Goal: Task Accomplishment & Management: Manage account settings

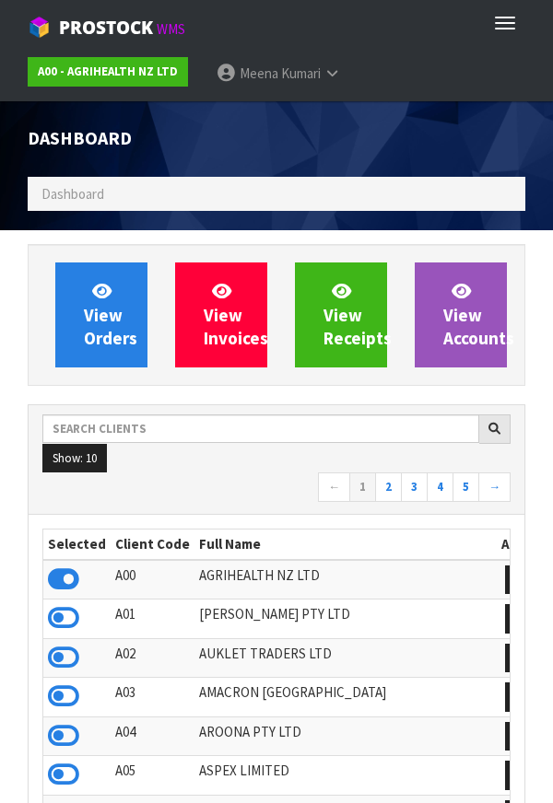
scroll to position [1458, 525]
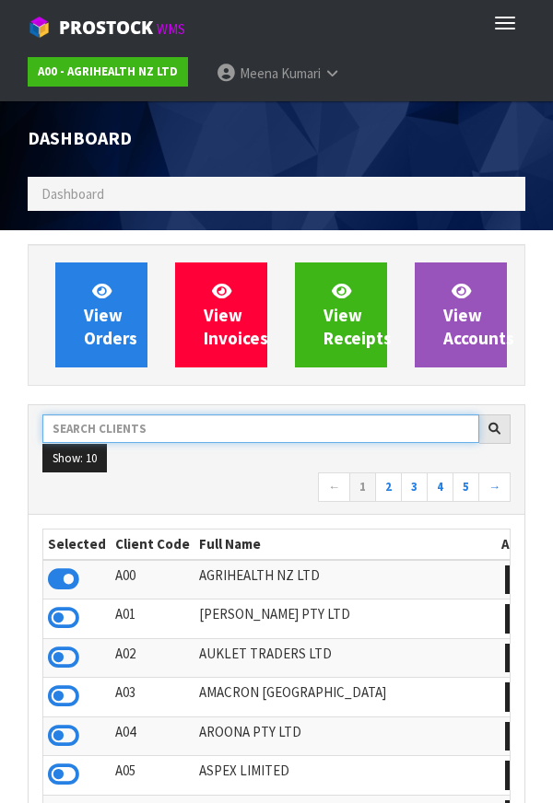
click at [222, 441] on input "text" at bounding box center [260, 429] width 437 height 29
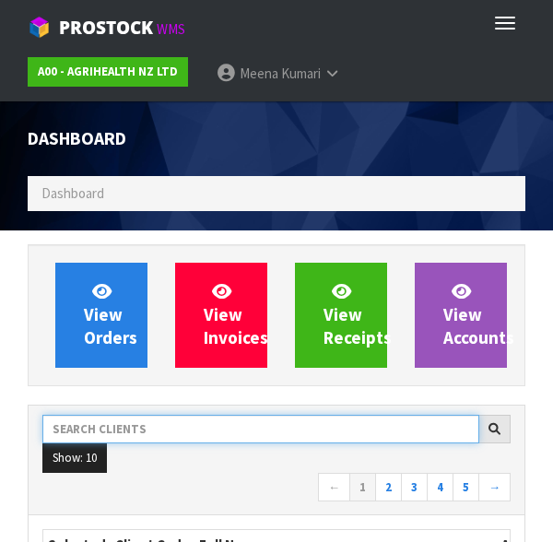
click at [201, 432] on input "text" at bounding box center [260, 429] width 437 height 29
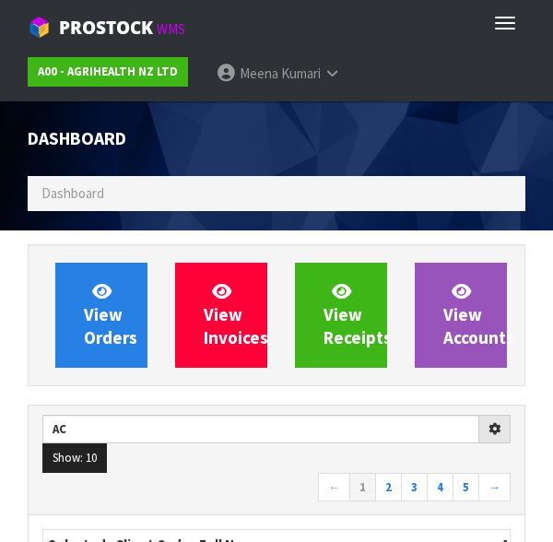
click at [235, 478] on nav "← 1 2 3 4 5 →" at bounding box center [276, 489] width 468 height 32
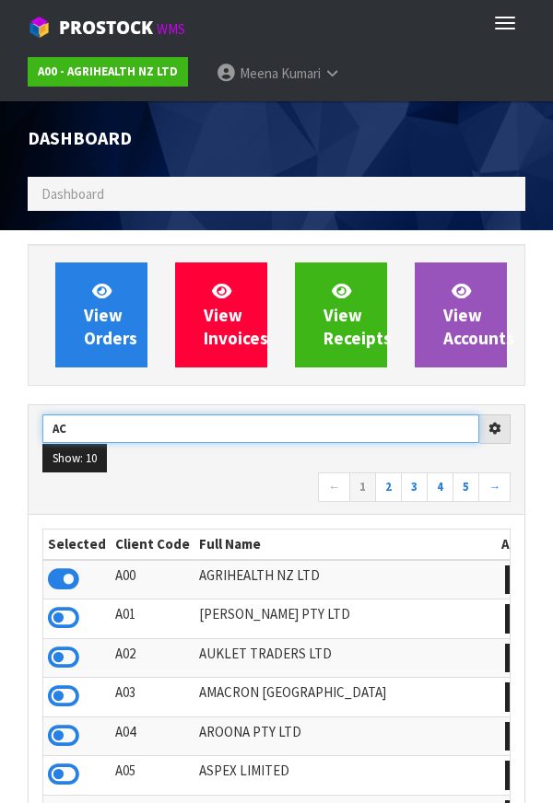
click at [374, 436] on input "AC" at bounding box center [260, 429] width 437 height 29
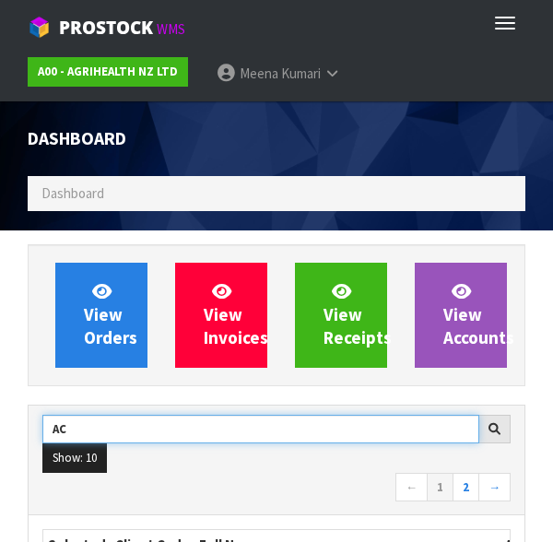
type input "A"
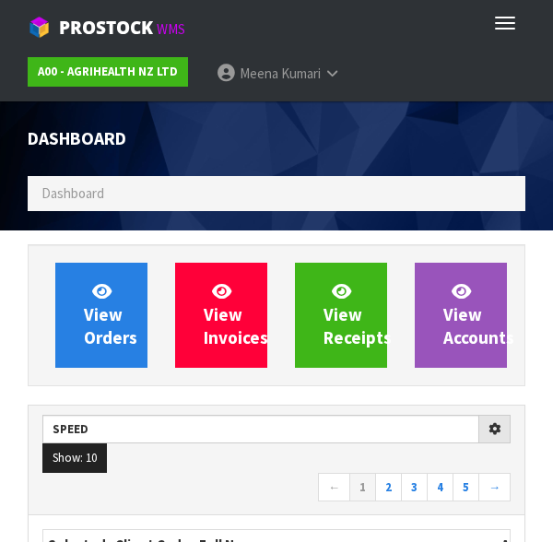
click at [207, 490] on nav "← 1 2 3 4 5 →" at bounding box center [276, 489] width 468 height 32
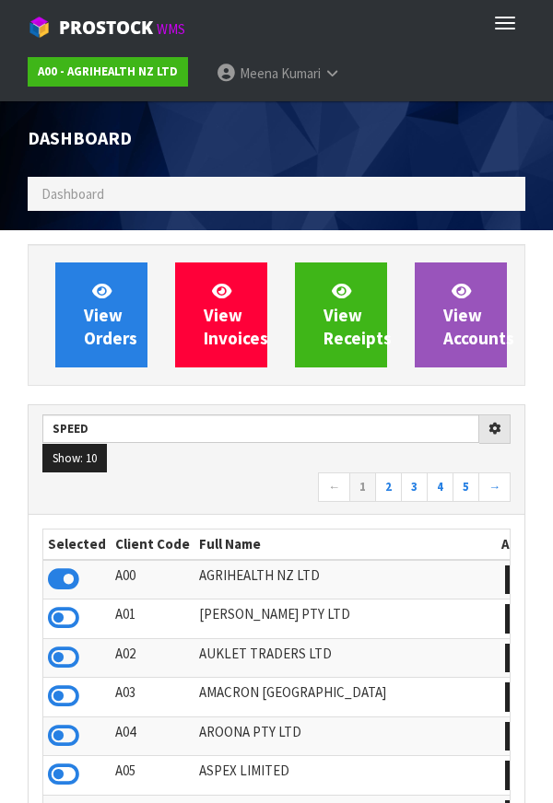
type input "SPEED"
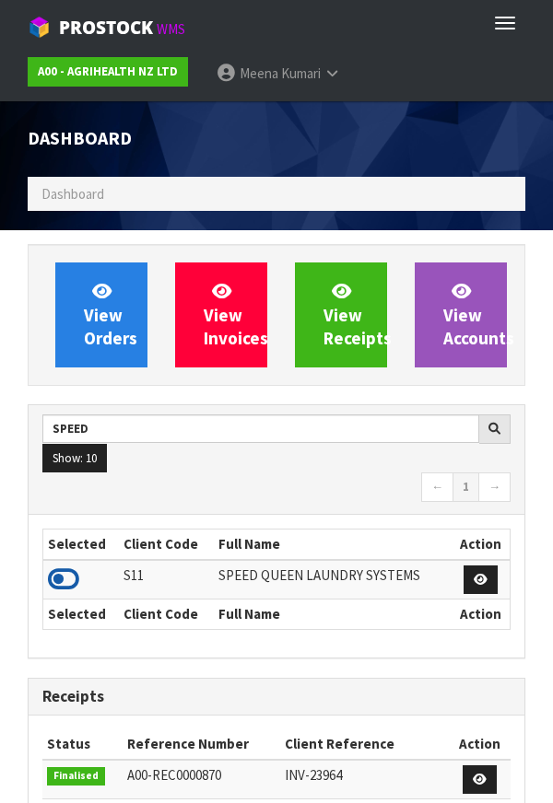
click at [68, 591] on icon at bounding box center [63, 580] width 31 height 28
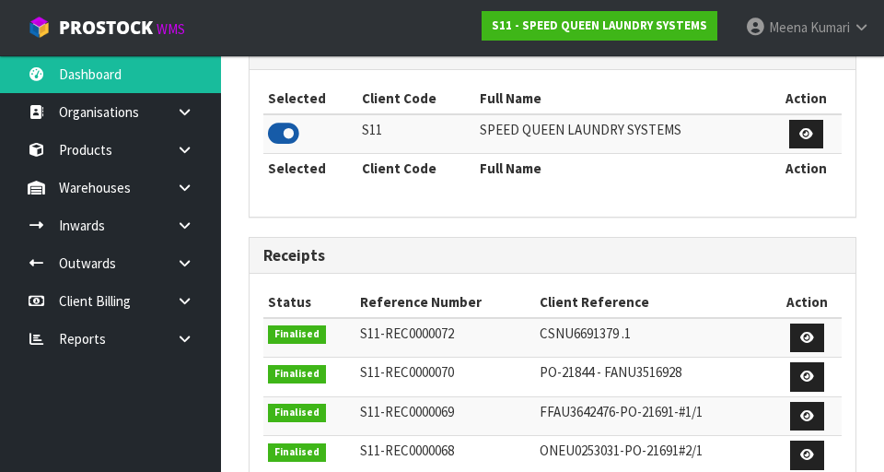
scroll to position [402, 0]
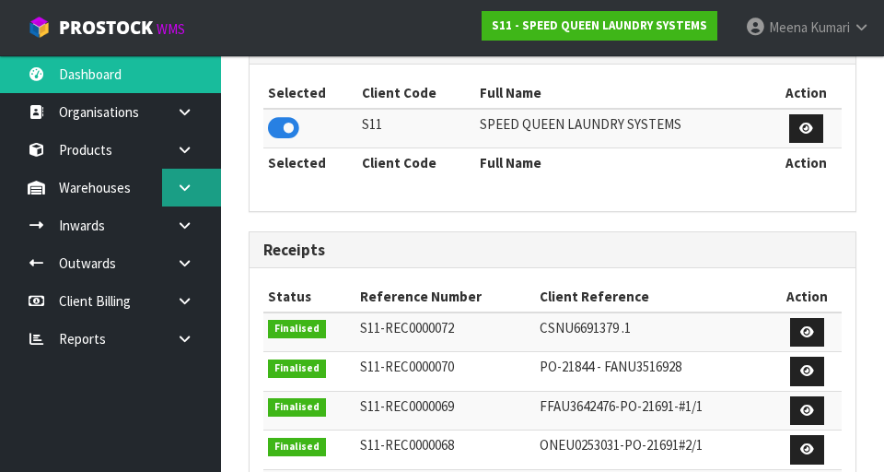
click at [205, 181] on link at bounding box center [191, 188] width 59 height 38
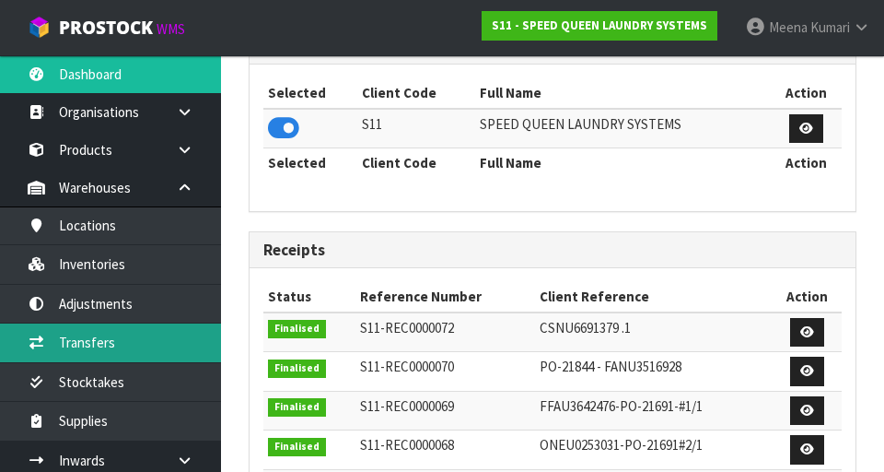
click at [141, 345] on link "Transfers" at bounding box center [110, 342] width 221 height 38
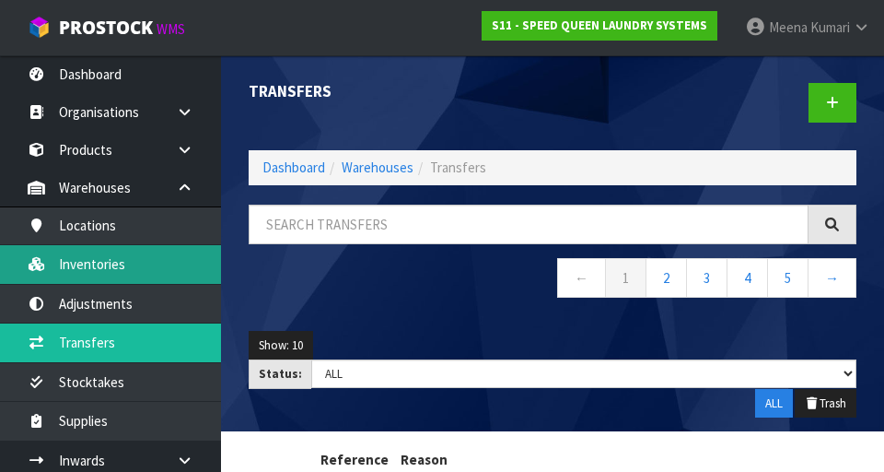
click at [128, 271] on link "Inventories" at bounding box center [110, 264] width 221 height 38
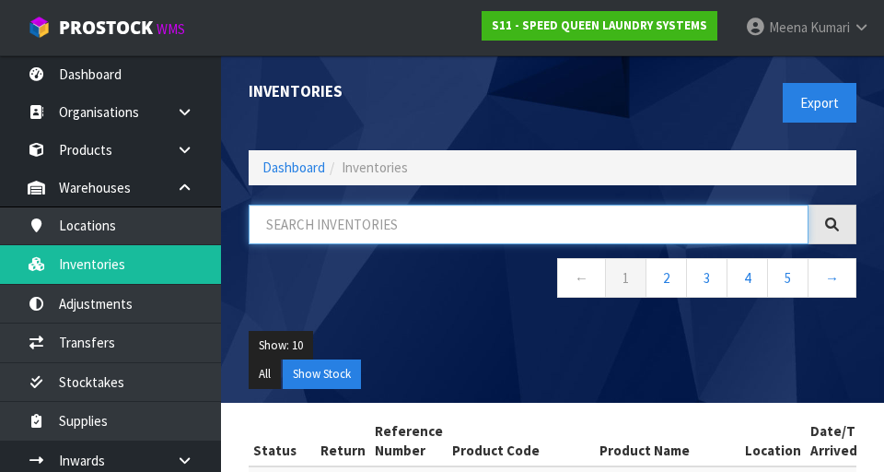
click at [373, 230] on input "text" at bounding box center [529, 225] width 560 height 40
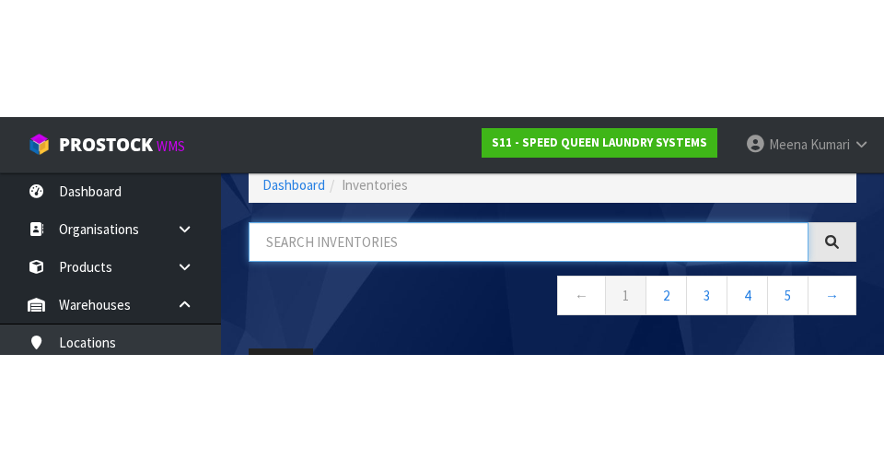
scroll to position [105, 0]
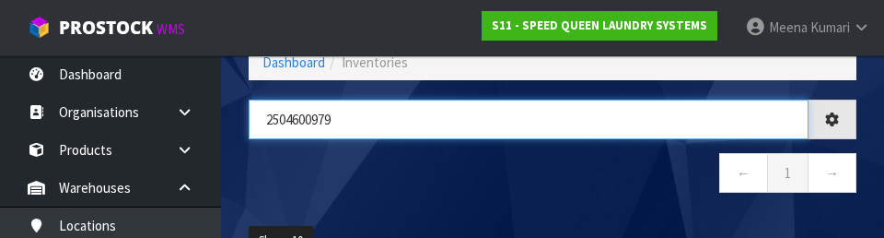
type input "2504600979"
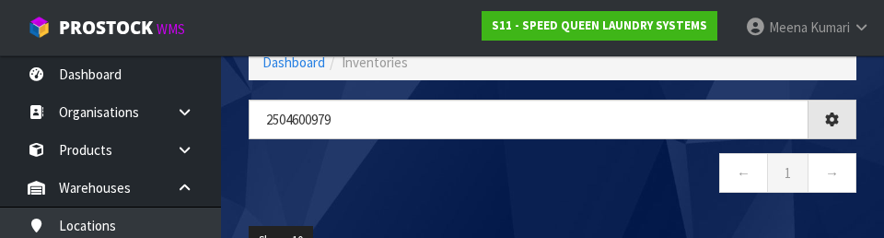
click at [552, 185] on nav "← 1 →" at bounding box center [553, 175] width 608 height 45
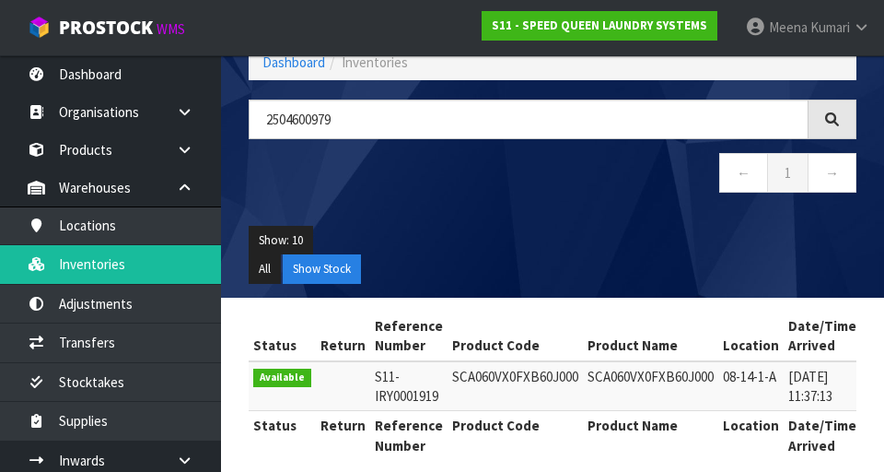
scroll to position [126, 0]
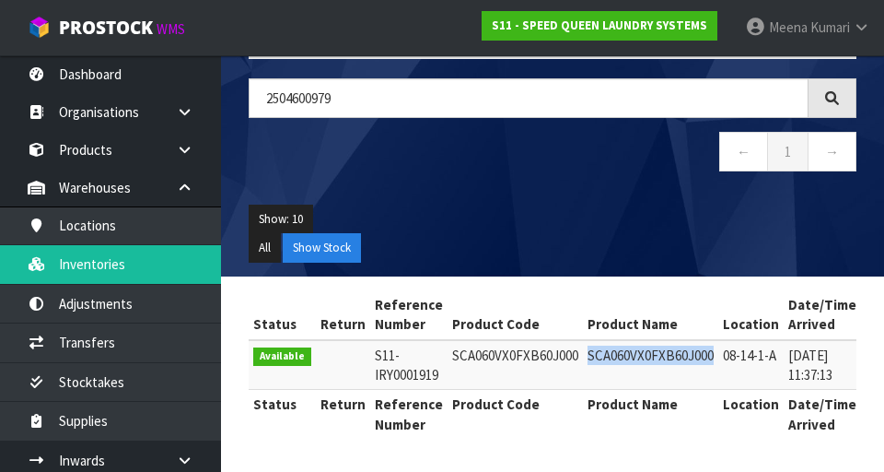
copy td "SCA060VX0FXB60J000"
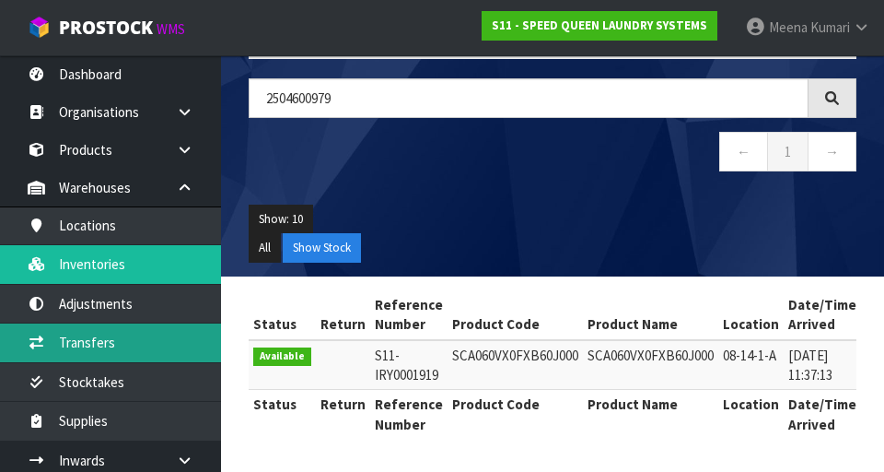
click at [123, 357] on link "Transfers" at bounding box center [110, 342] width 221 height 38
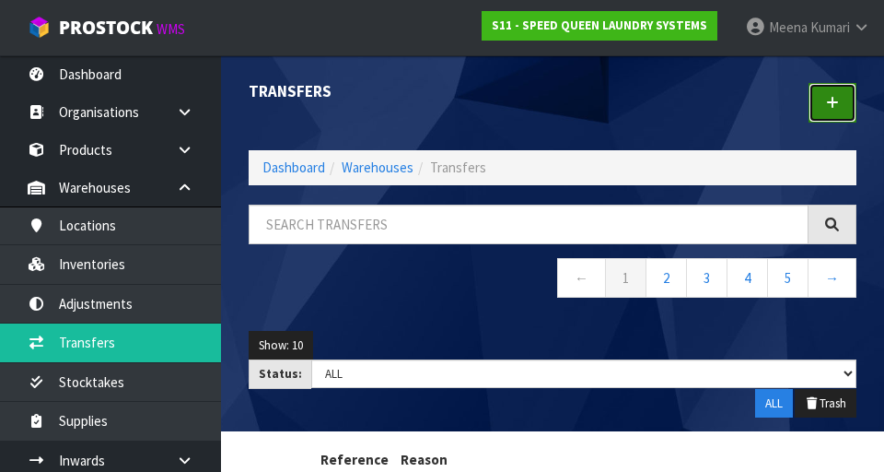
click at [552, 104] on link at bounding box center [833, 103] width 48 height 40
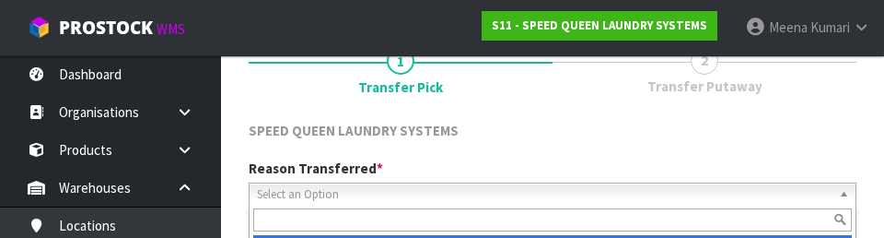
scroll to position [254, 0]
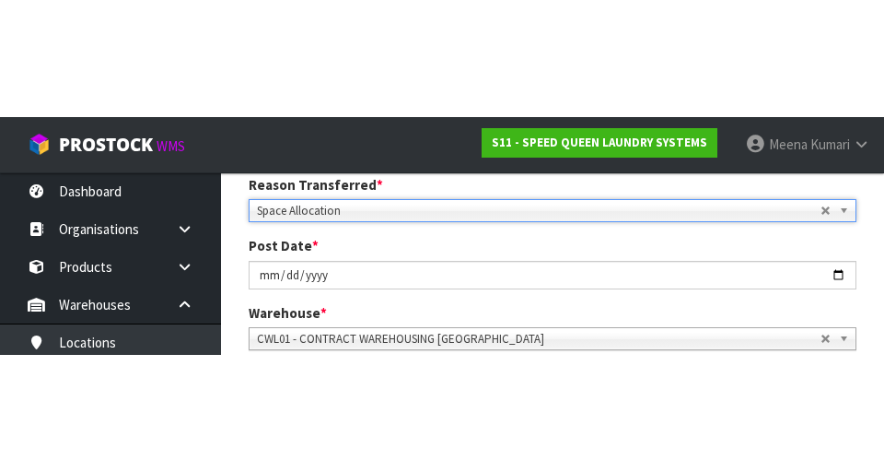
scroll to position [263, 0]
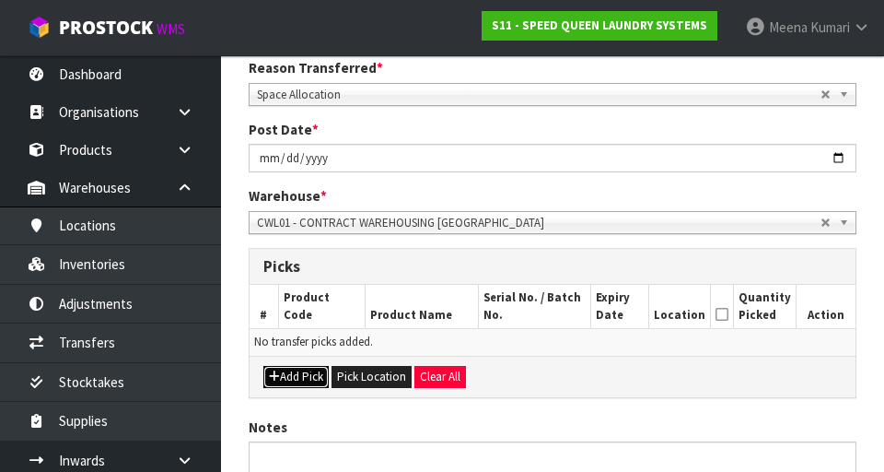
click at [306, 380] on button "Add Pick" at bounding box center [295, 377] width 65 height 22
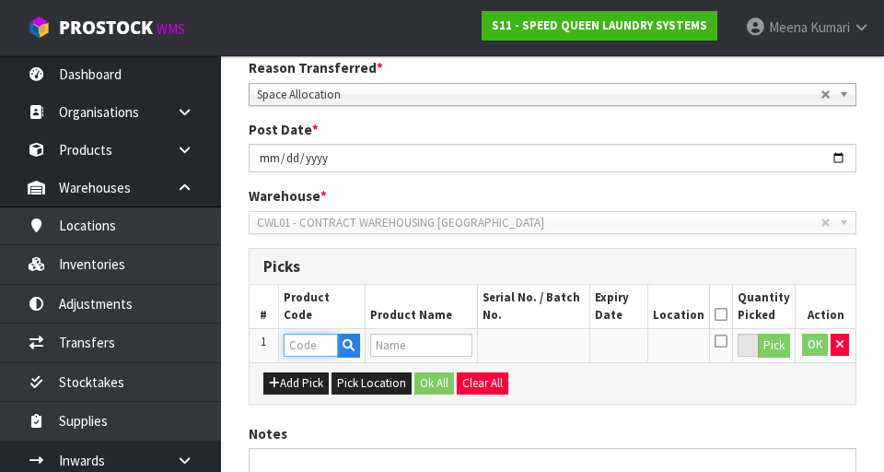
paste input "SCA060VX0FXB60J000"
type input "SCA060VX0FXB60J000"
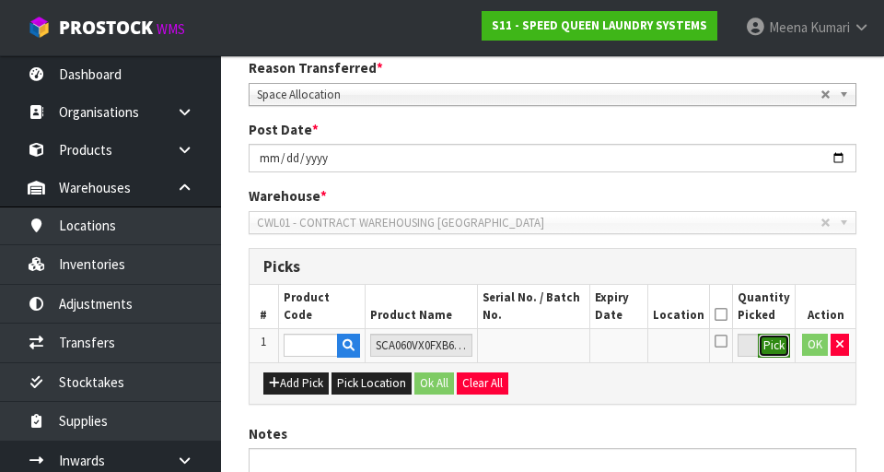
click at [552, 350] on button "Pick" at bounding box center [774, 345] width 32 height 24
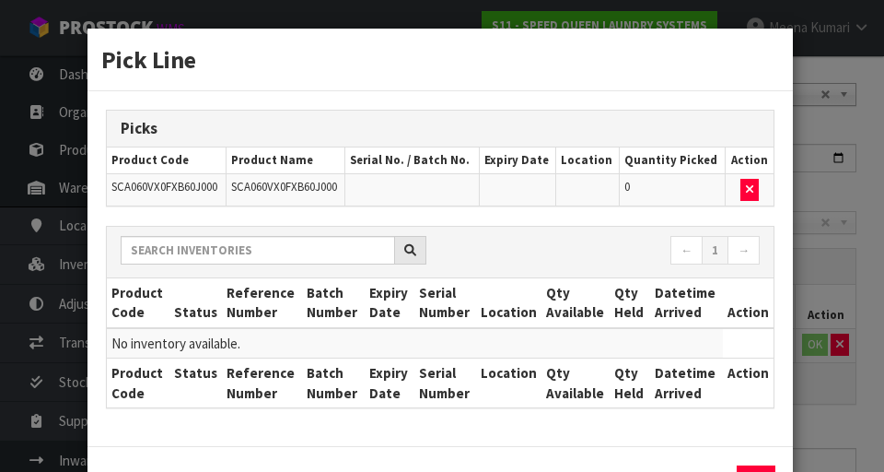
click at [552, 423] on div "Pick Line Picks Product Code Product Name Serial No. / Batch No. Expiry Date Lo…" at bounding box center [442, 236] width 884 height 472
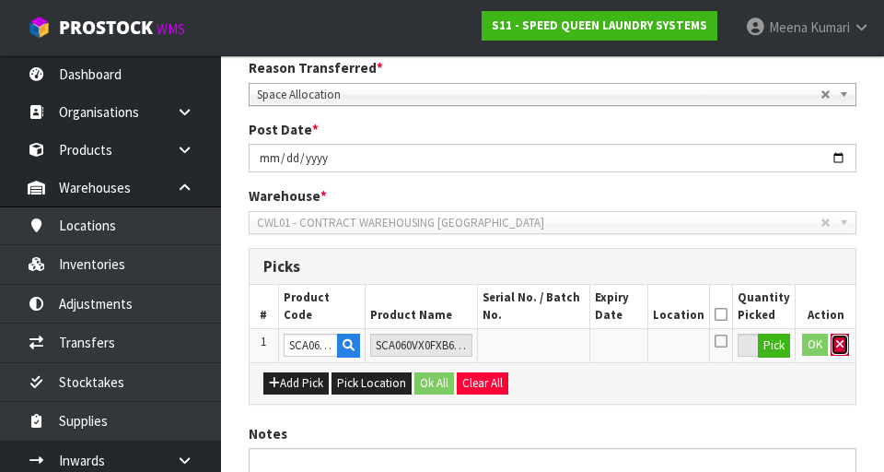
click at [552, 344] on icon "button" at bounding box center [840, 344] width 7 height 12
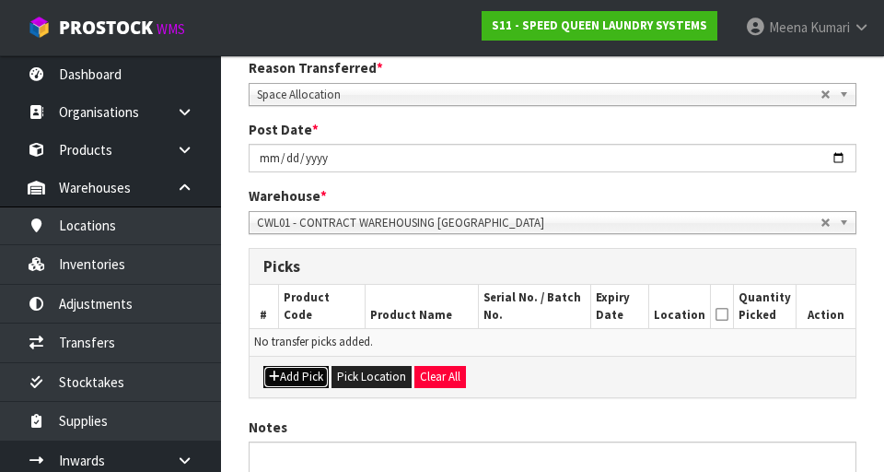
click at [301, 376] on button "Add Pick" at bounding box center [295, 377] width 65 height 22
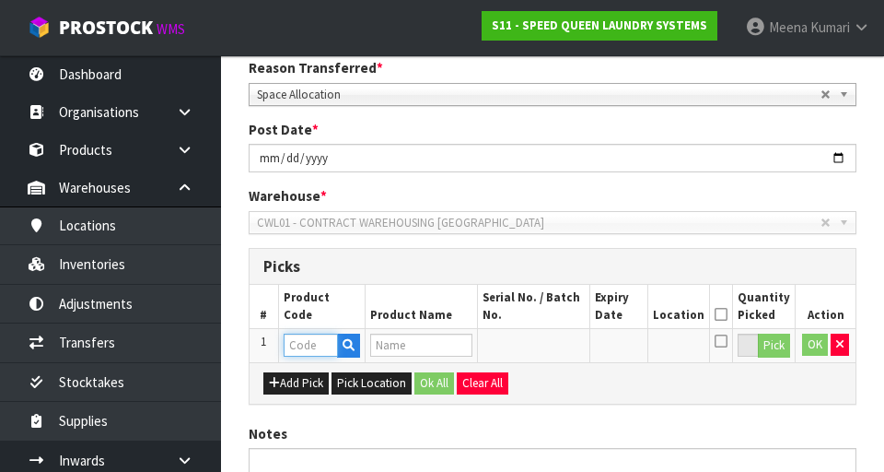
click at [301, 346] on input "text" at bounding box center [311, 344] width 54 height 23
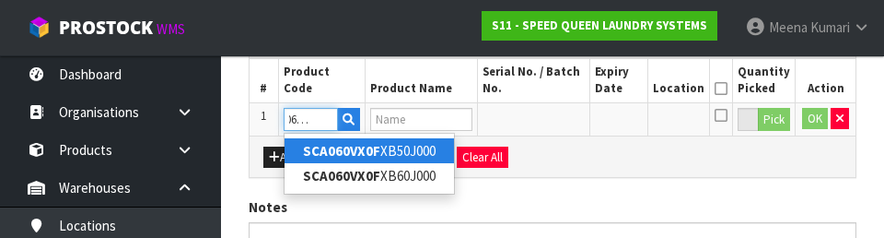
scroll to position [0, 30]
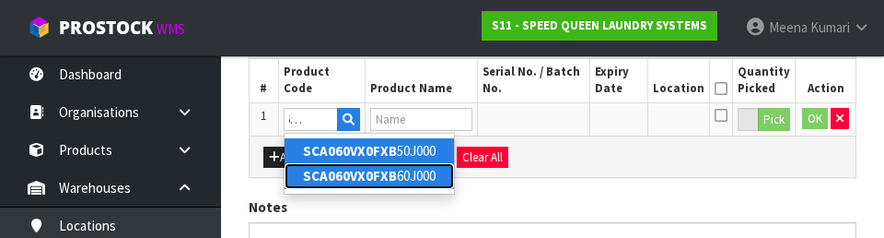
click at [423, 185] on link "SCA060VX0FXB 60J000" at bounding box center [370, 175] width 170 height 25
type input "SCA060VX0FXB60J000"
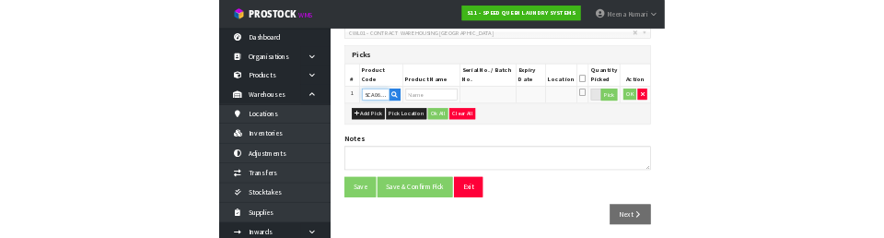
scroll to position [480, 0]
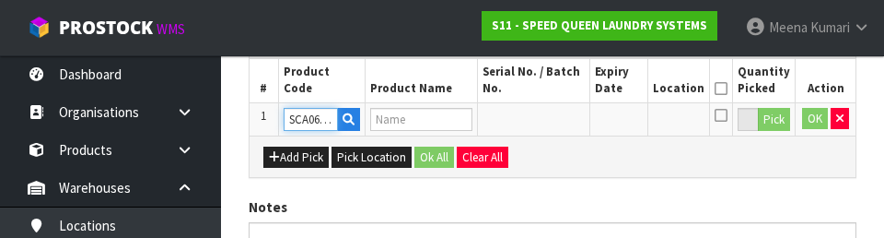
type input "SCA060VX0FXB60J000"
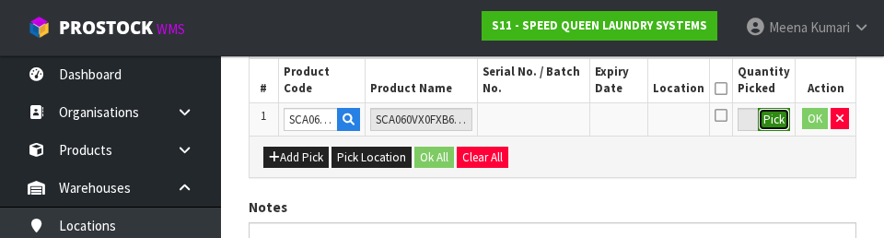
click at [552, 126] on button "Pick" at bounding box center [774, 120] width 32 height 24
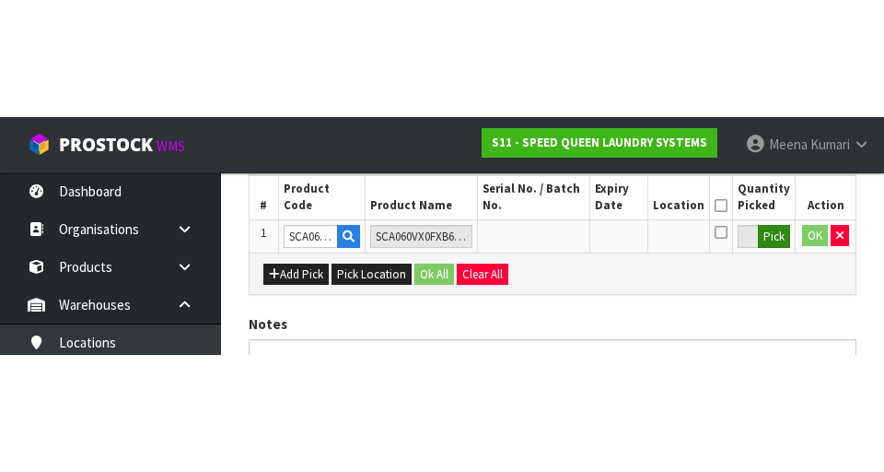
scroll to position [420, 0]
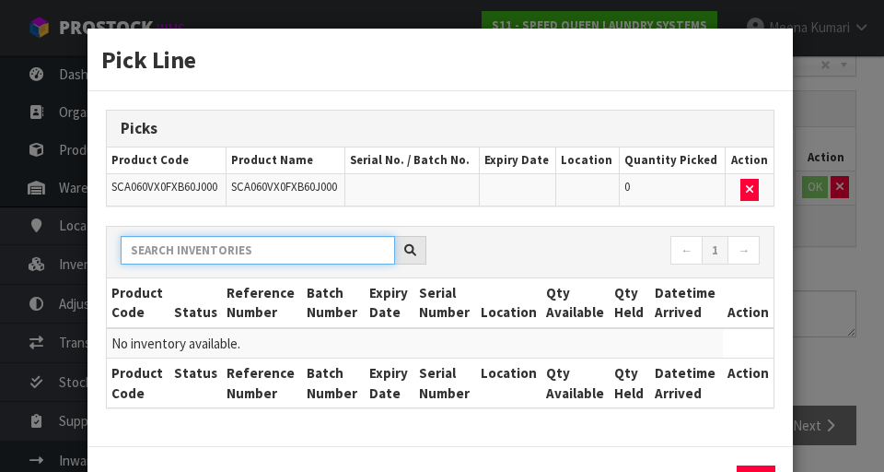
click at [308, 246] on input "text" at bounding box center [258, 250] width 275 height 29
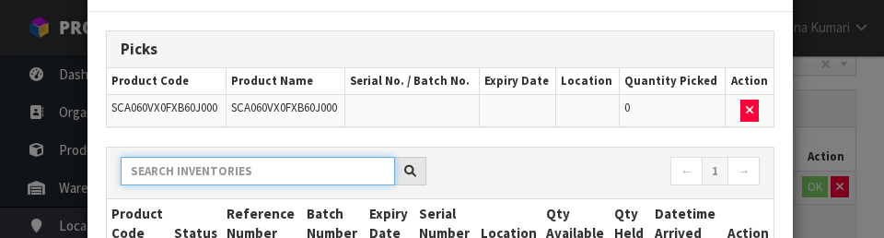
scroll to position [131, 0]
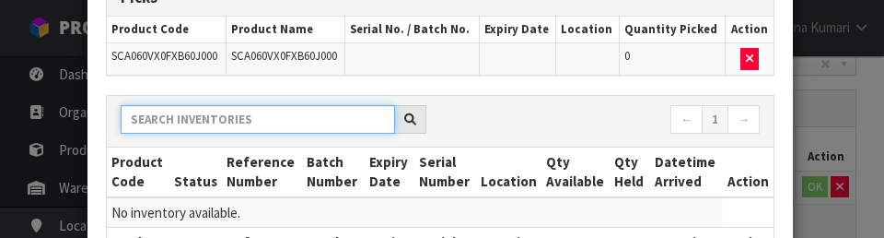
click at [239, 123] on input "text" at bounding box center [258, 119] width 275 height 29
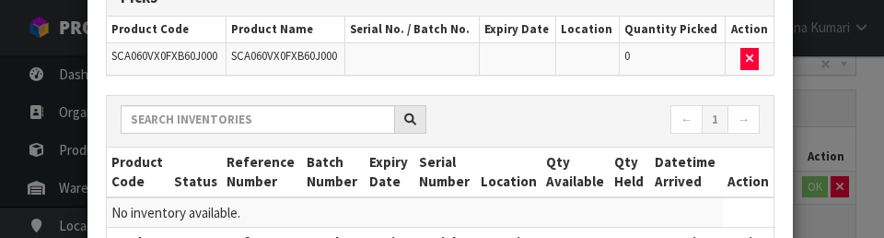
click at [552, 121] on div "Pick Line Picks Product Code Product Name Serial No. / Batch No. Expiry Date Lo…" at bounding box center [442, 119] width 884 height 238
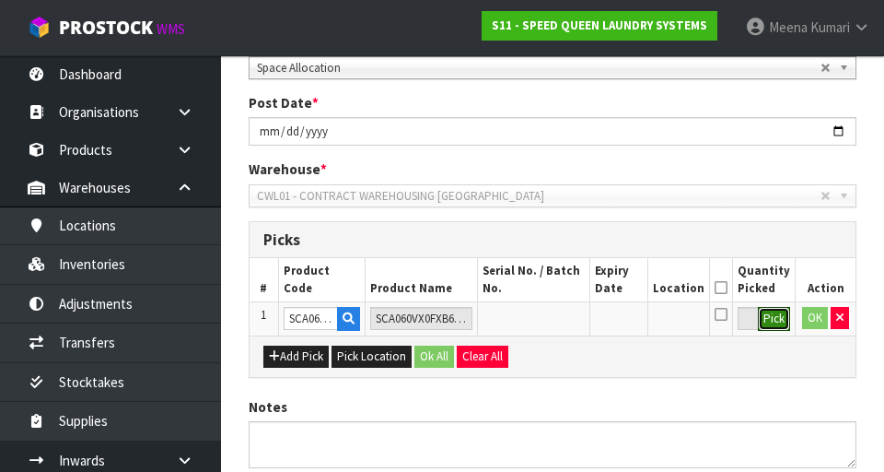
scroll to position [287, 0]
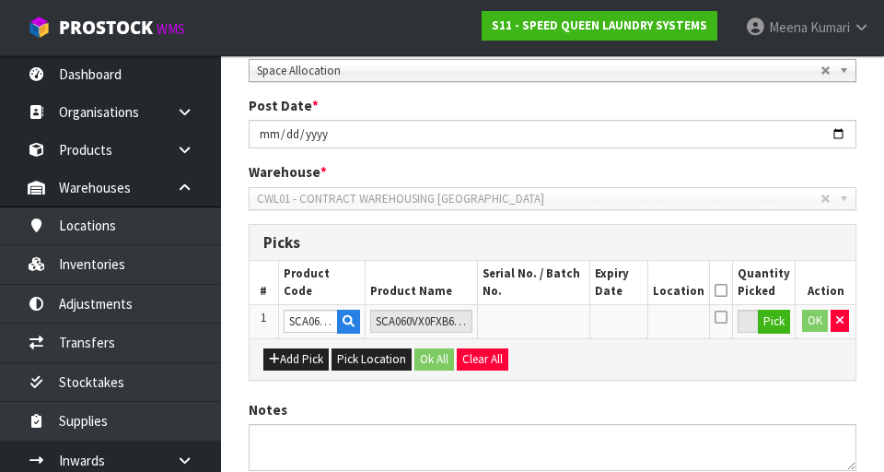
click at [552, 199] on span "CWL01 - CONTRACT WAREHOUSING [GEOGRAPHIC_DATA]" at bounding box center [539, 199] width 564 height 22
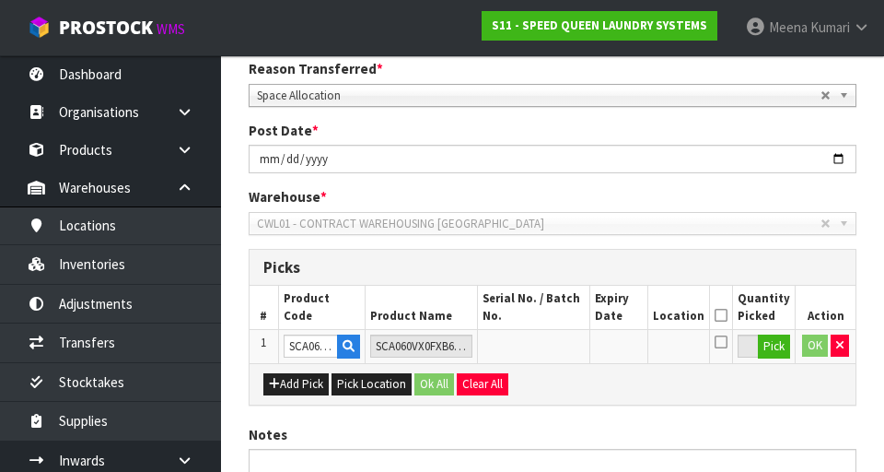
scroll to position [253, 0]
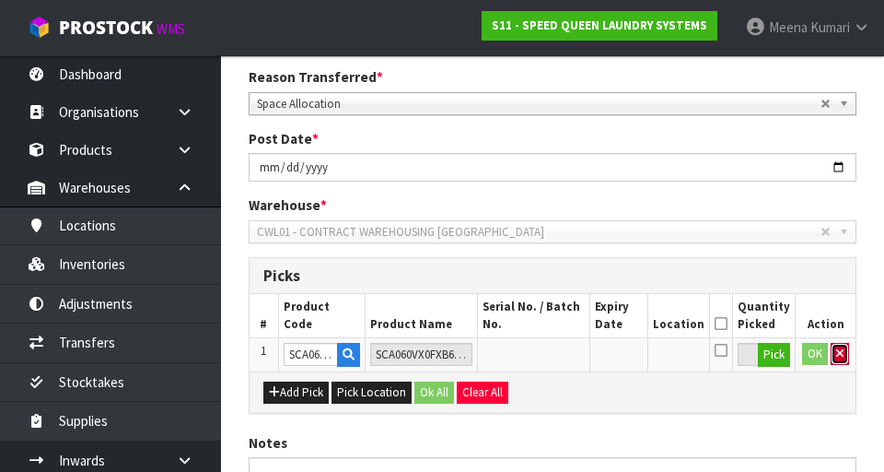
click at [552, 353] on icon "button" at bounding box center [840, 353] width 7 height 12
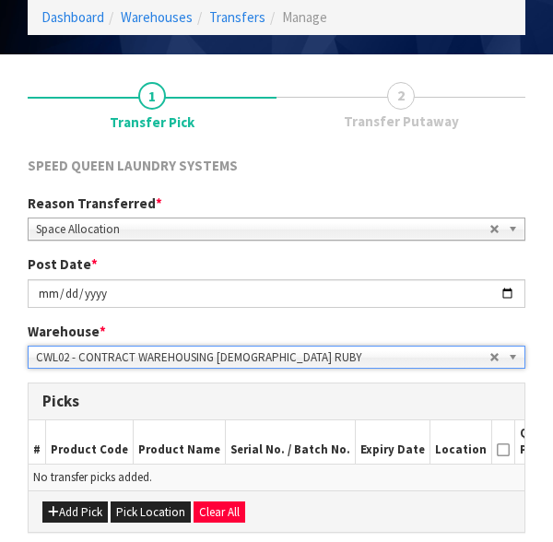
scroll to position [287, 0]
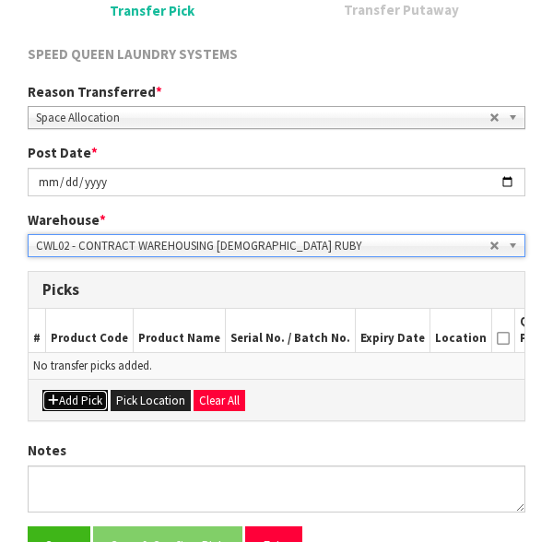
click at [85, 408] on button "Add Pick" at bounding box center [74, 401] width 65 height 22
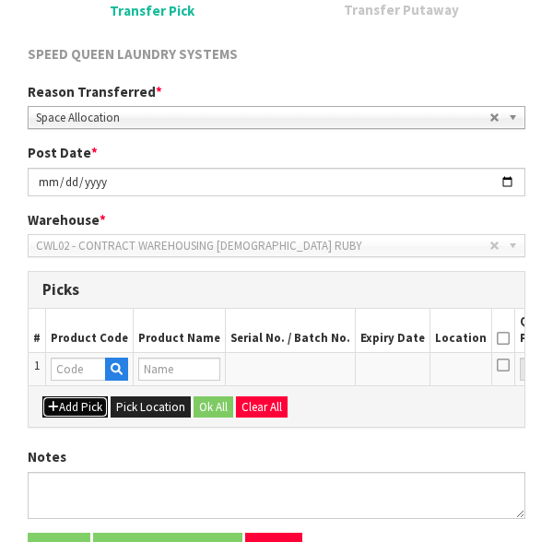
scroll to position [137, 0]
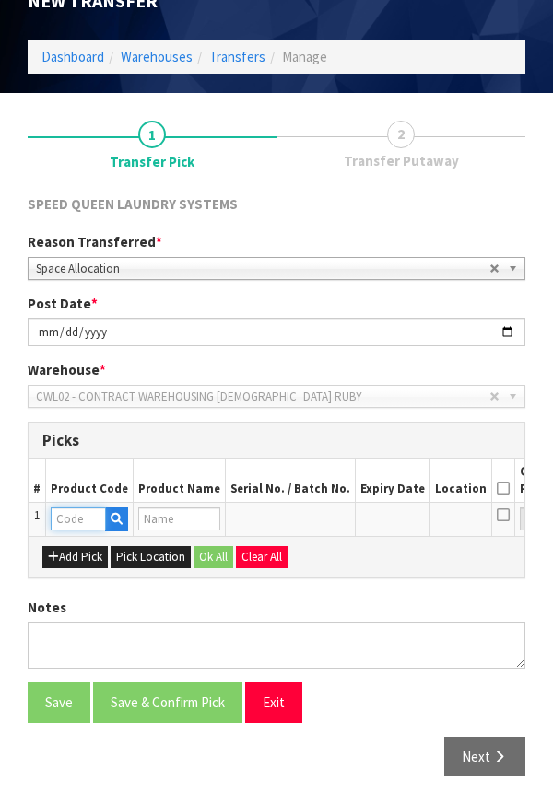
click at [68, 526] on input "text" at bounding box center [78, 519] width 55 height 23
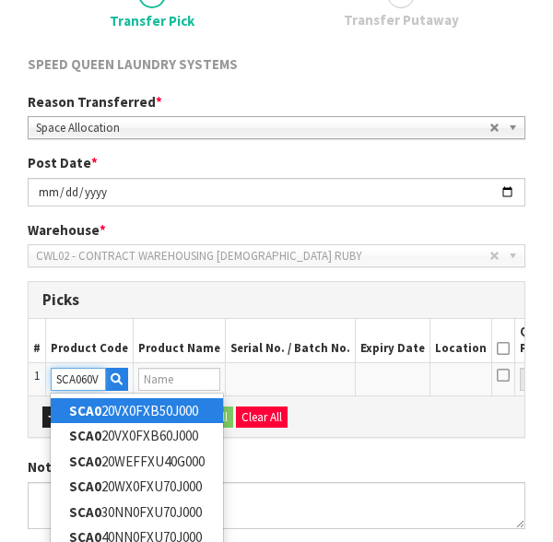
scroll to position [0, 6]
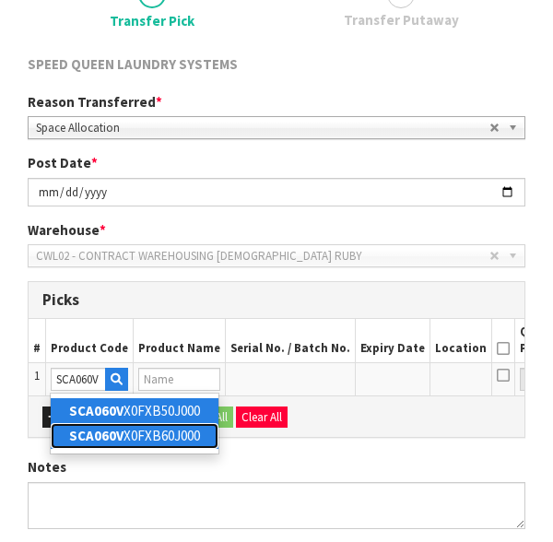
click at [189, 439] on link "SCA060V X0FXB60J000" at bounding box center [135, 435] width 168 height 25
type input "SCA060VX0FXB60J000"
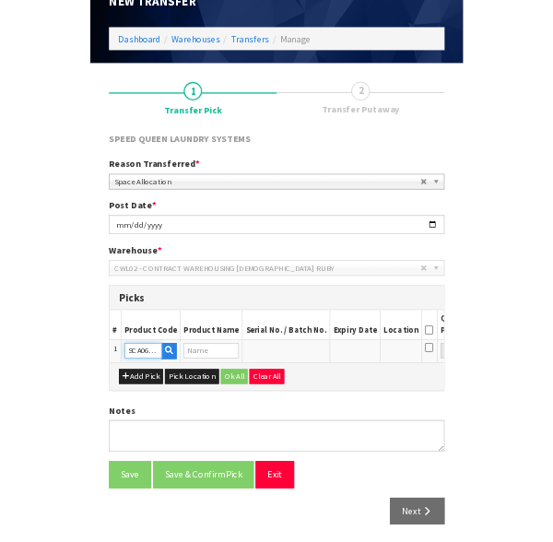
scroll to position [277, 0]
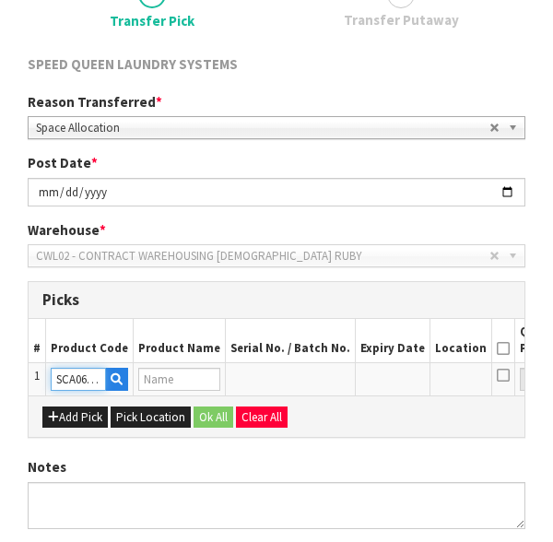
type input "SCA060VX0FXB60J000"
click at [540, 387] on button "Pick" at bounding box center [556, 380] width 32 height 24
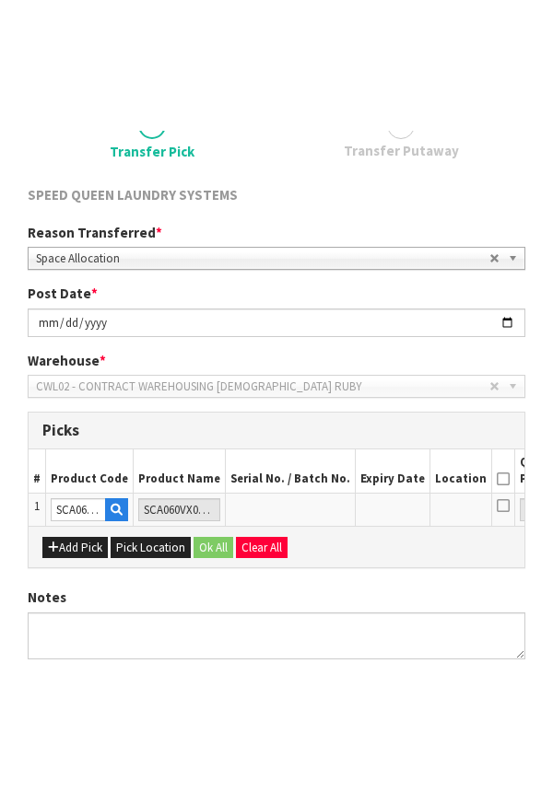
scroll to position [137, 0]
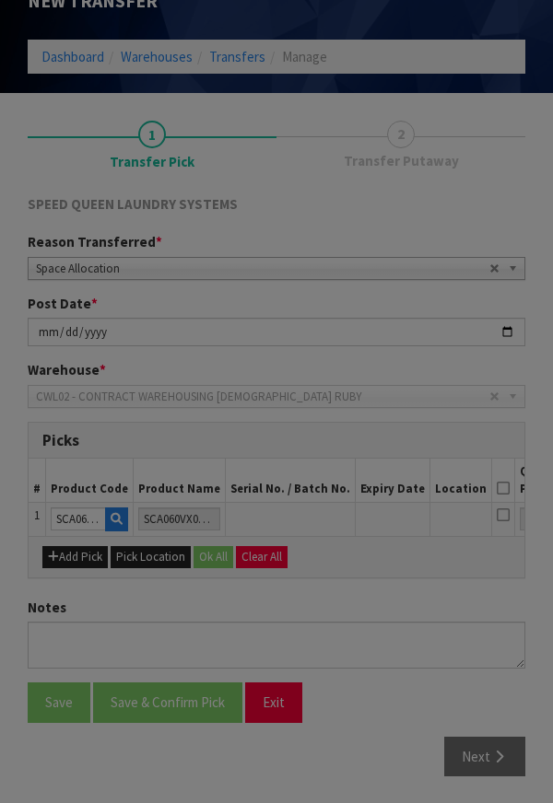
click at [509, 518] on div "Pick Line Picks Product Code Product Name Serial No. / Batch No. Expiry Date Lo…" at bounding box center [276, 401] width 553 height 803
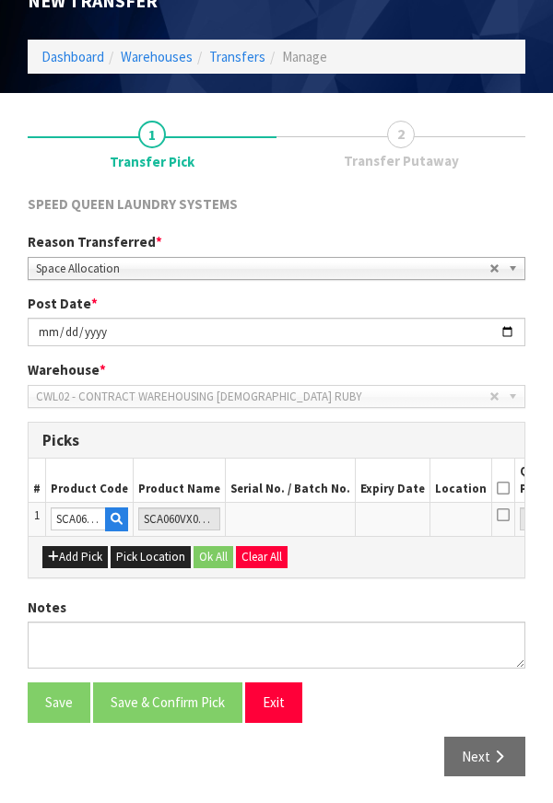
click at [540, 522] on button "Pick" at bounding box center [556, 520] width 32 height 24
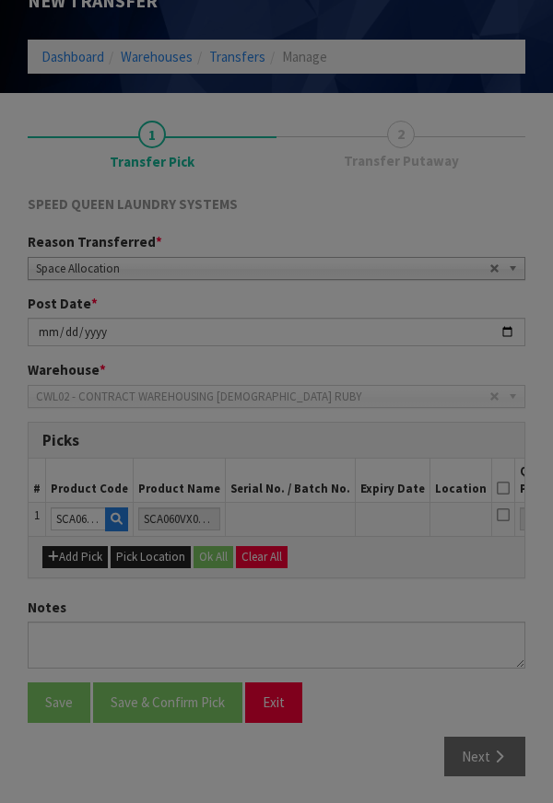
click at [500, 510] on div "Pick Line Picks Product Code Product Name Serial No. / Batch No. Expiry Date Lo…" at bounding box center [276, 401] width 553 height 803
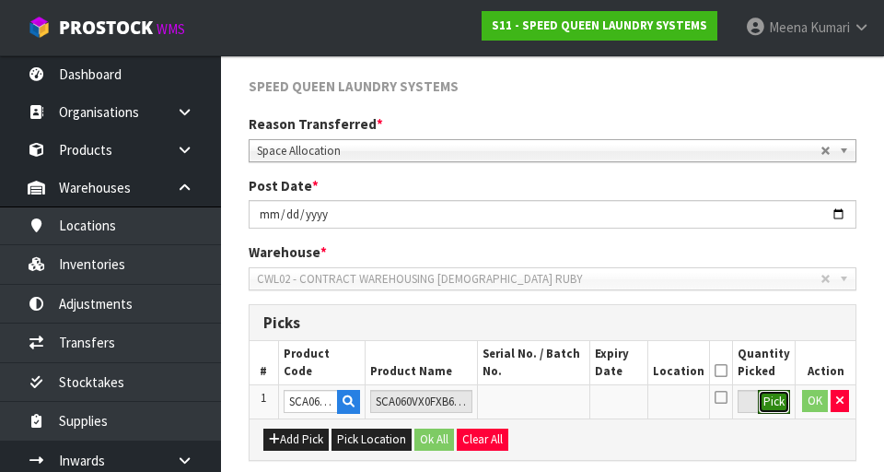
scroll to position [420, 0]
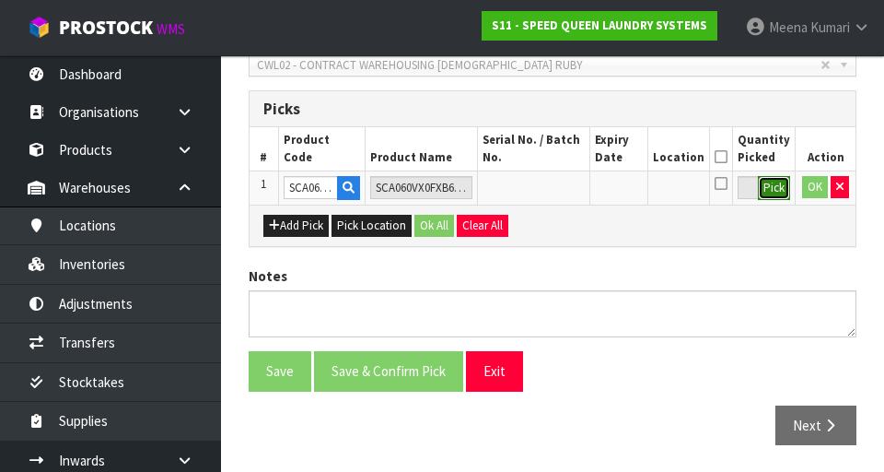
click at [552, 187] on button "Pick" at bounding box center [774, 188] width 32 height 24
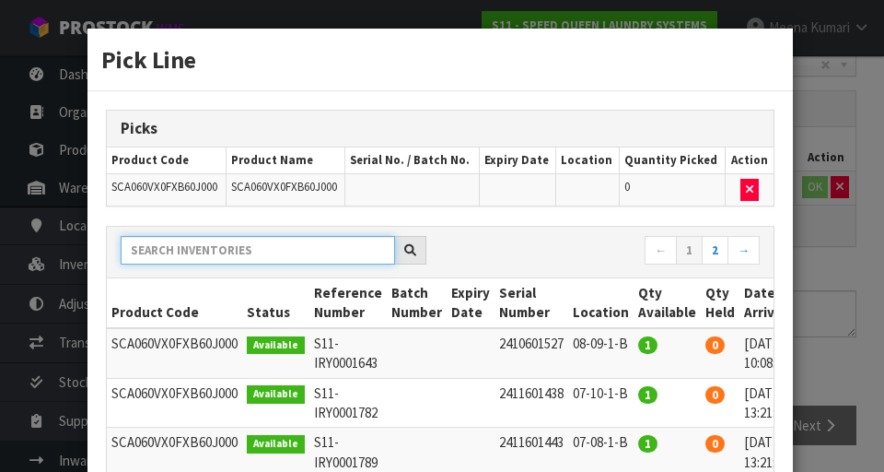
paste input "SCA060VX0FXB60J000"
click at [303, 236] on input "SCA060VX0FXB60J000" at bounding box center [258, 250] width 275 height 29
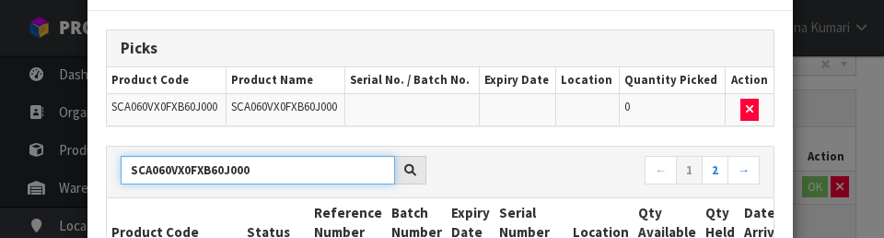
scroll to position [131, 0]
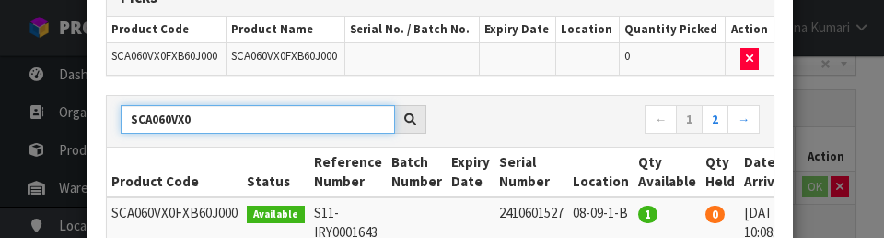
type input "SCA060VX"
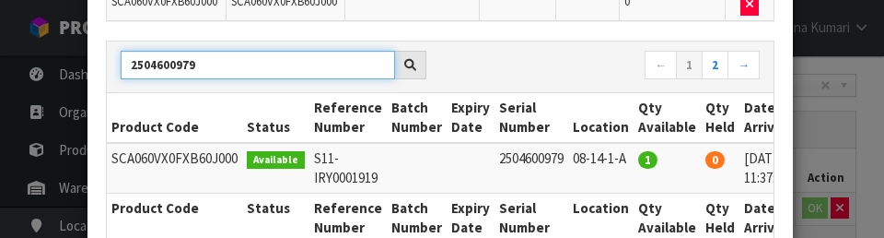
scroll to position [0, 79]
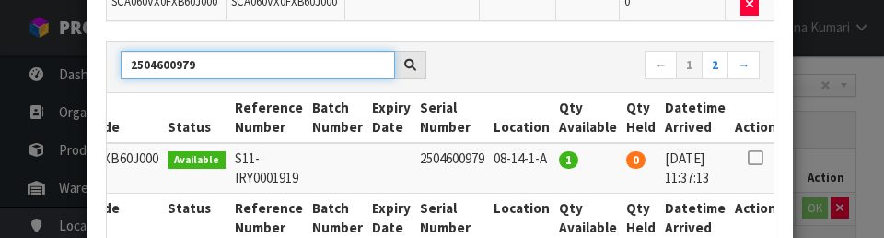
type input "2504600979"
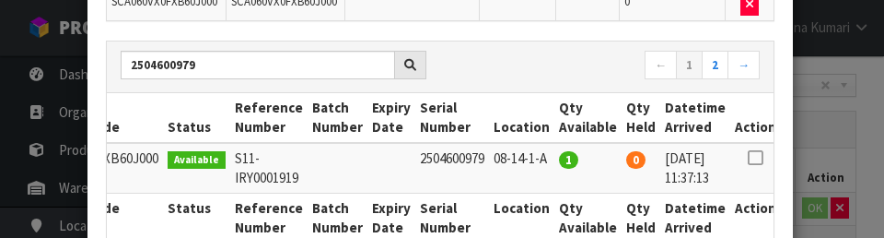
click at [552, 158] on icon at bounding box center [755, 158] width 15 height 1
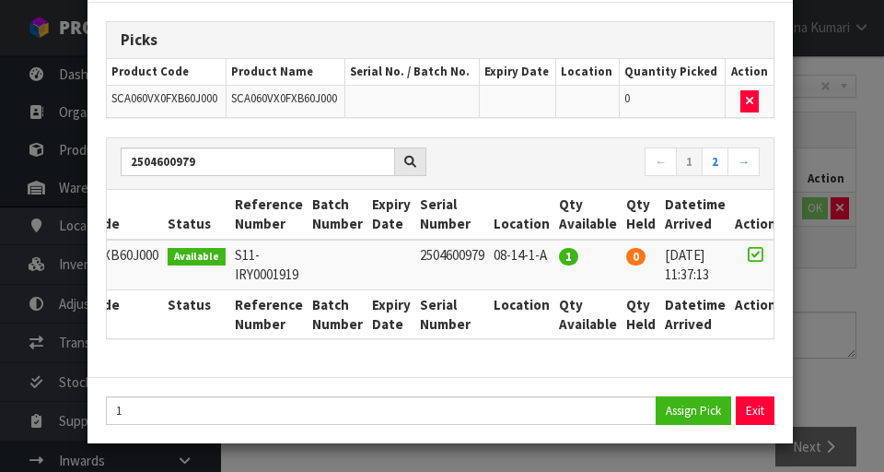
scroll to position [89, 0]
click at [552, 422] on button "Assign Pick" at bounding box center [694, 410] width 76 height 29
type input "1"
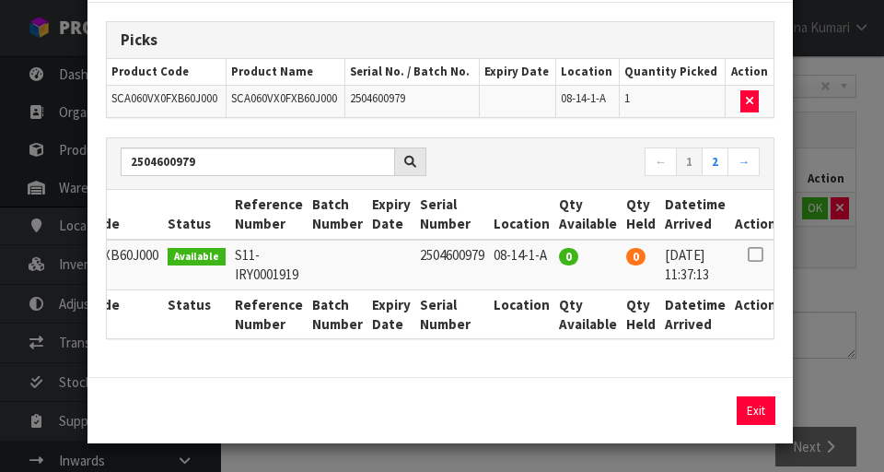
click at [552, 365] on div "Pick Line Picks Product Code Product Name Serial No. / Batch No. Expiry Date Lo…" at bounding box center [442, 236] width 884 height 472
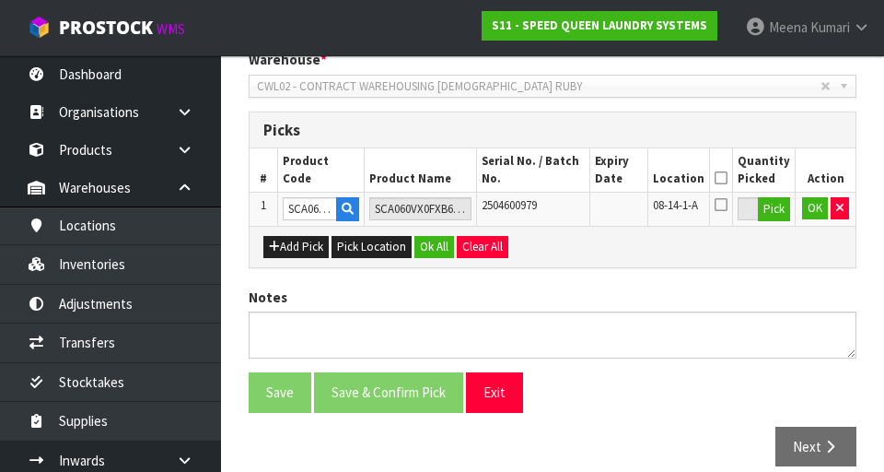
click at [552, 178] on icon at bounding box center [721, 178] width 13 height 1
click at [552, 216] on button "OK" at bounding box center [815, 208] width 26 height 22
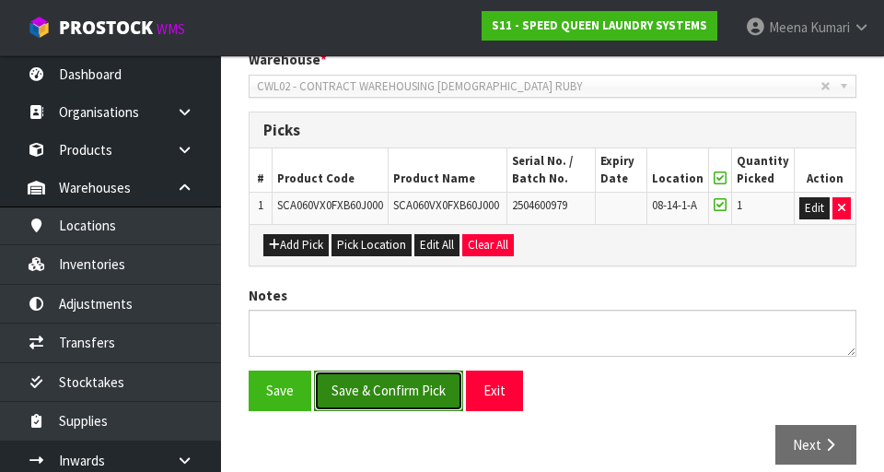
click at [432, 379] on button "Save & Confirm Pick" at bounding box center [388, 390] width 149 height 40
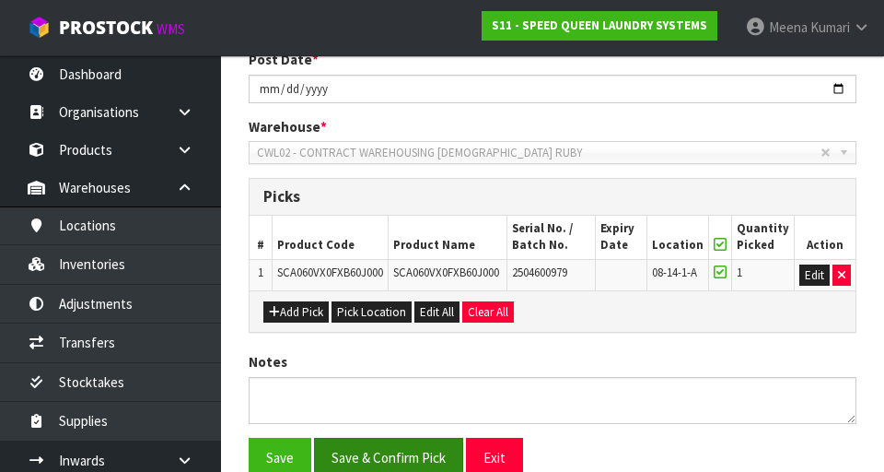
scroll to position [0, 0]
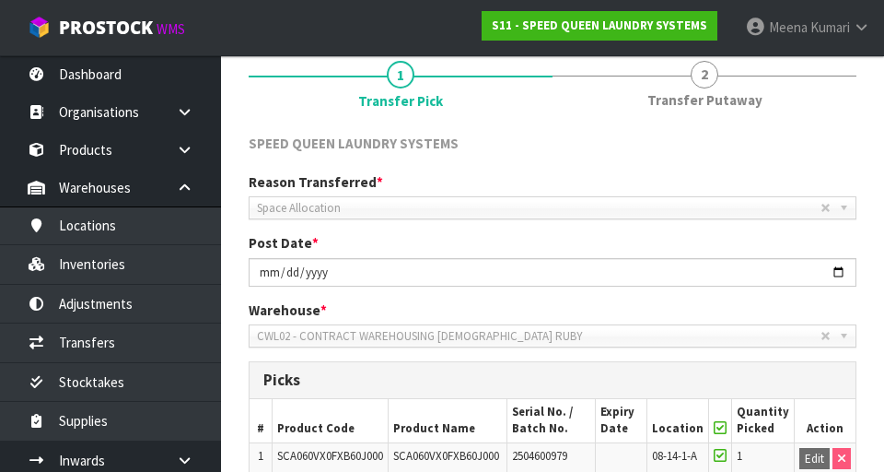
scroll to position [444, 0]
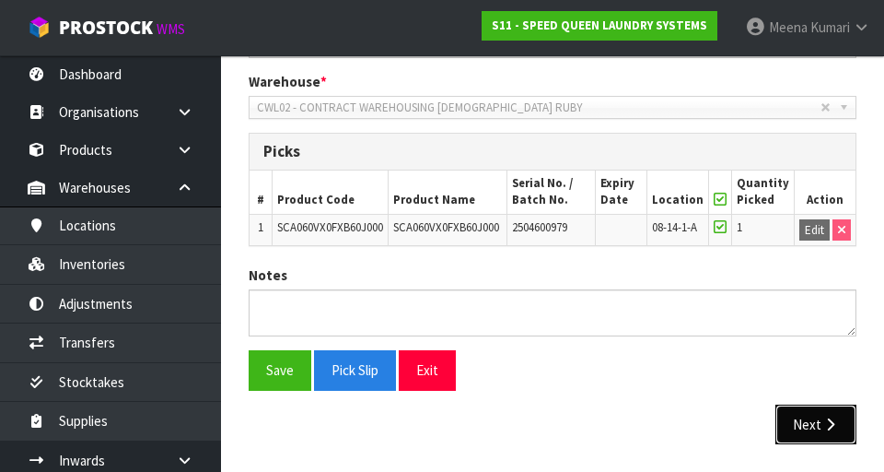
click at [552, 433] on button "Next" at bounding box center [816, 424] width 81 height 40
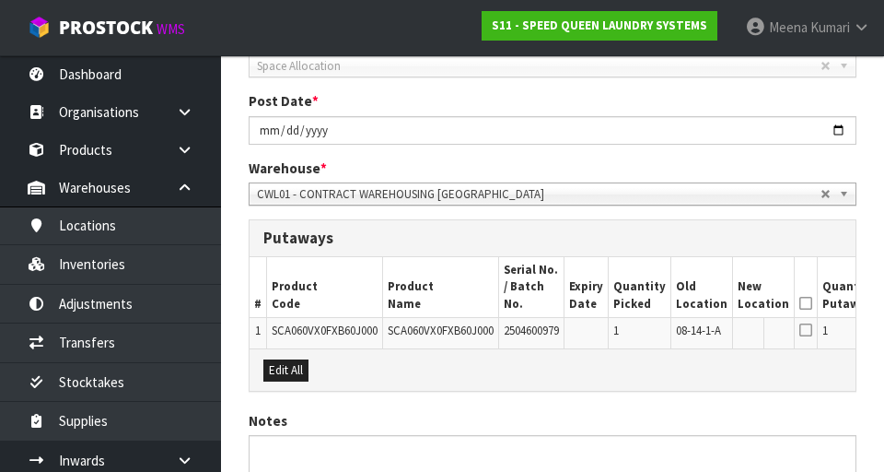
scroll to position [497, 0]
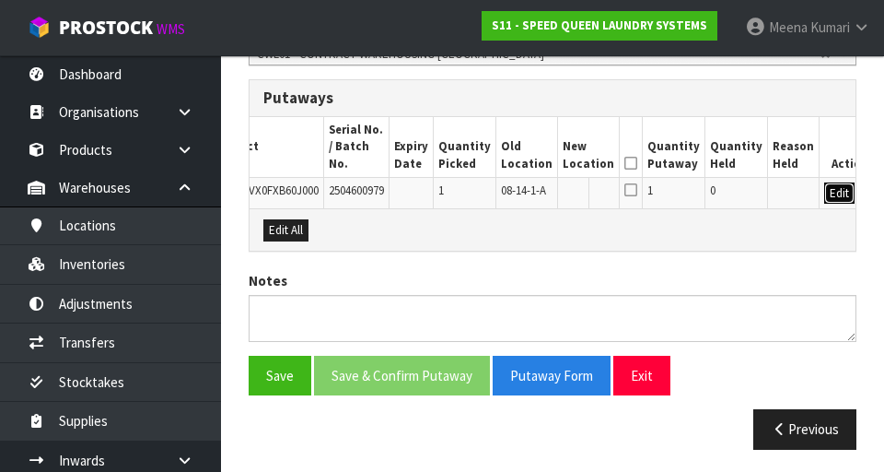
click at [552, 182] on button "Edit" at bounding box center [840, 193] width 30 height 22
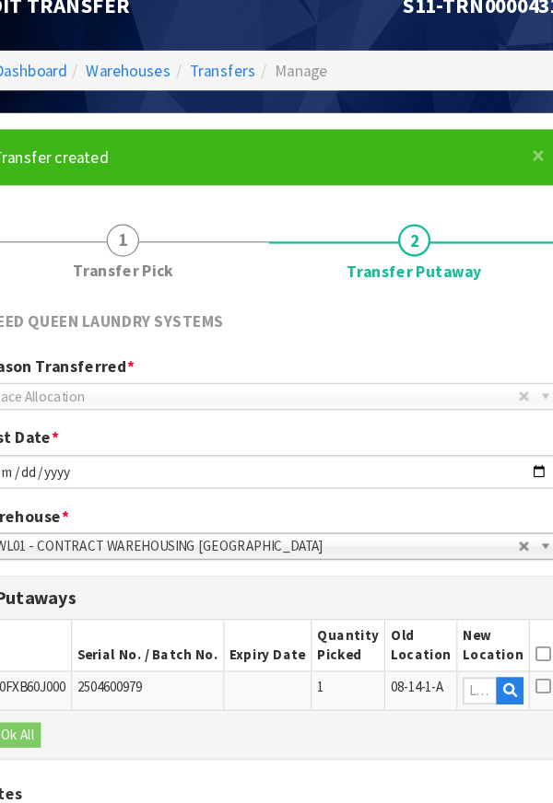
scroll to position [25, 0]
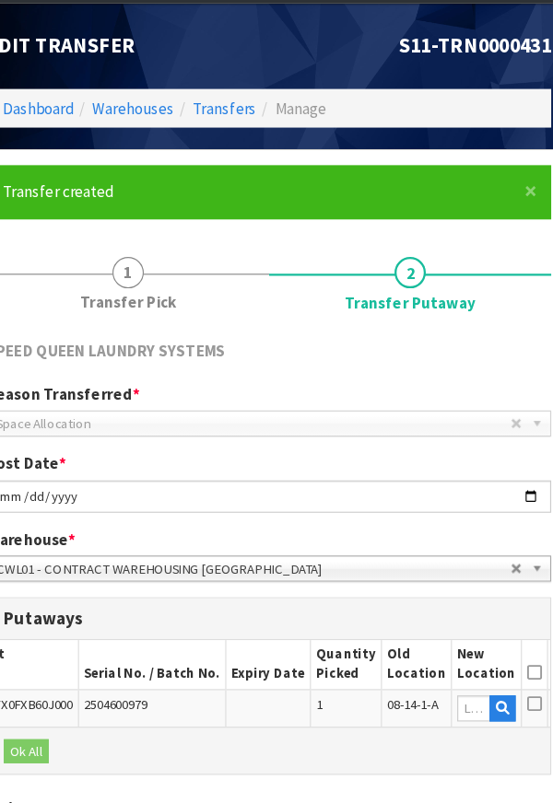
click at [517, 598] on div "Reason Transferred * Space Allocation Damage Expired Stock Repair QA Space Allo…" at bounding box center [276, 506] width 525 height 189
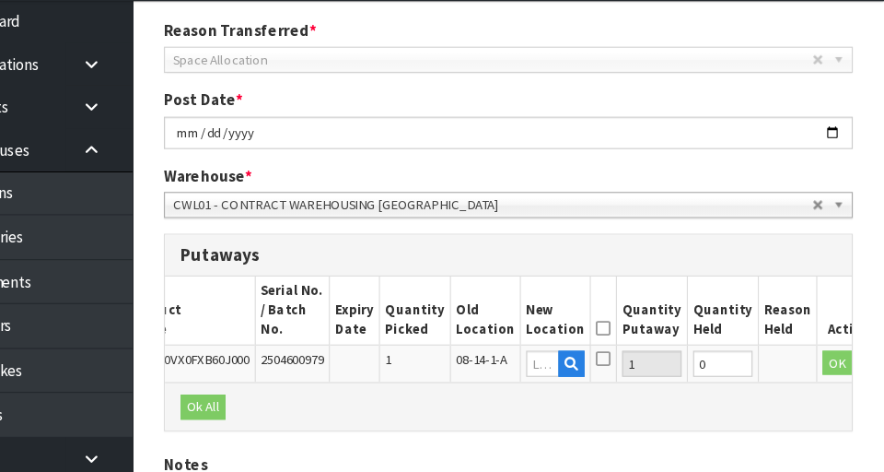
scroll to position [497, 0]
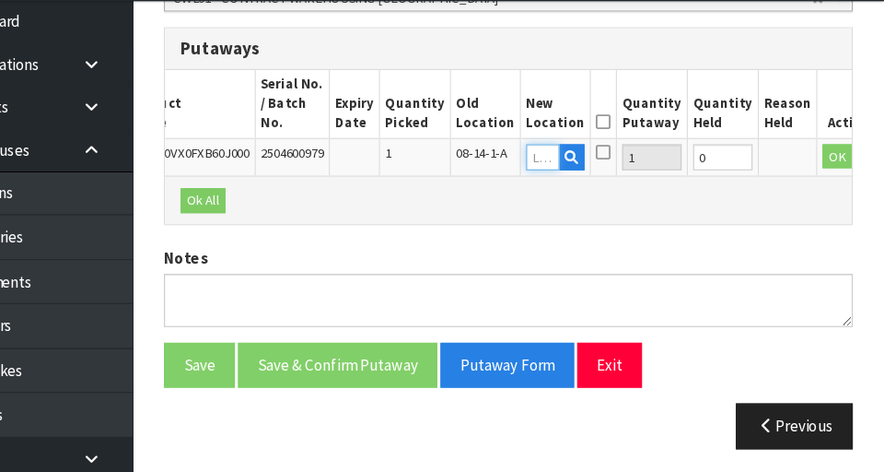
click at [552, 182] on input "text" at bounding box center [582, 193] width 29 height 23
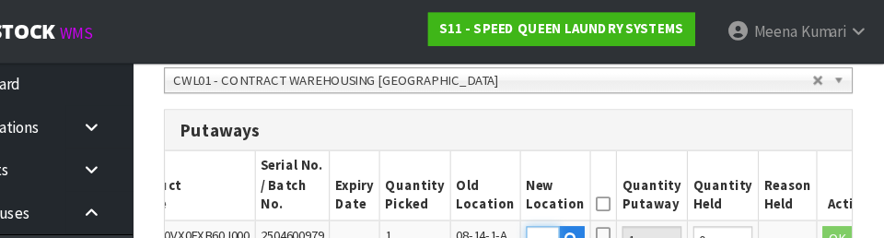
scroll to position [471, 0]
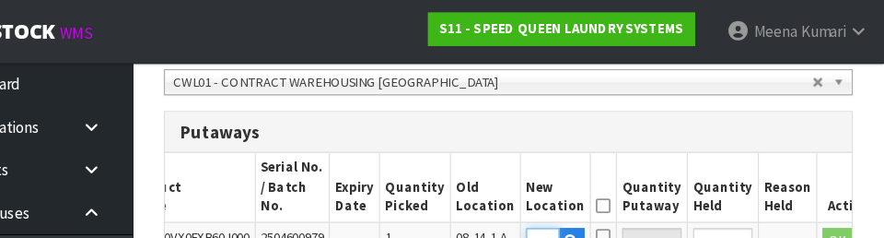
type input "08-15-1-B"
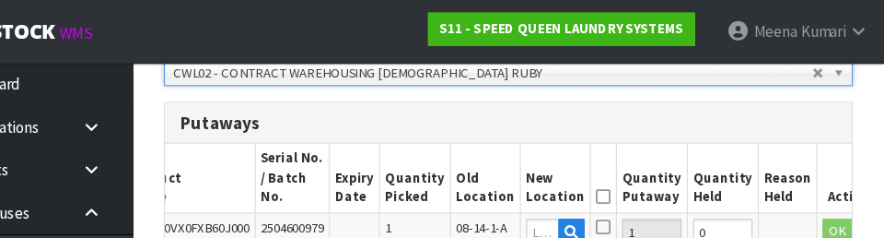
scroll to position [461, 0]
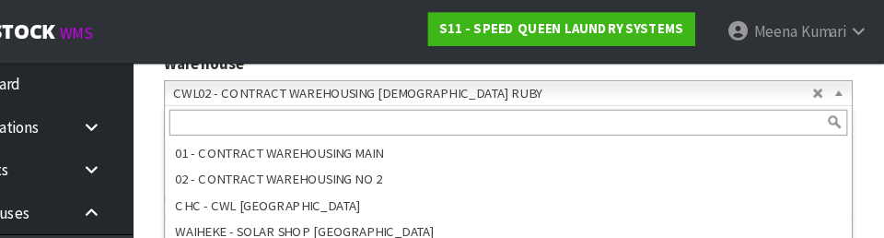
click at [552, 151] on section "× Close Transfer created 1 Transfer Pick 2 Transfer Putaway SPEED QUEEN LAUNDRY…" at bounding box center [552, 110] width 663 height 795
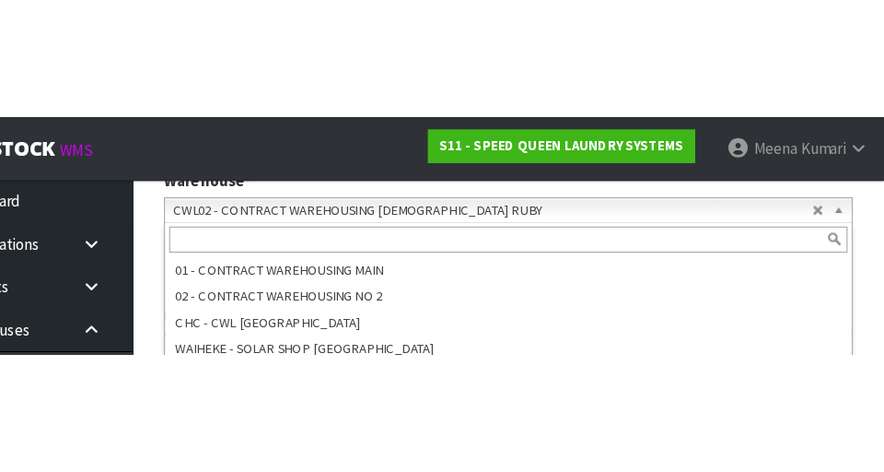
scroll to position [469, 0]
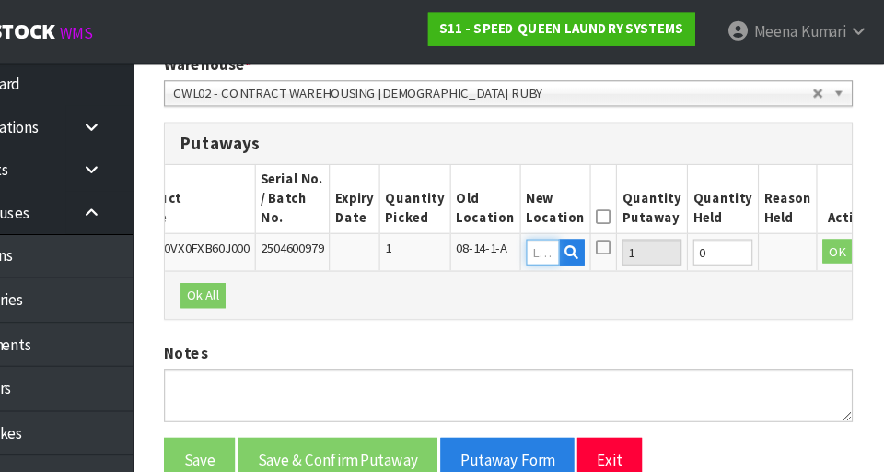
click at [552, 211] on input "text" at bounding box center [582, 222] width 29 height 23
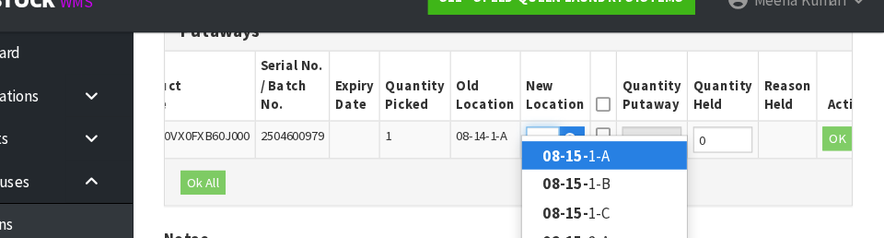
scroll to position [0, 29]
type input "08-15-1-B"
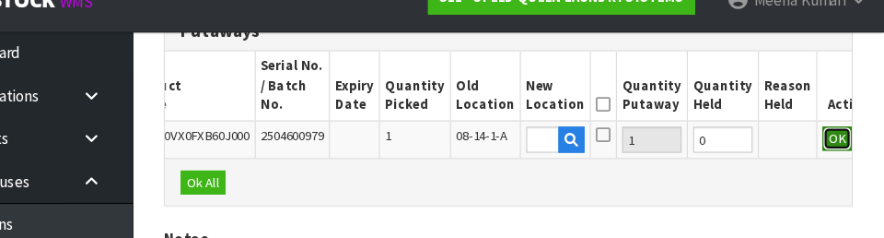
click at [552, 139] on button "OK" at bounding box center [843, 150] width 26 height 22
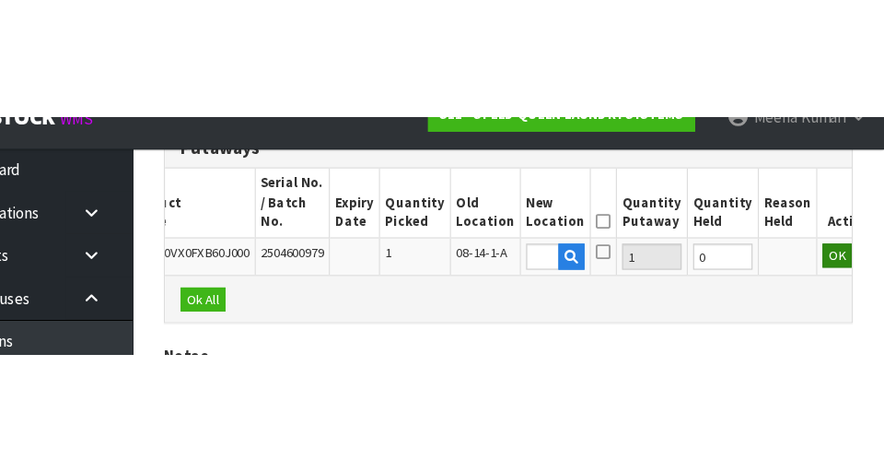
scroll to position [0, 0]
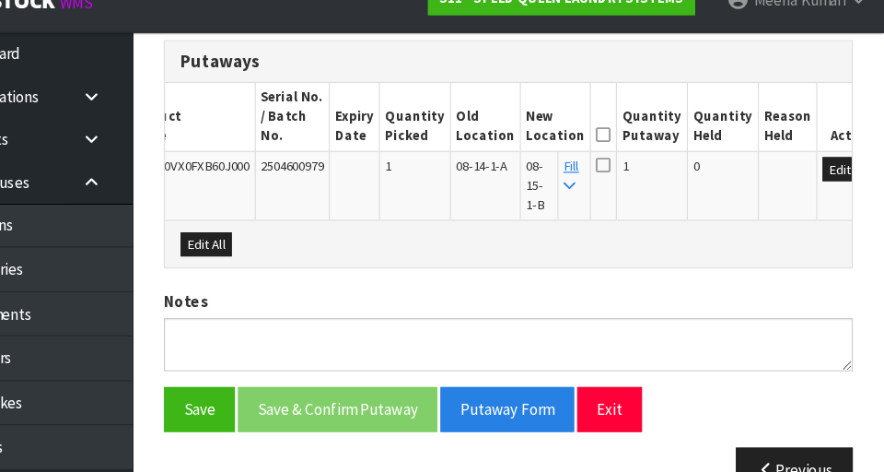
click at [552, 146] on icon at bounding box center [636, 146] width 13 height 1
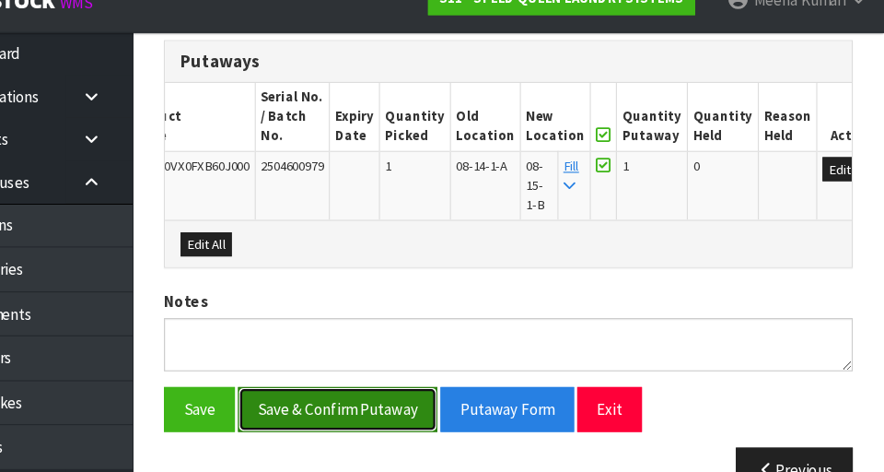
click at [415, 371] on button "Save & Confirm Putaway" at bounding box center [402, 389] width 176 height 40
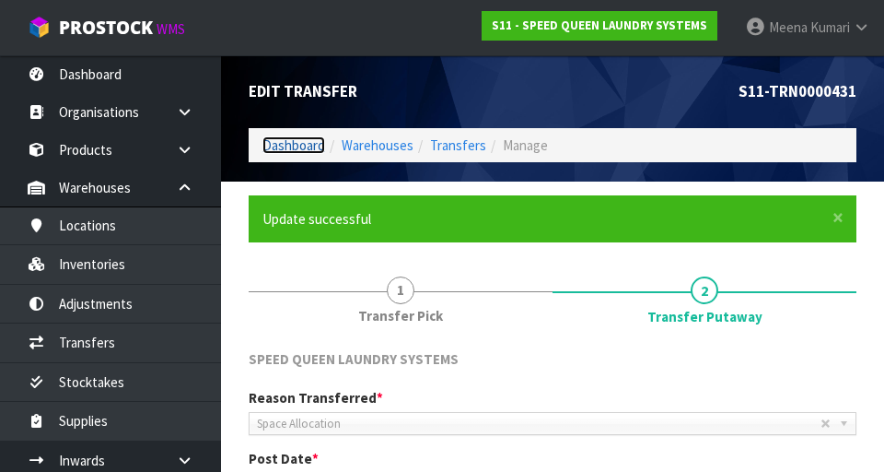
click at [287, 143] on link "Dashboard" at bounding box center [294, 145] width 63 height 18
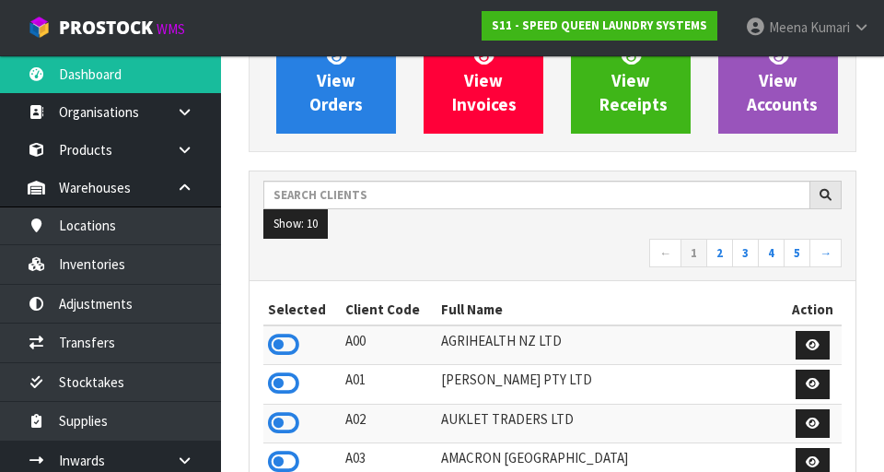
scroll to position [252, 0]
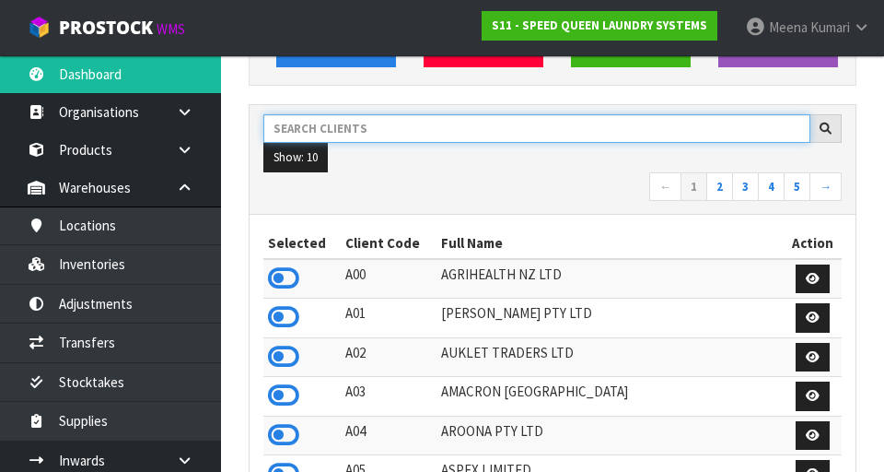
click at [427, 123] on input "text" at bounding box center [536, 128] width 547 height 29
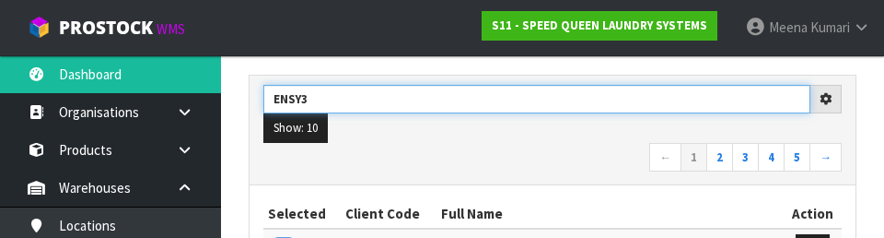
scroll to position [287, 0]
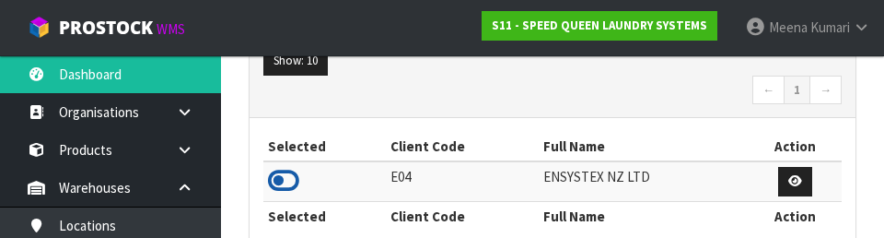
type input "ENSYS"
click at [290, 179] on icon at bounding box center [283, 181] width 31 height 28
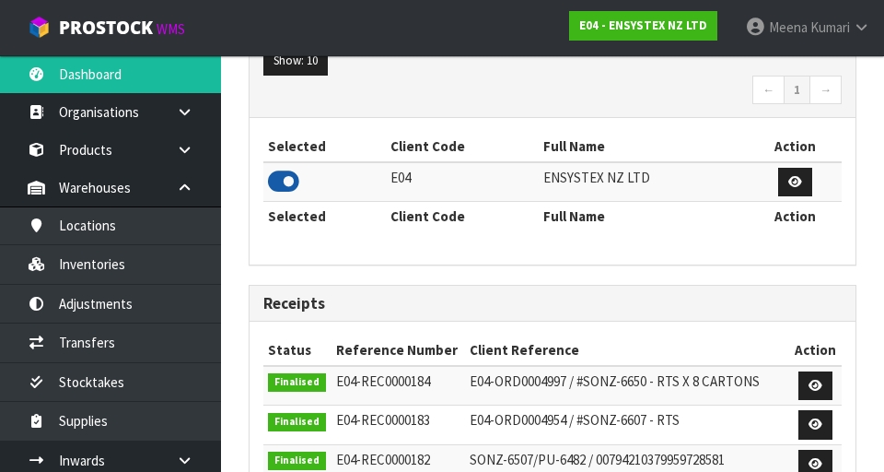
scroll to position [1501, 636]
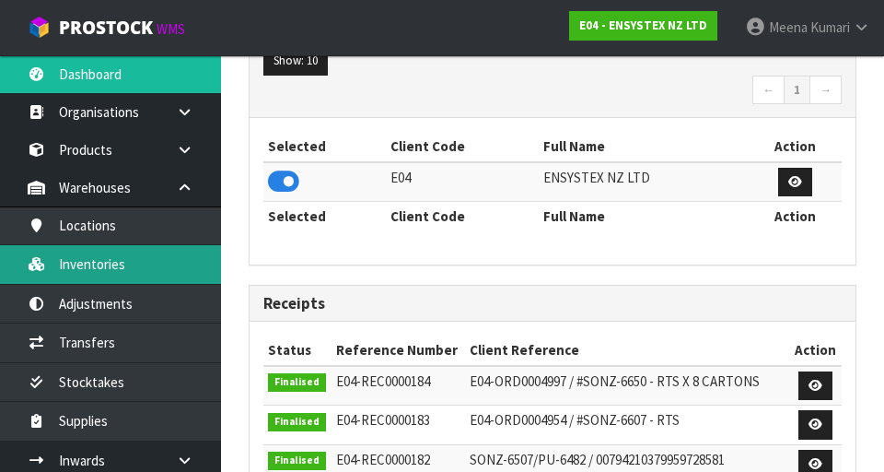
click at [157, 272] on link "Inventories" at bounding box center [110, 264] width 221 height 38
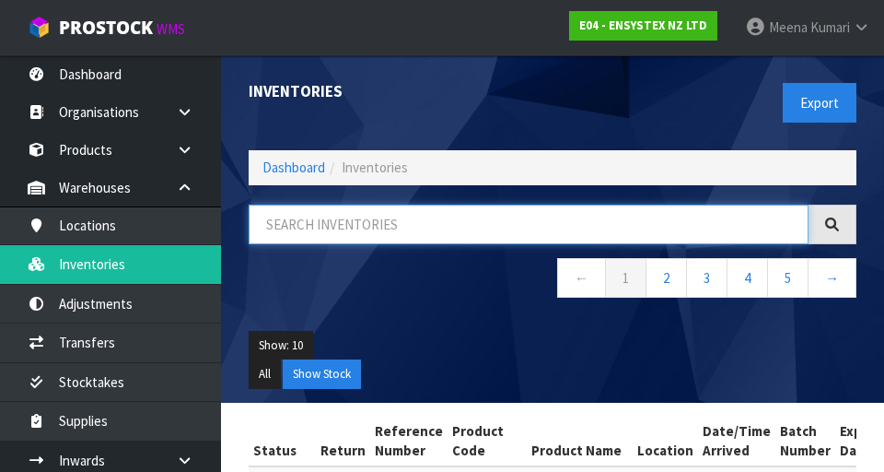
click at [428, 219] on input "text" at bounding box center [529, 225] width 560 height 40
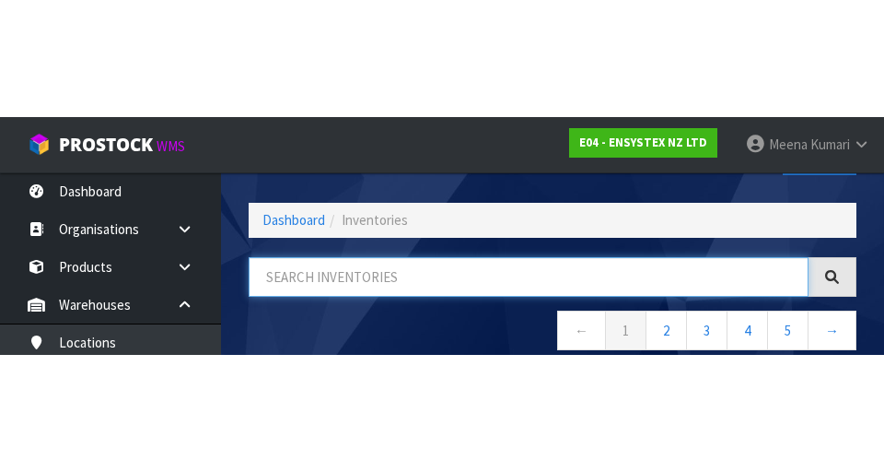
scroll to position [105, 0]
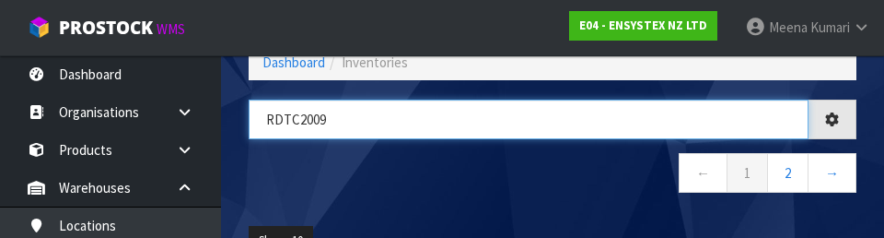
type input "RDTC2009"
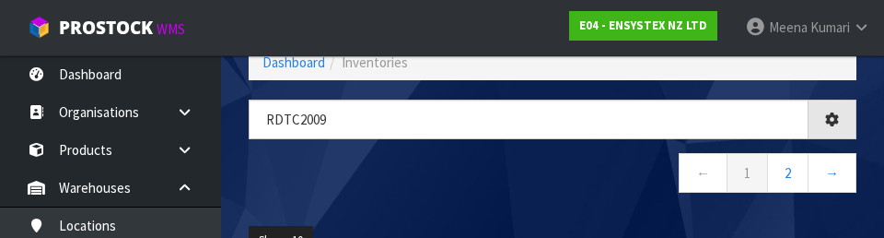
click at [552, 170] on nav "← 1 2 →" at bounding box center [553, 175] width 608 height 45
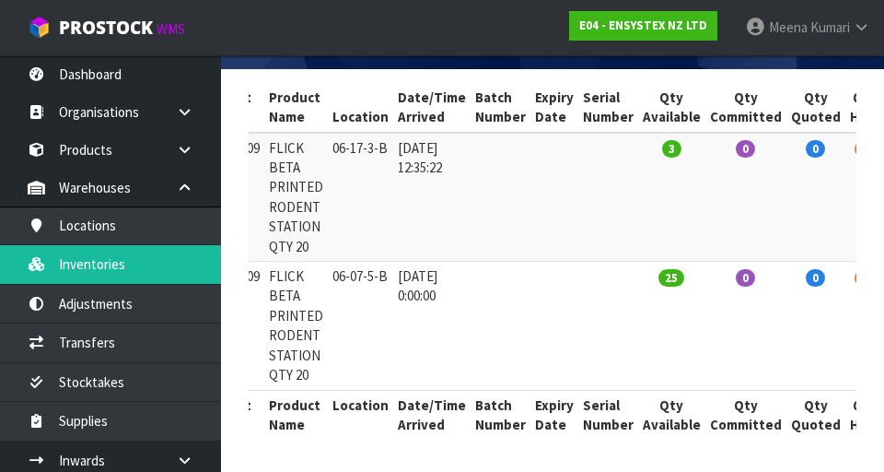
scroll to position [0, 0]
click at [552, 310] on td "0" at bounding box center [816, 326] width 59 height 129
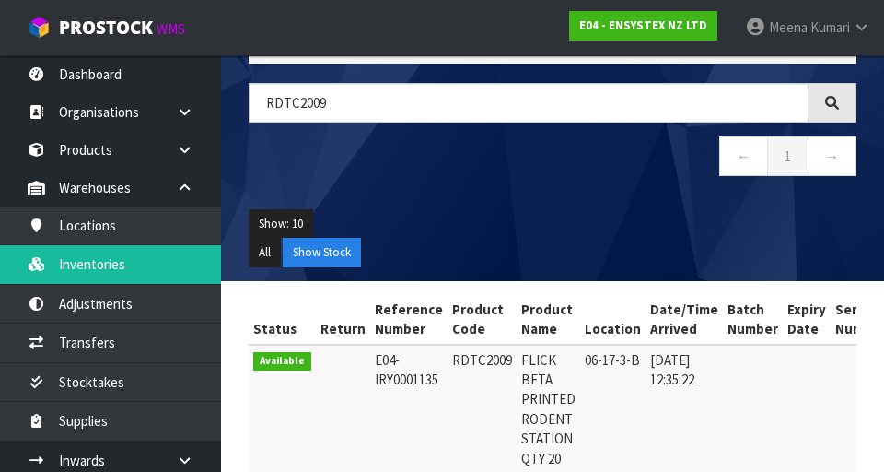
copy td "RDTC2009"
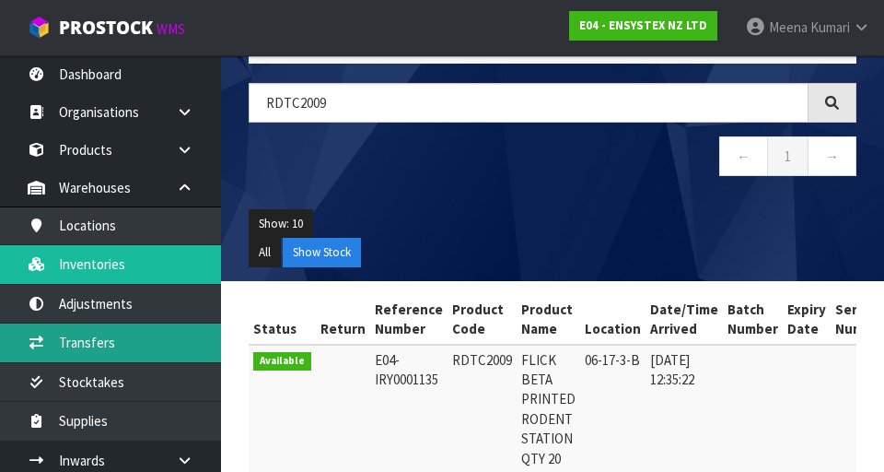
click at [146, 337] on link "Transfers" at bounding box center [110, 342] width 221 height 38
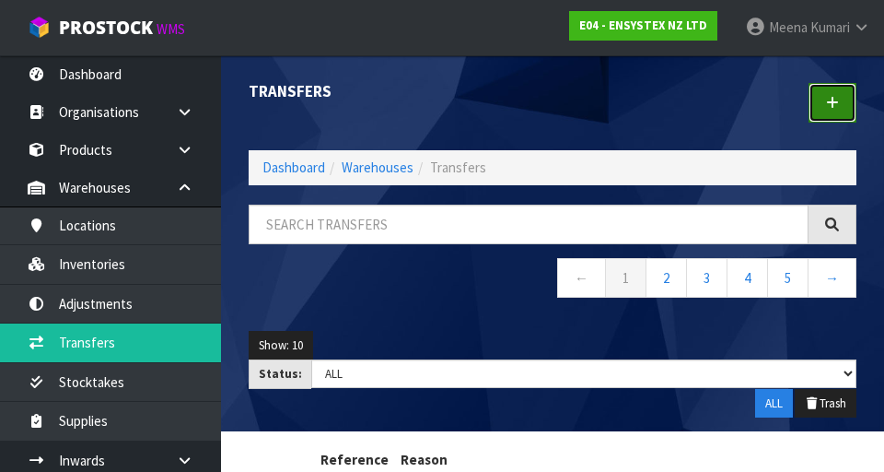
click at [552, 105] on link at bounding box center [833, 103] width 48 height 40
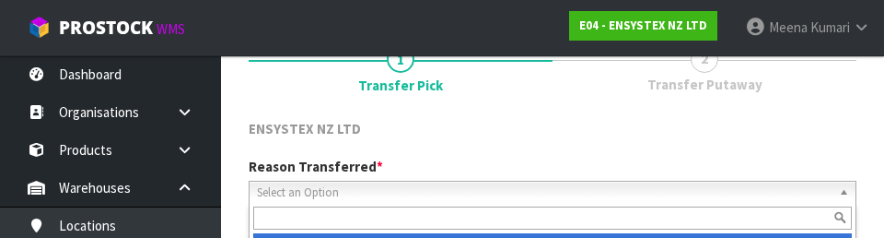
scroll to position [254, 0]
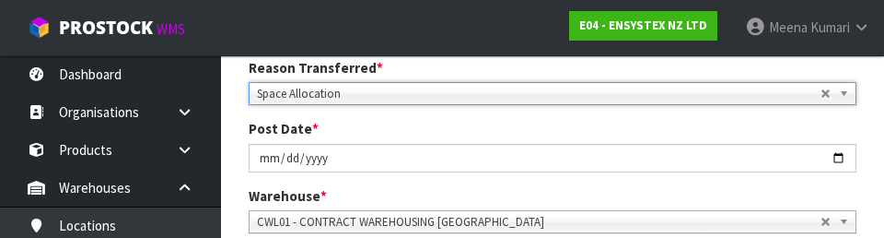
click at [552, 174] on div "Reason Transferred * Space Allocation Damage Expired Stock Repair QA Space Allo…" at bounding box center [553, 152] width 636 height 189
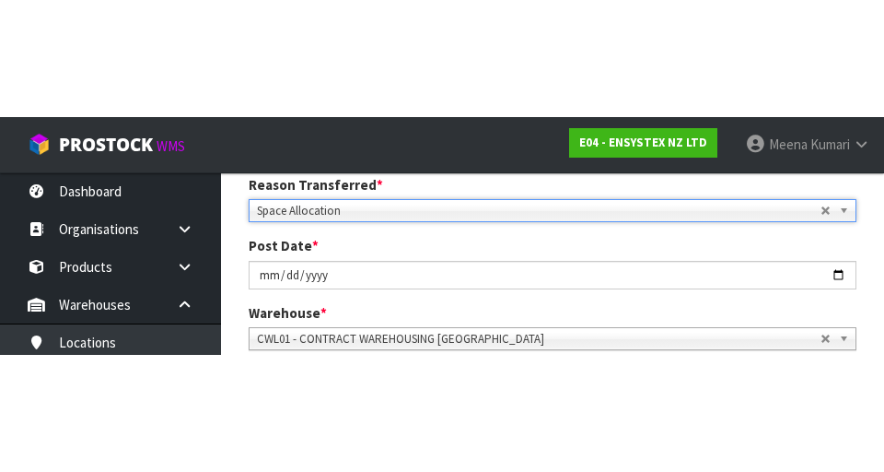
scroll to position [263, 0]
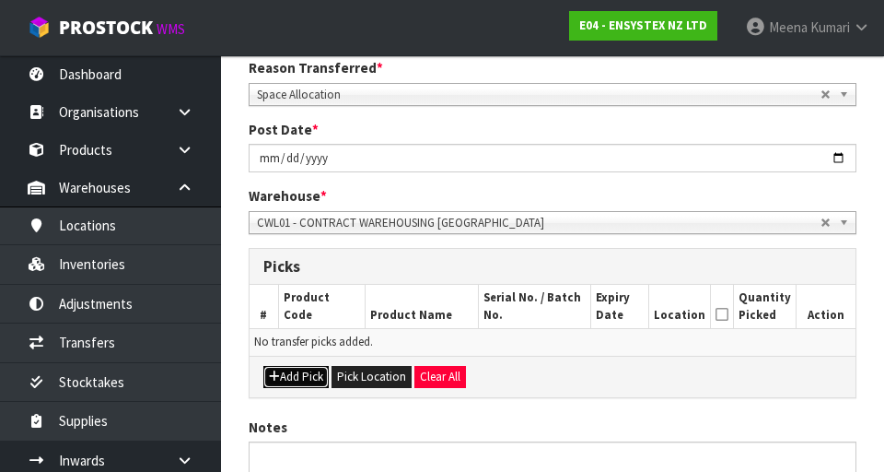
click at [293, 382] on button "Add Pick" at bounding box center [295, 377] width 65 height 22
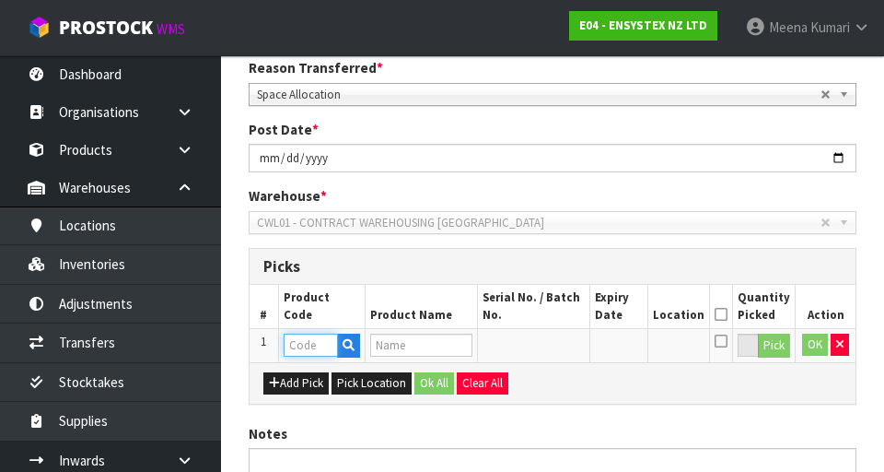
paste input "RDTC2009"
type input "RDTC2009"
type input "FLICK BETA PRINTED RODENT STATION QTY 20"
type input "RDTC2009"
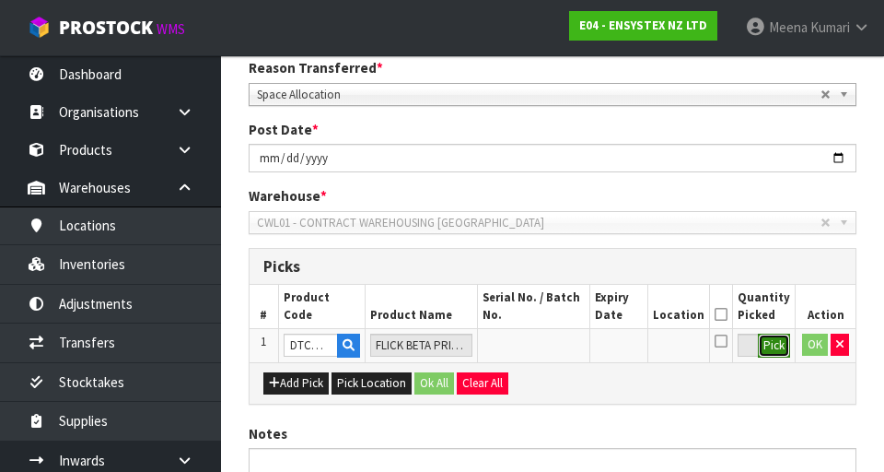
click at [552, 351] on button "Pick" at bounding box center [774, 345] width 32 height 24
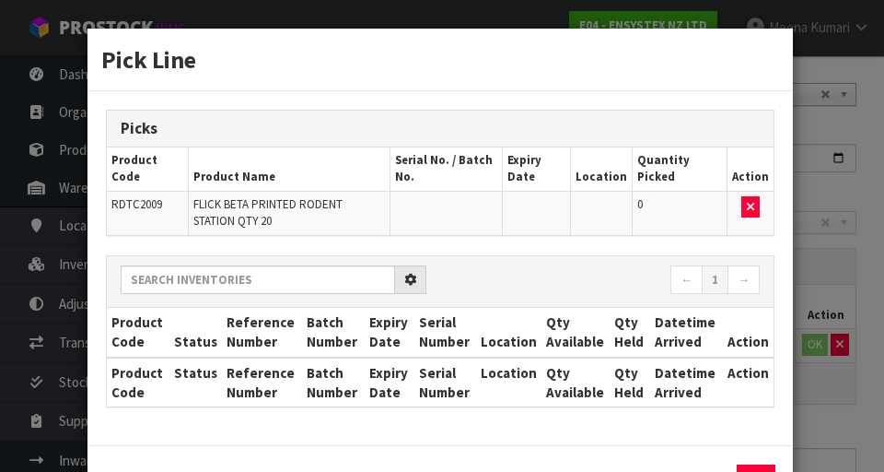
scroll to position [0, 0]
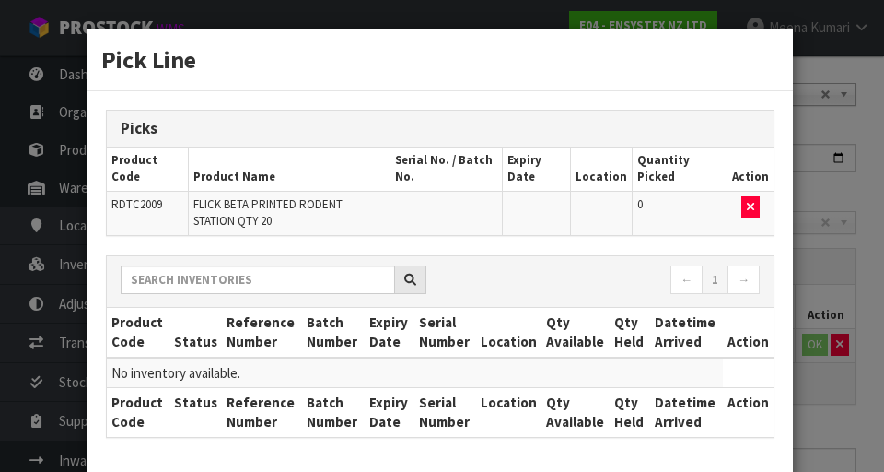
click at [552, 382] on div "Pick Line Picks Product Code Product Name Serial No. / Batch No. Expiry Date Lo…" at bounding box center [442, 236] width 884 height 472
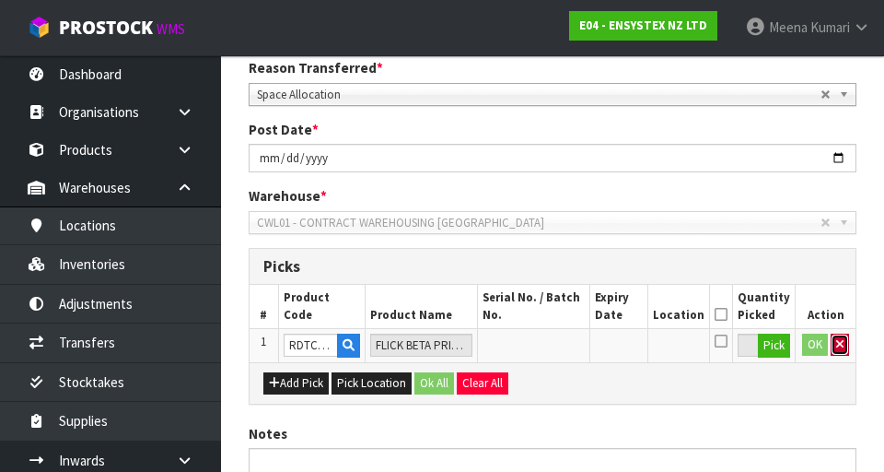
click at [552, 351] on button "button" at bounding box center [840, 344] width 18 height 22
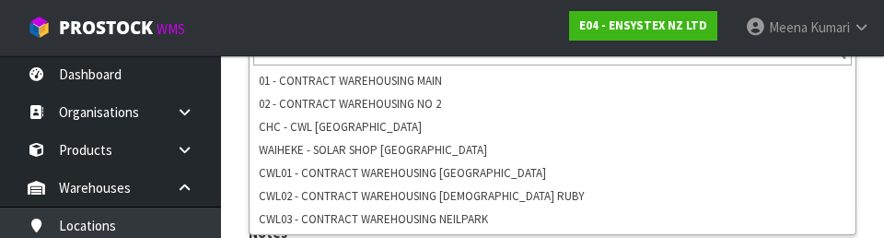
scroll to position [450, 0]
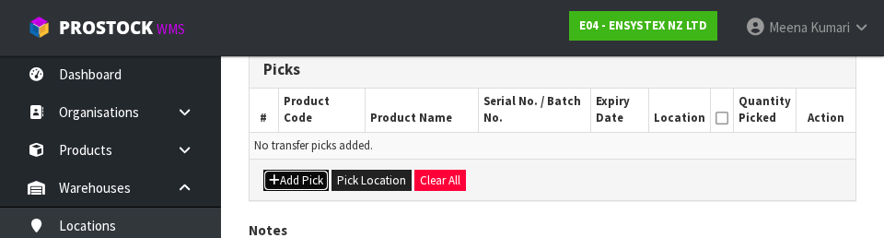
click at [288, 188] on button "Add Pick" at bounding box center [295, 181] width 65 height 22
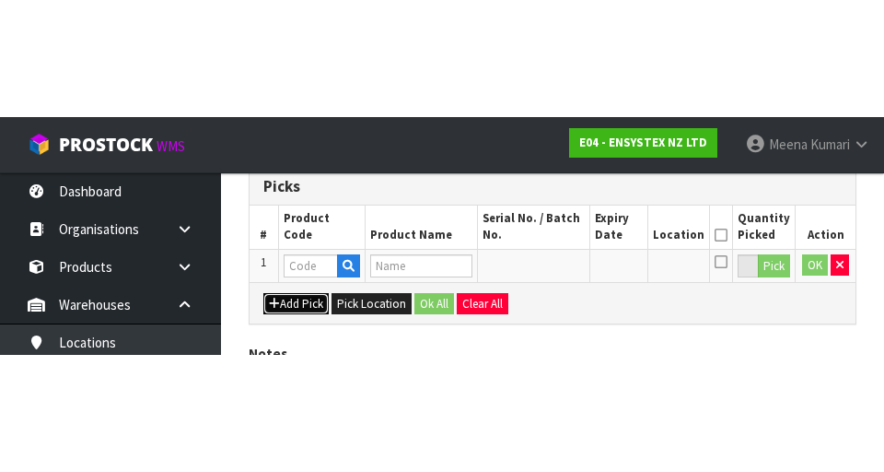
scroll to position [420, 0]
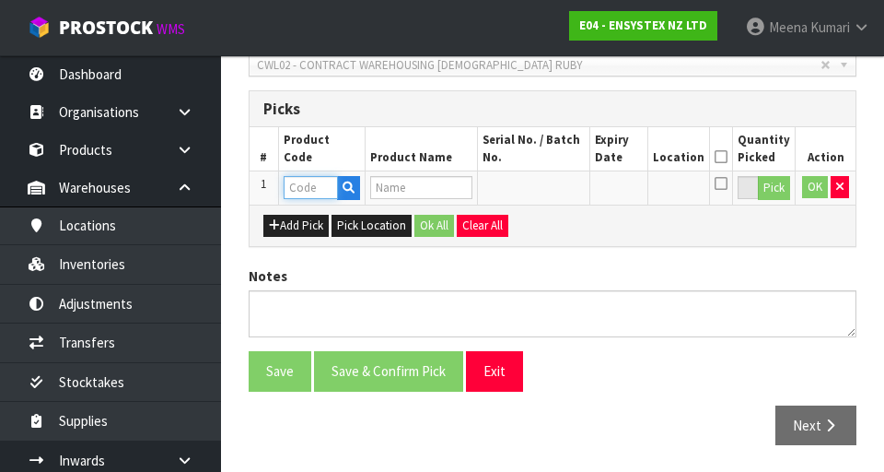
paste input "RDTC2009"
type input "RDTC2009"
type input "FLICK BETA PRINTED RODENT STATION QTY 20"
type input "RDTC2009"
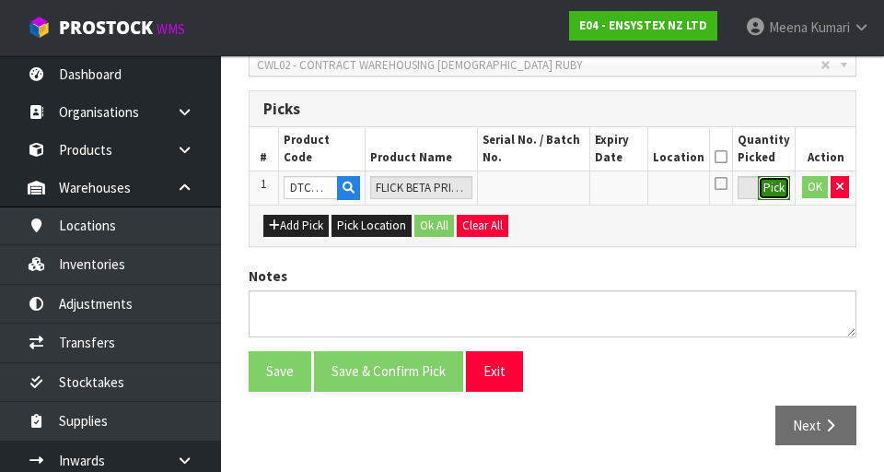
click at [552, 193] on button "Pick" at bounding box center [774, 188] width 32 height 24
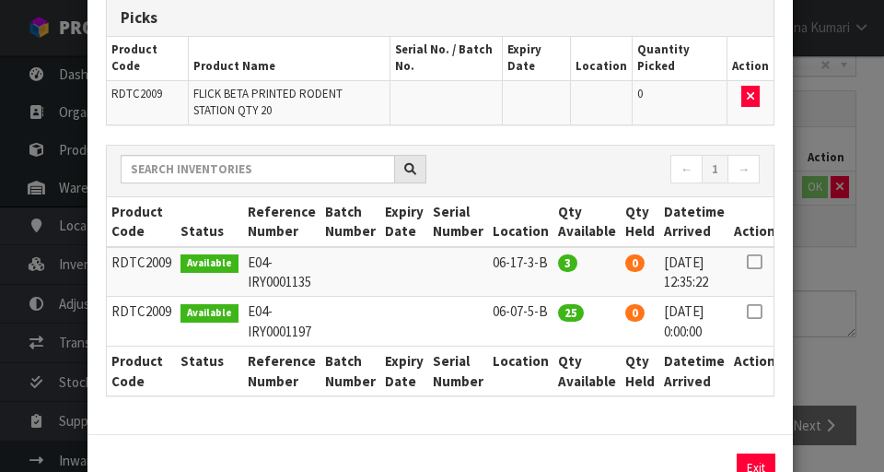
scroll to position [151, 0]
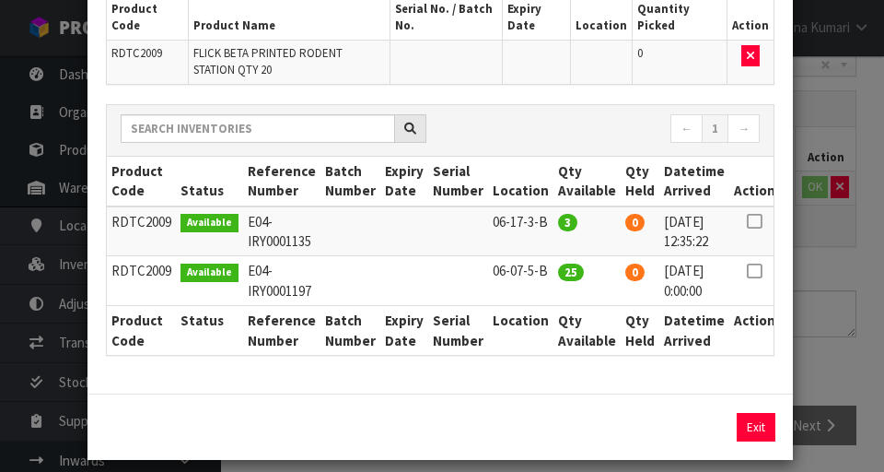
click at [552, 228] on div "Picks Product Code Product Name Serial No. / Batch No. Expiry Date Location Qua…" at bounding box center [441, 166] width 706 height 453
click at [552, 221] on icon at bounding box center [754, 221] width 15 height 1
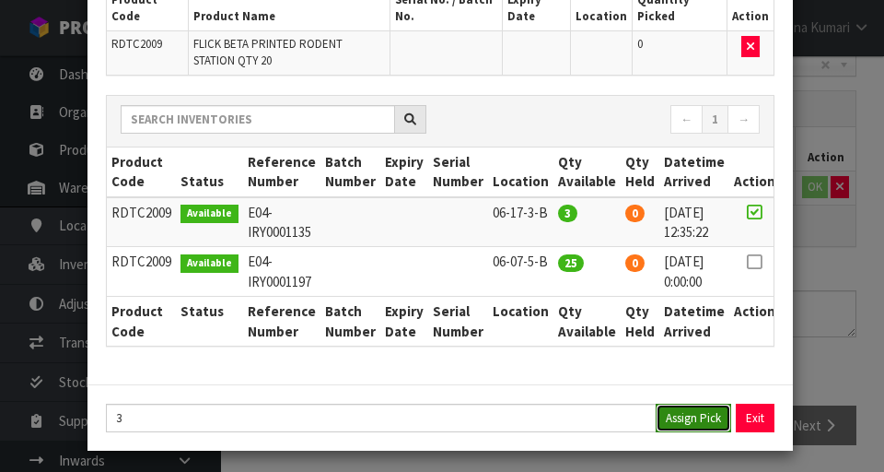
click at [552, 427] on button "Assign Pick" at bounding box center [694, 418] width 76 height 29
type input "3"
click at [552, 347] on div "Pick Line Picks Product Code Product Name Serial No. / Batch No. Expiry Date Lo…" at bounding box center [442, 236] width 884 height 472
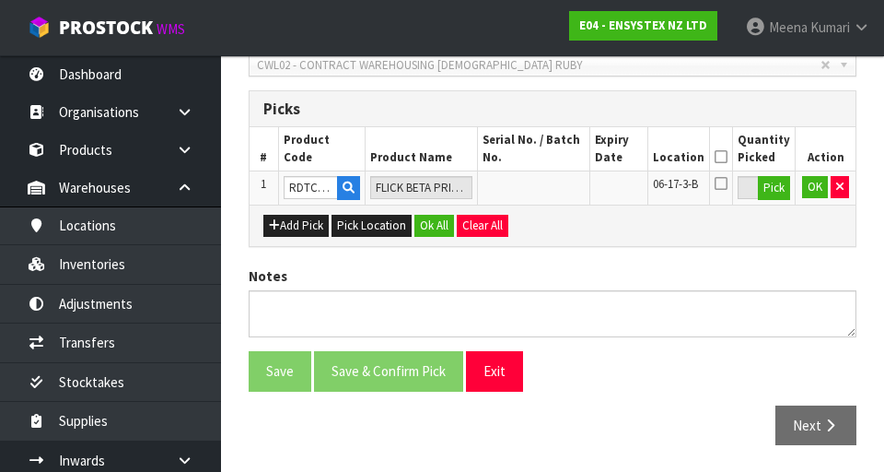
click at [552, 158] on icon at bounding box center [721, 157] width 13 height 1
click at [552, 196] on button "OK" at bounding box center [815, 187] width 26 height 22
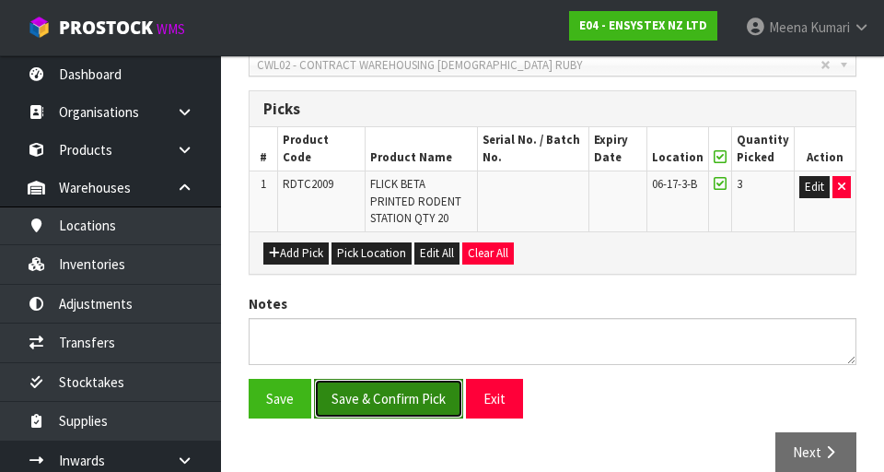
click at [415, 399] on button "Save & Confirm Pick" at bounding box center [388, 399] width 149 height 40
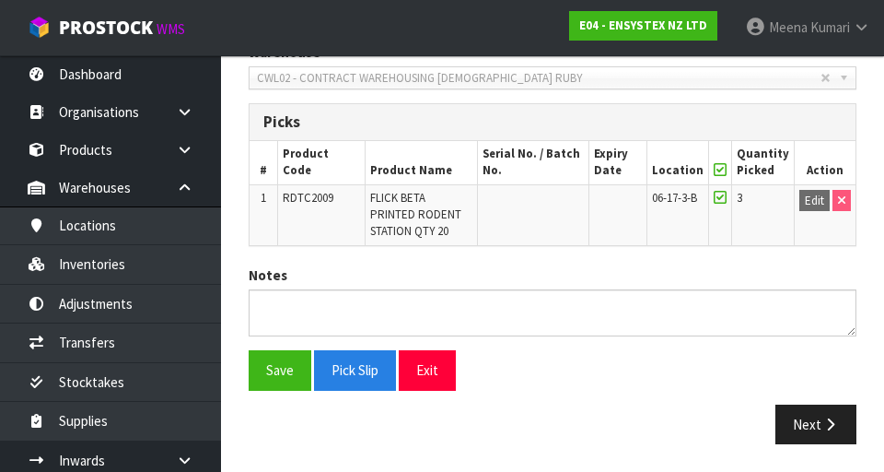
scroll to position [474, 0]
click at [552, 423] on button "Next" at bounding box center [816, 424] width 81 height 40
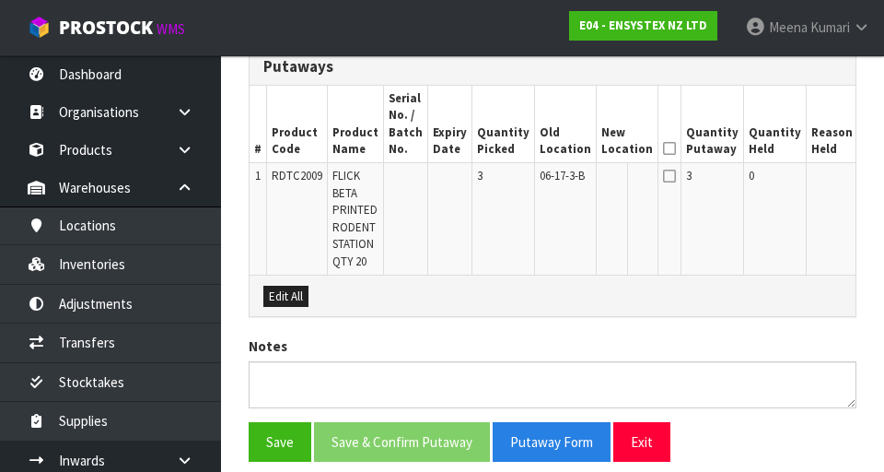
scroll to position [532, 0]
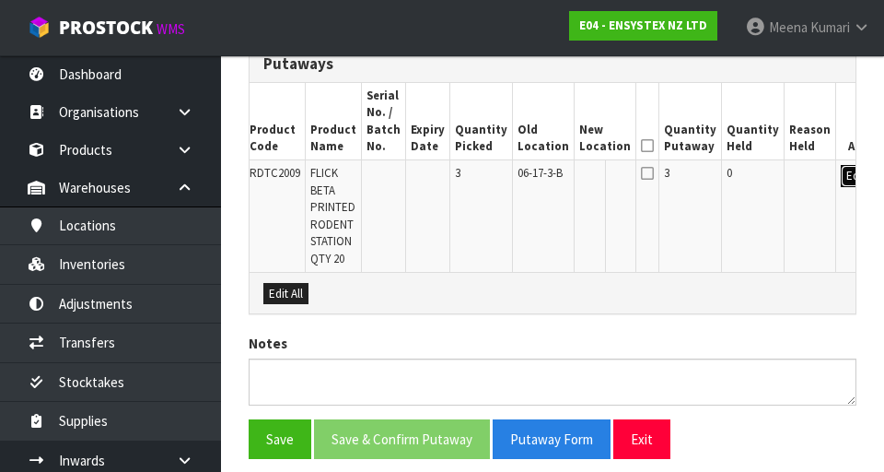
click at [552, 184] on button "Edit" at bounding box center [856, 176] width 30 height 22
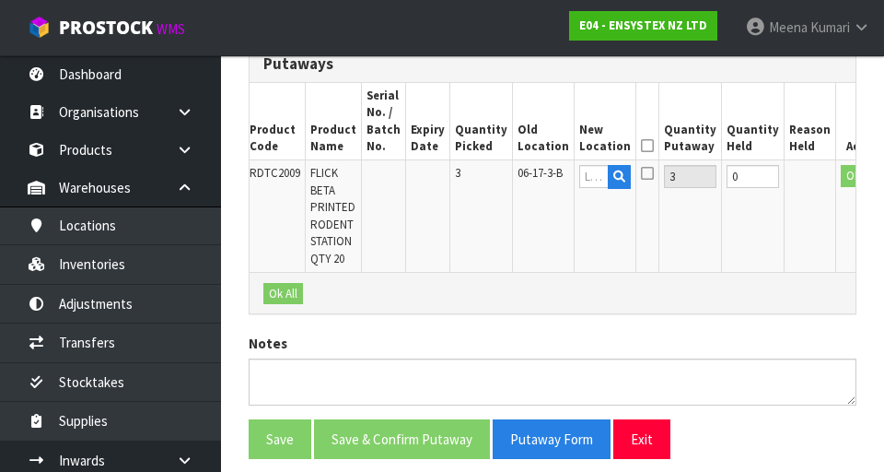
scroll to position [0, 17]
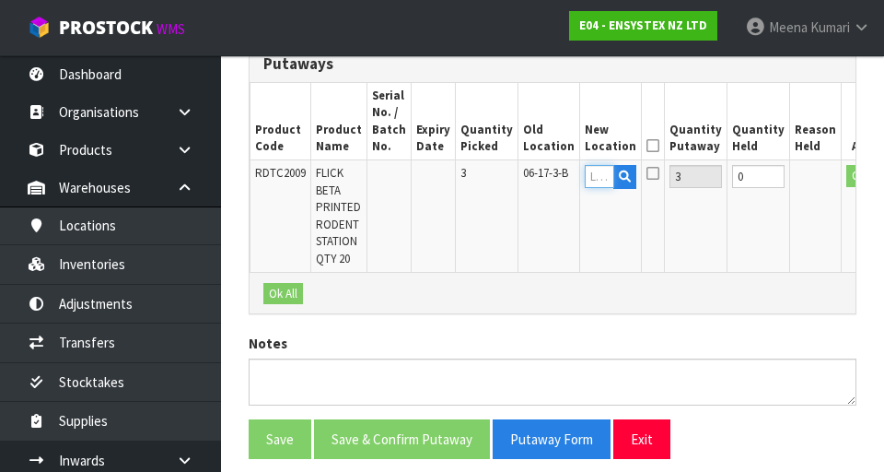
click at [552, 181] on input "text" at bounding box center [599, 176] width 29 height 23
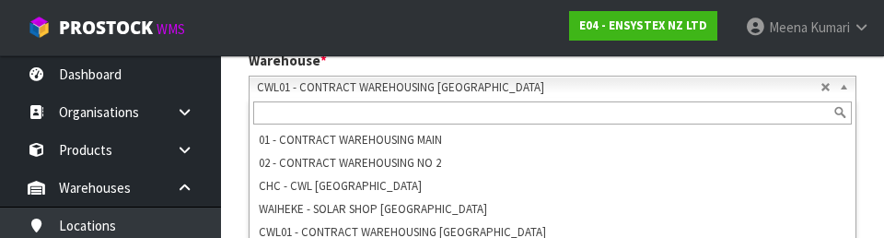
scroll to position [541, 0]
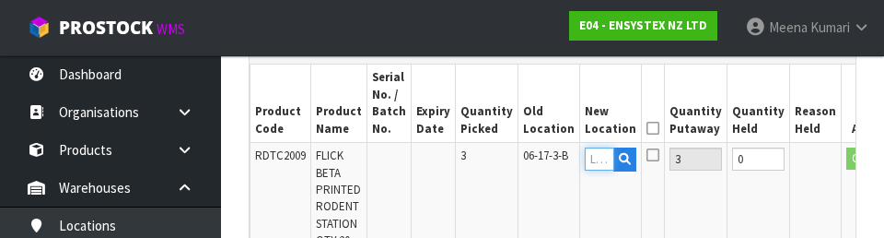
click at [552, 165] on input "text" at bounding box center [599, 158] width 29 height 23
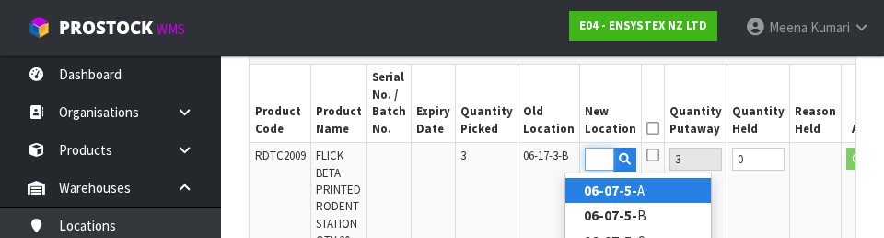
type input "06-07-5-A"
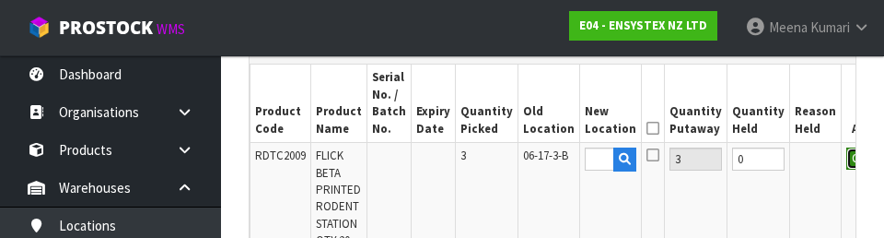
click at [552, 165] on button "OK" at bounding box center [860, 158] width 26 height 22
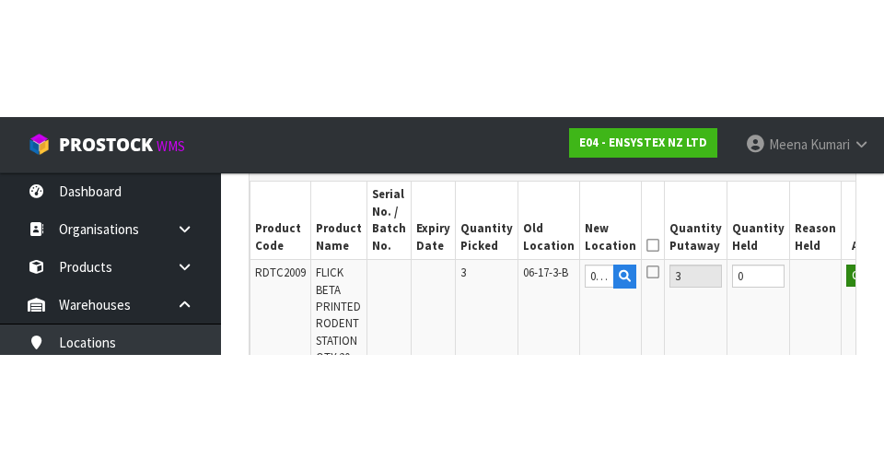
scroll to position [549, 0]
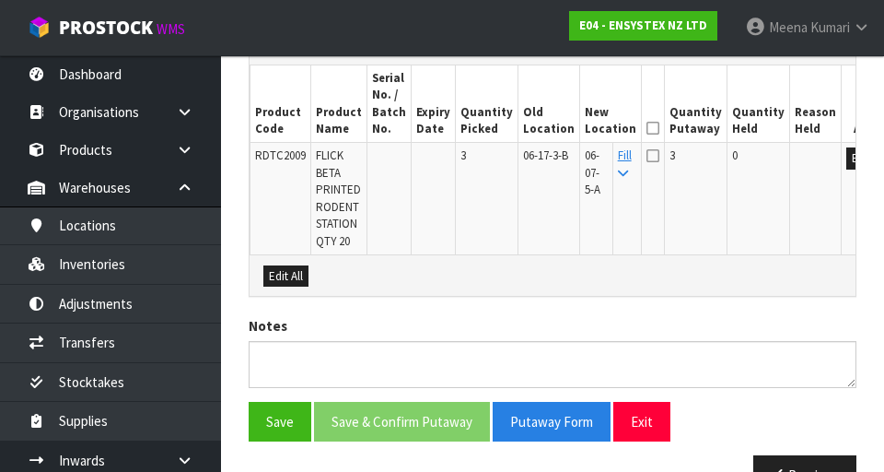
click at [552, 128] on icon at bounding box center [653, 128] width 13 height 1
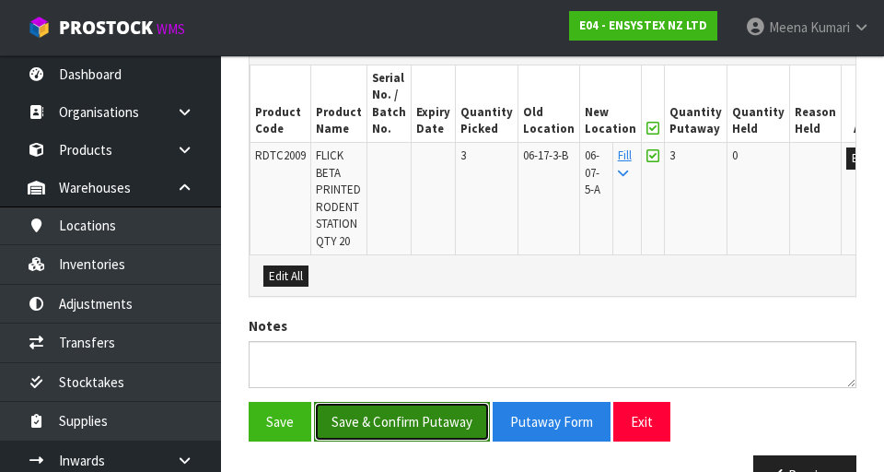
click at [424, 409] on button "Save & Confirm Putaway" at bounding box center [402, 422] width 176 height 40
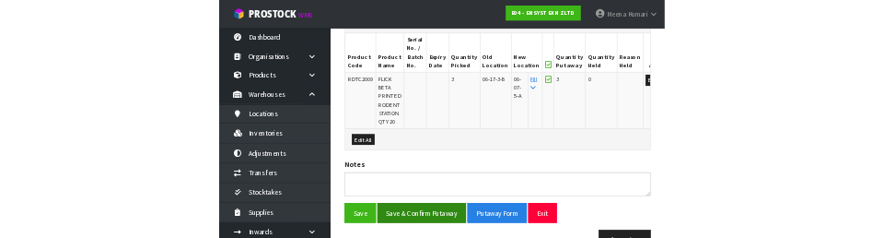
scroll to position [0, 0]
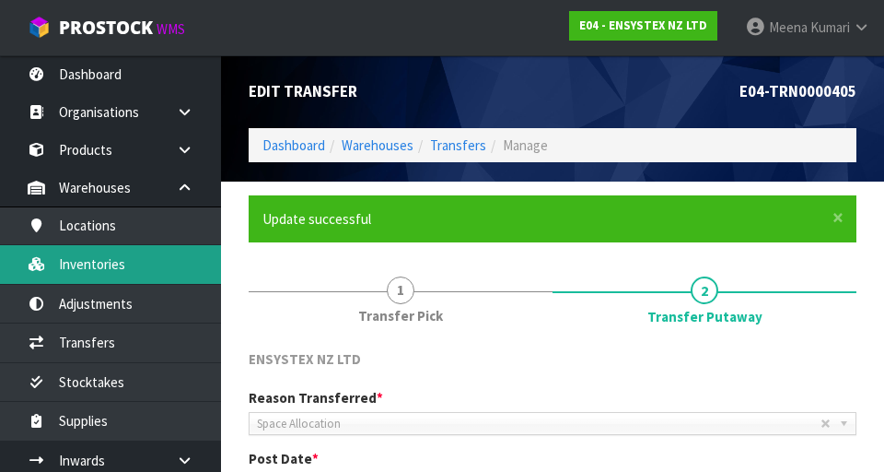
click at [135, 266] on link "Inventories" at bounding box center [110, 264] width 221 height 38
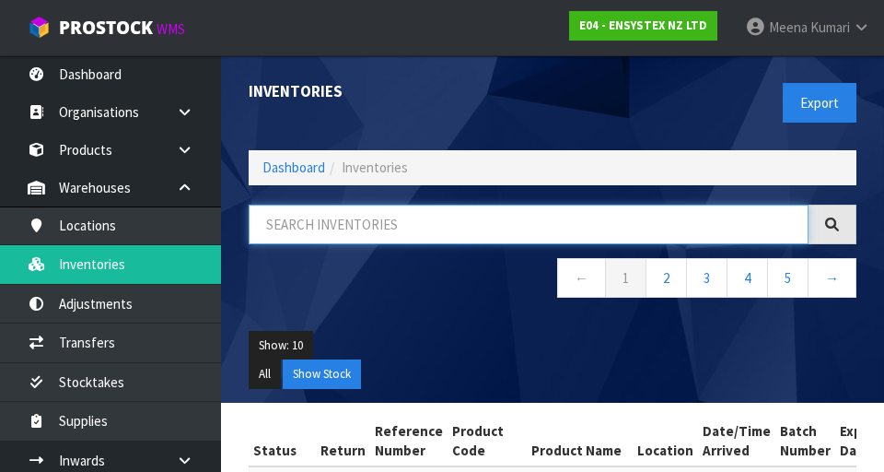
click at [367, 218] on input "text" at bounding box center [529, 225] width 560 height 40
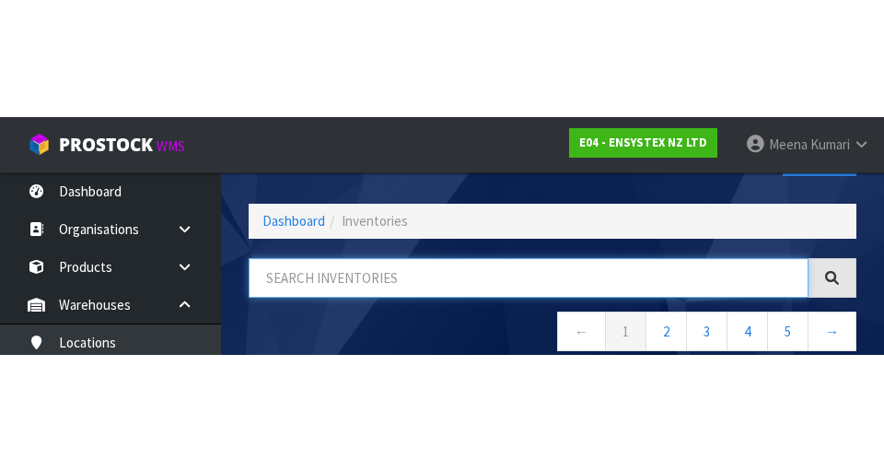
scroll to position [105, 0]
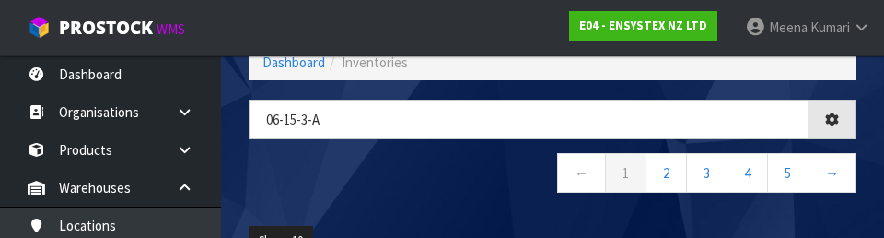
click at [445, 188] on nav "← 1 2 3 4 5 →" at bounding box center [553, 175] width 608 height 45
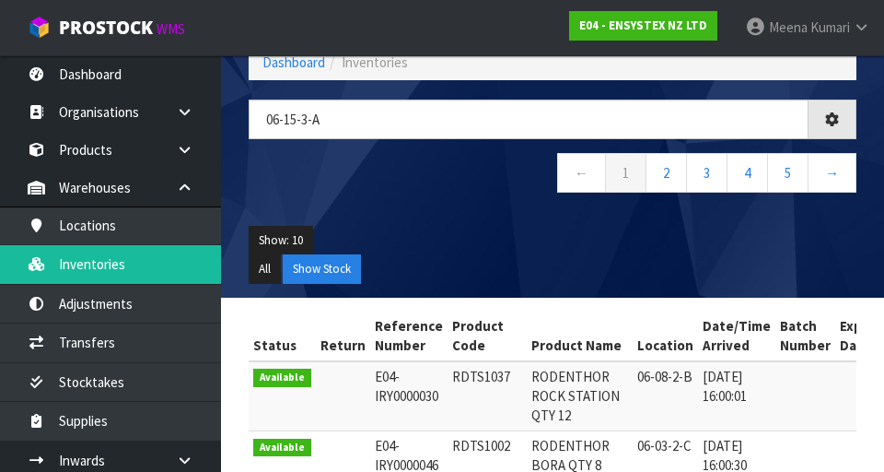
type input "06-15-3-A"
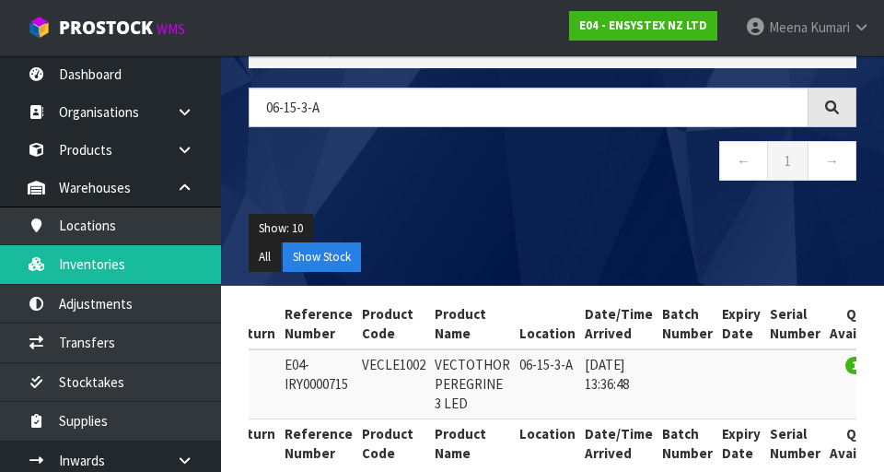
scroll to position [0, 0]
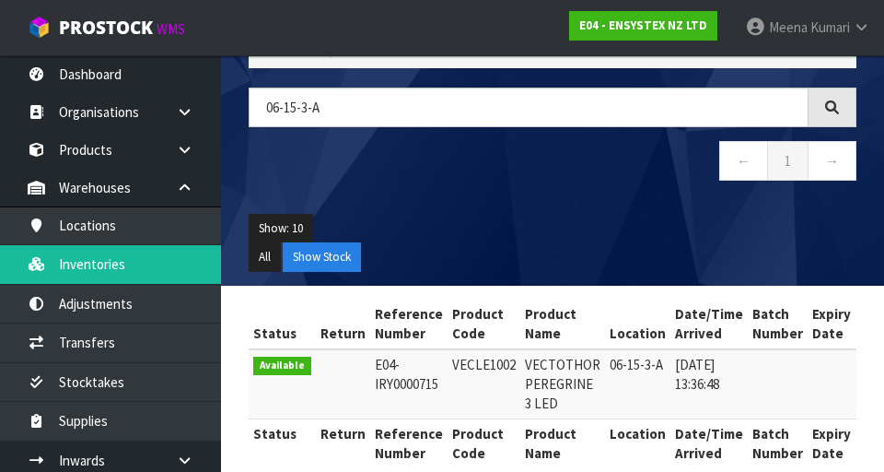
copy td "VECLE1002"
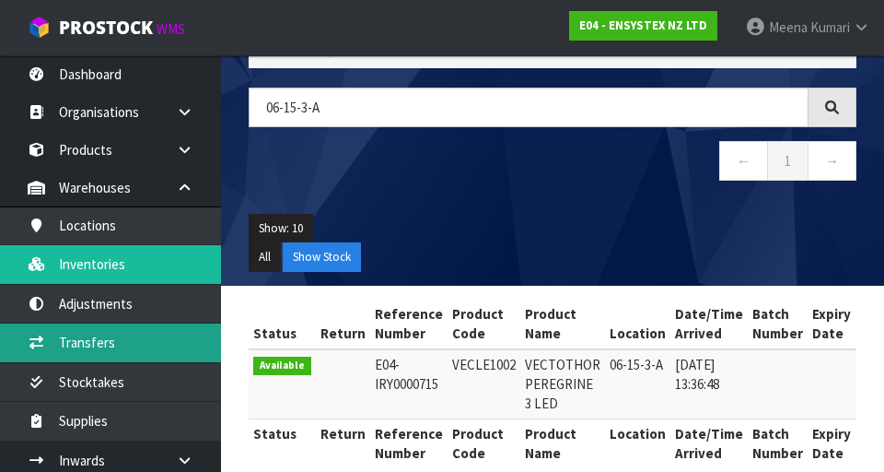
click at [142, 343] on link "Transfers" at bounding box center [110, 342] width 221 height 38
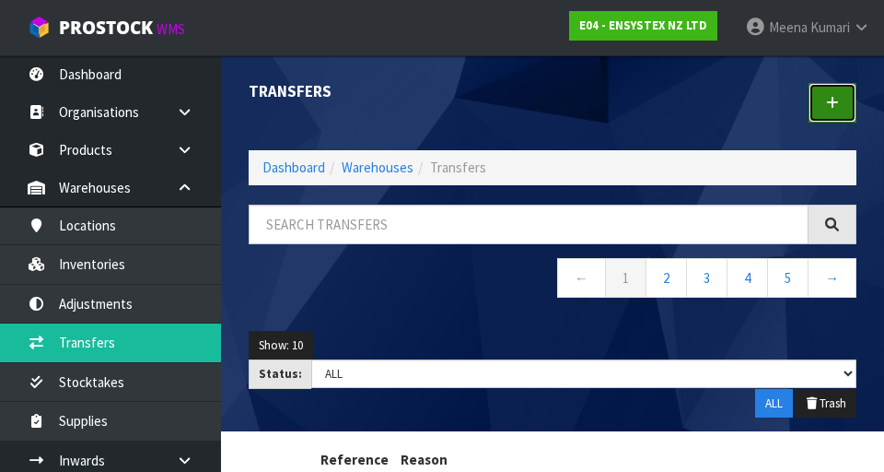
click at [552, 90] on link at bounding box center [833, 103] width 48 height 40
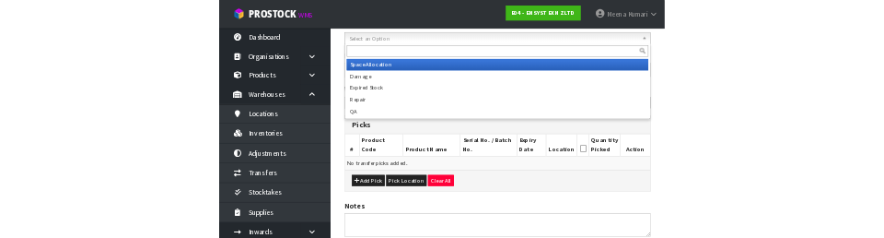
scroll to position [274, 0]
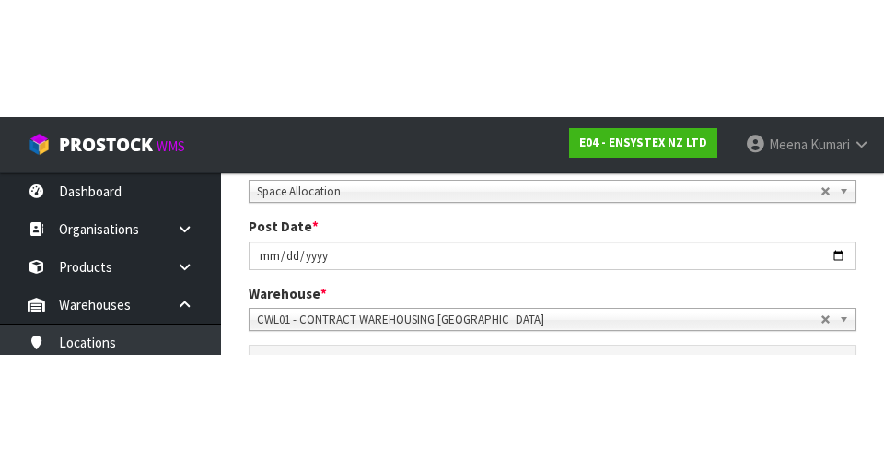
scroll to position [282, 0]
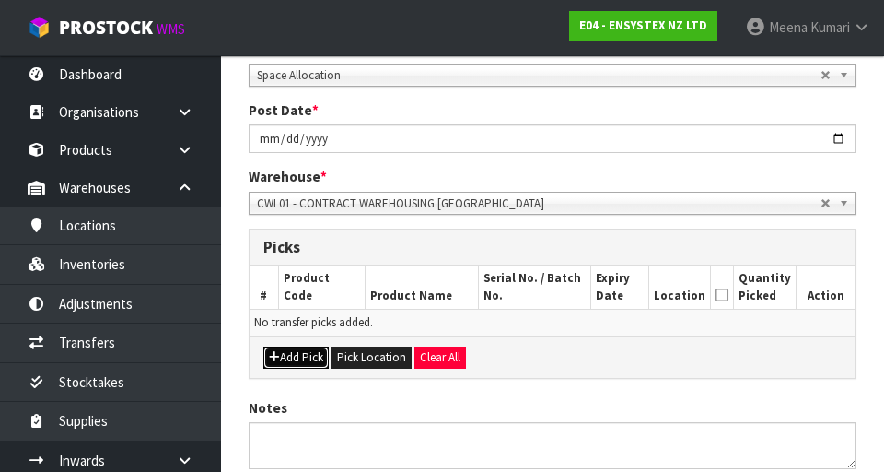
click at [306, 362] on button "Add Pick" at bounding box center [295, 357] width 65 height 22
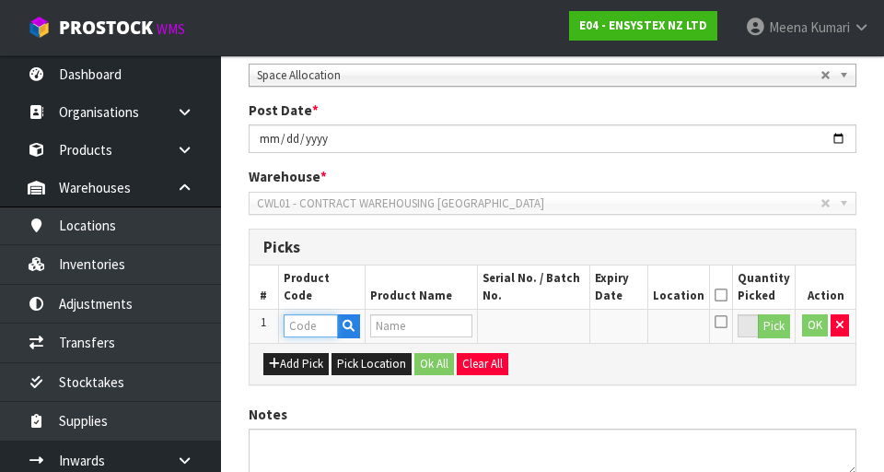
paste input "VECLE1002"
type input "VECLE1002"
type input "VECTOTHOR PEREGRINE 3 LED"
type input "VECLE1002"
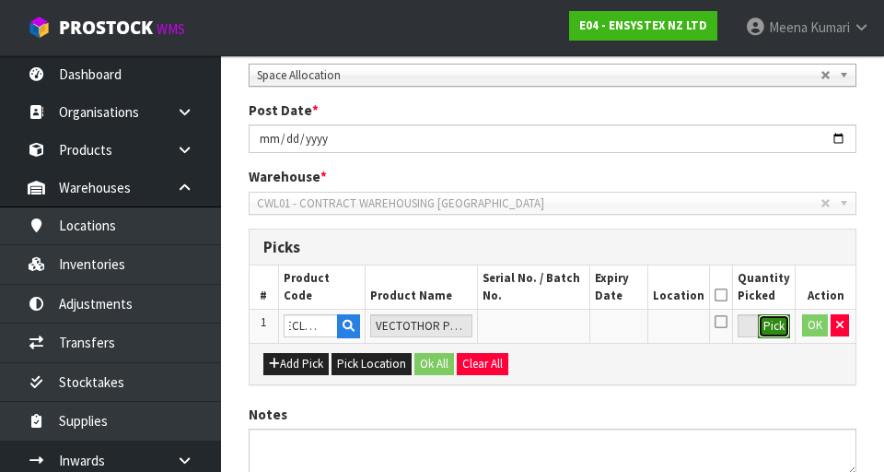
click at [552, 331] on button "Pick" at bounding box center [774, 326] width 32 height 24
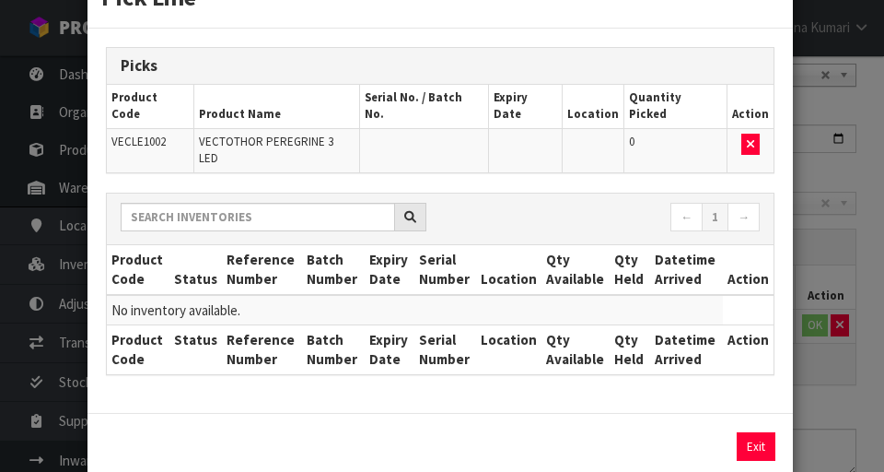
scroll to position [64, 0]
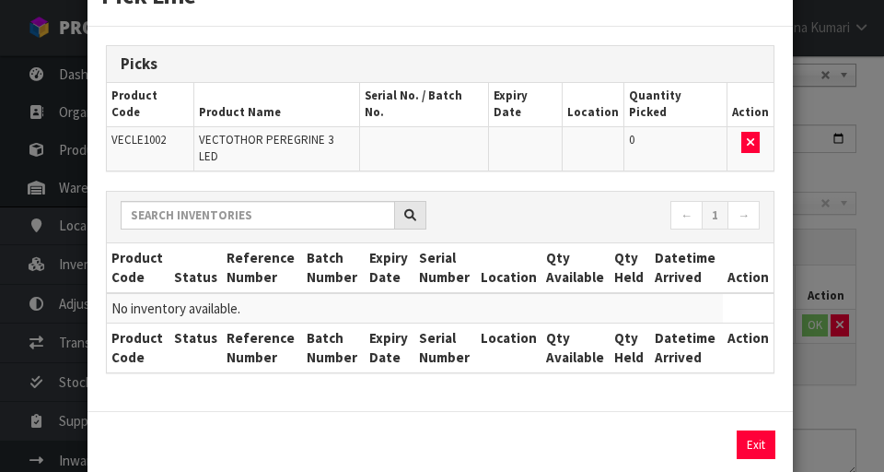
click at [552, 381] on div "Pick Line Picks Product Code Product Name Serial No. / Batch No. Expiry Date Lo…" at bounding box center [442, 236] width 884 height 472
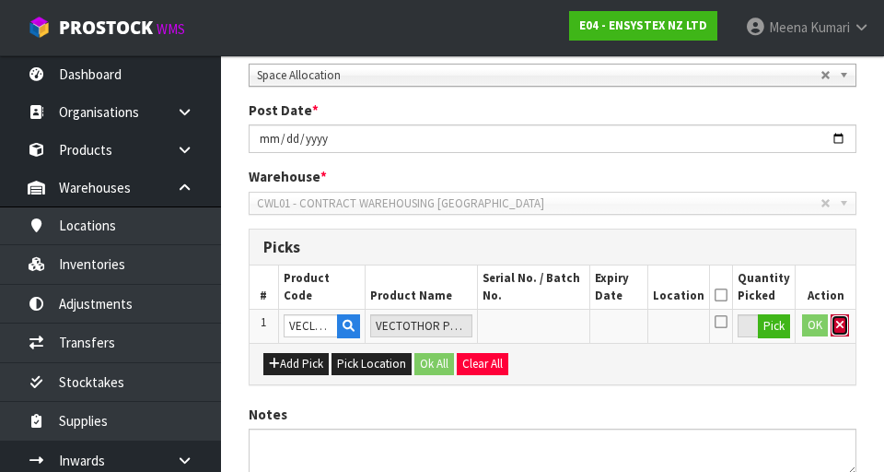
click at [552, 327] on icon "button" at bounding box center [840, 325] width 7 height 12
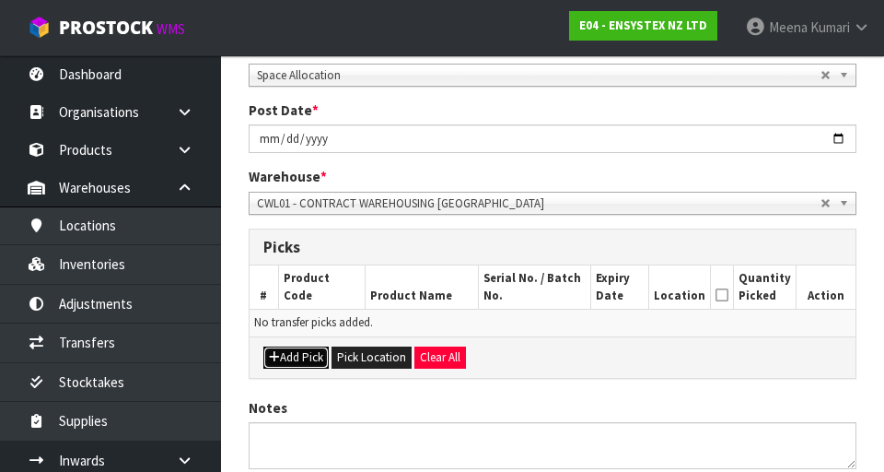
click at [298, 364] on button "Add Pick" at bounding box center [295, 357] width 65 height 22
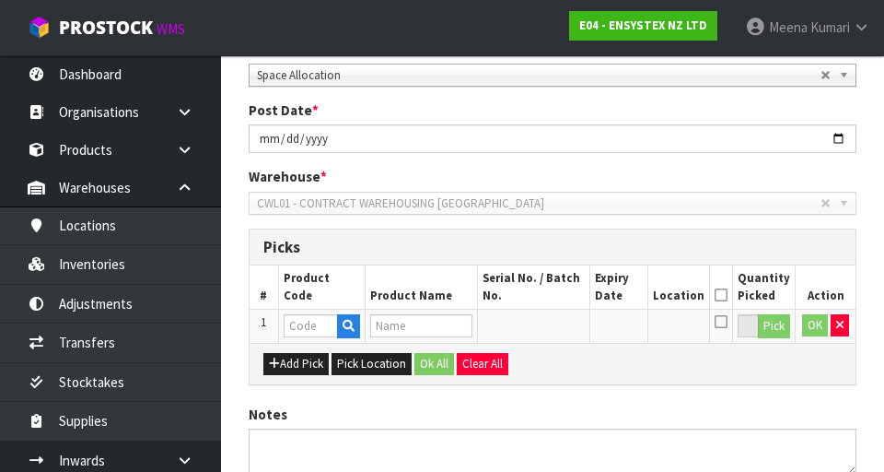
click at [552, 209] on span "CWL01 - CONTRACT WAREHOUSING [GEOGRAPHIC_DATA]" at bounding box center [539, 204] width 564 height 22
click at [552, 330] on icon "button" at bounding box center [840, 325] width 7 height 12
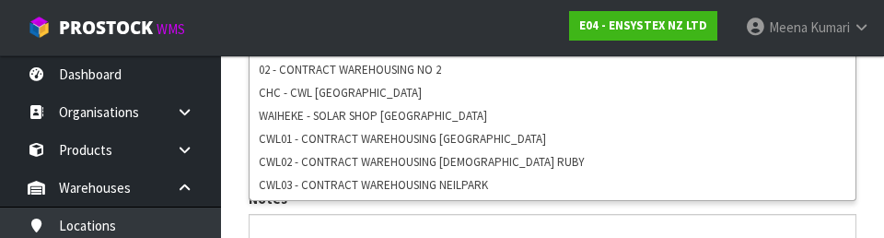
scroll to position [481, 0]
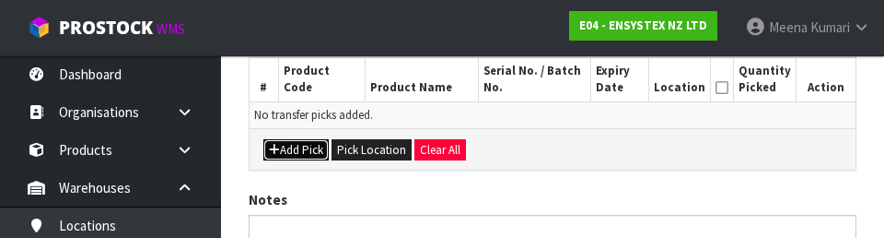
click at [297, 146] on button "Add Pick" at bounding box center [295, 150] width 65 height 22
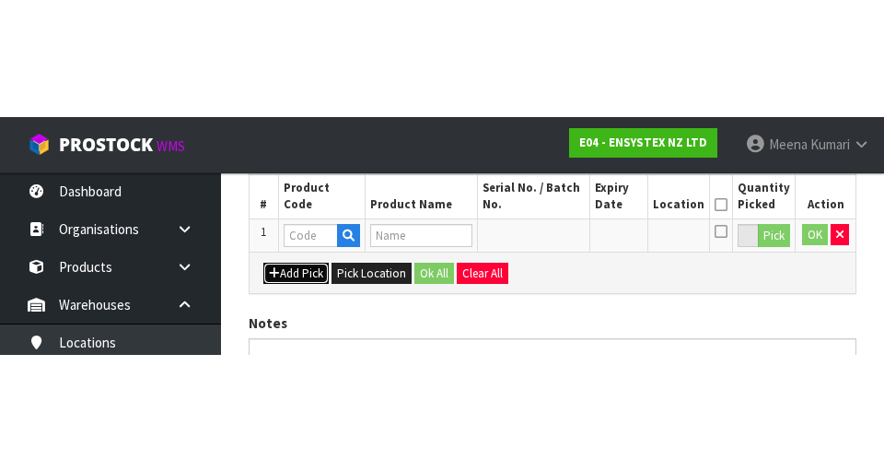
scroll to position [420, 0]
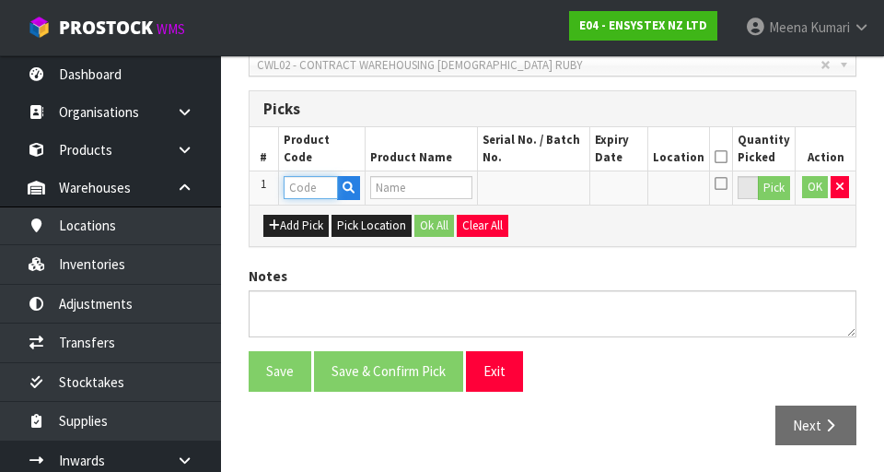
paste input "VECLE1002"
type input "VECLE1002"
type input "VECTOTHOR PEREGRINE 3 LED"
type input "VECLE1002"
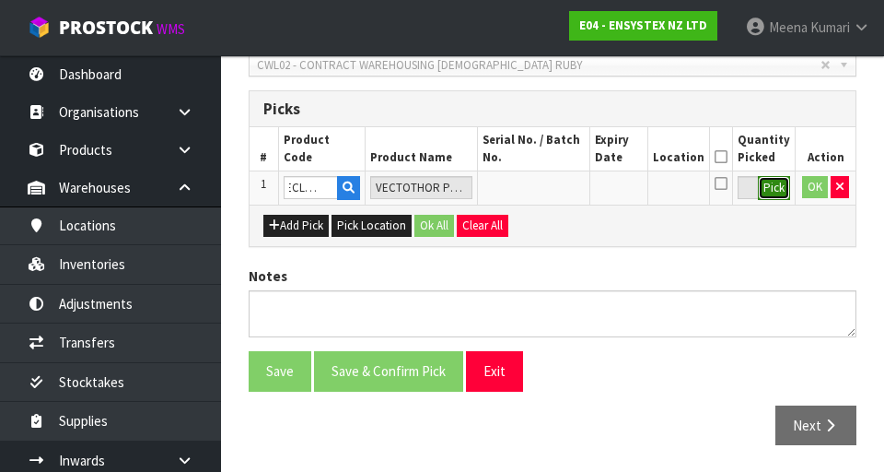
click at [552, 191] on button "Pick" at bounding box center [774, 188] width 32 height 24
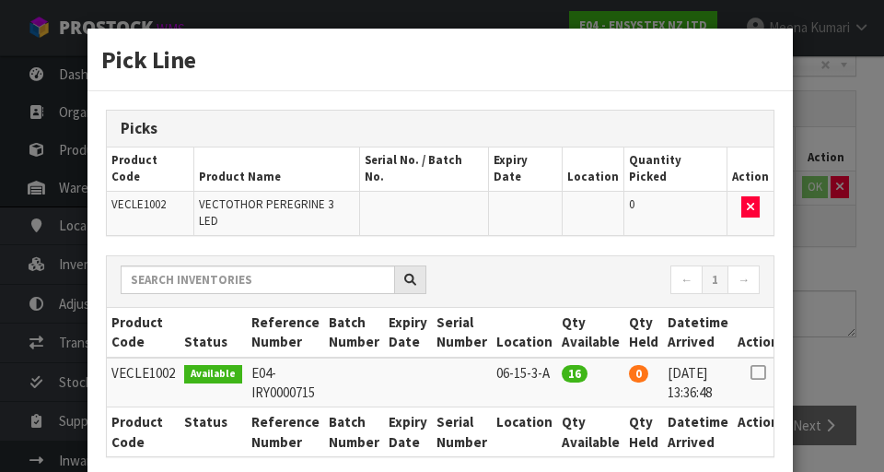
scroll to position [89, 0]
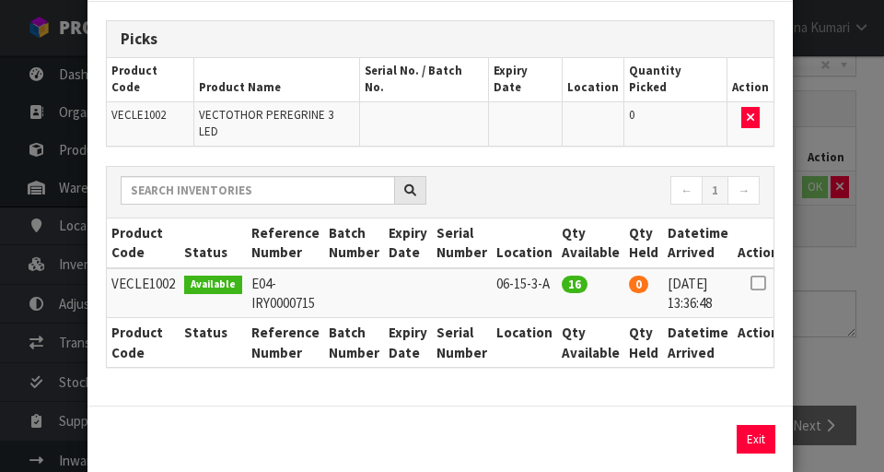
click at [552, 283] on icon at bounding box center [758, 283] width 15 height 1
click at [552, 425] on button "Assign Pick" at bounding box center [694, 439] width 76 height 29
type input "16"
click at [552, 341] on div "Pick Line Picks Product Code Product Name Serial No. / Batch No. Expiry Date Lo…" at bounding box center [442, 236] width 884 height 472
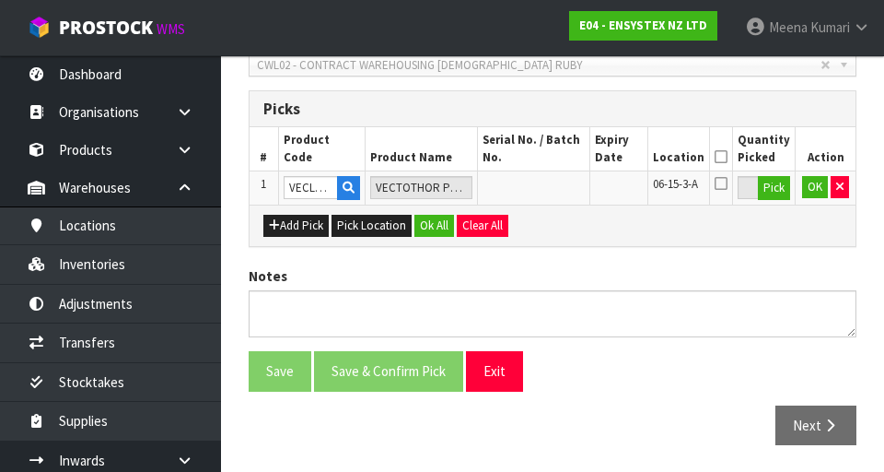
click at [552, 157] on icon at bounding box center [721, 157] width 13 height 1
click at [552, 193] on button "OK" at bounding box center [815, 187] width 26 height 22
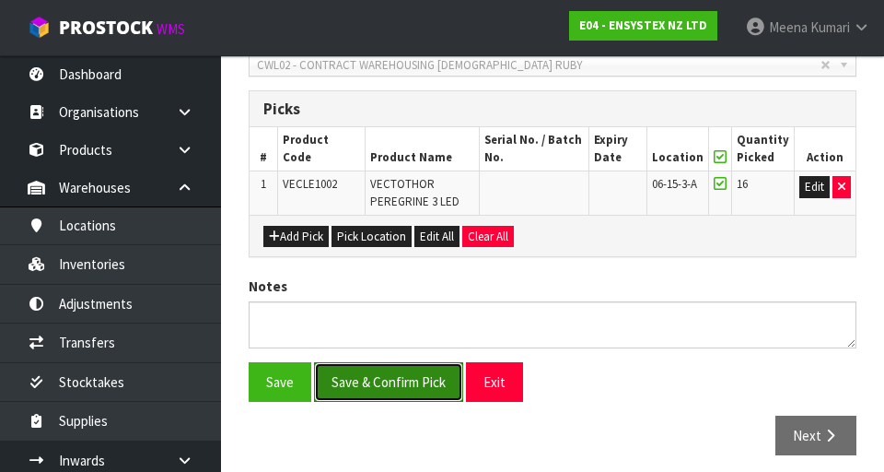
click at [392, 372] on button "Save & Confirm Pick" at bounding box center [388, 382] width 149 height 40
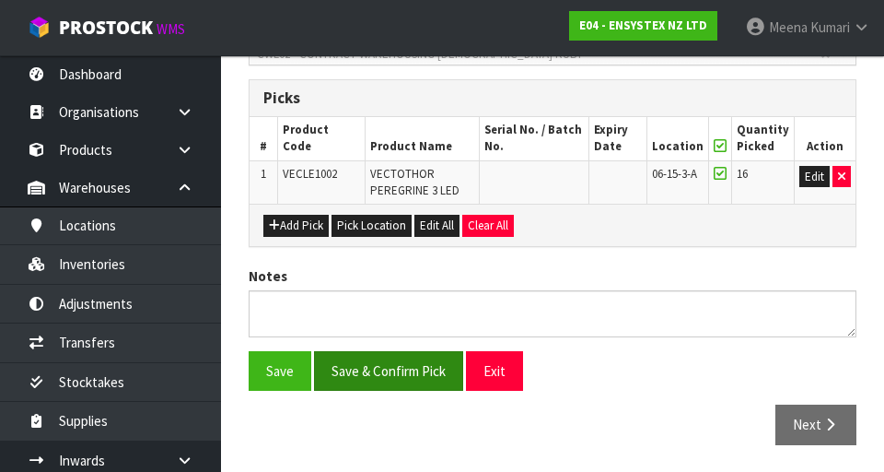
scroll to position [456, 0]
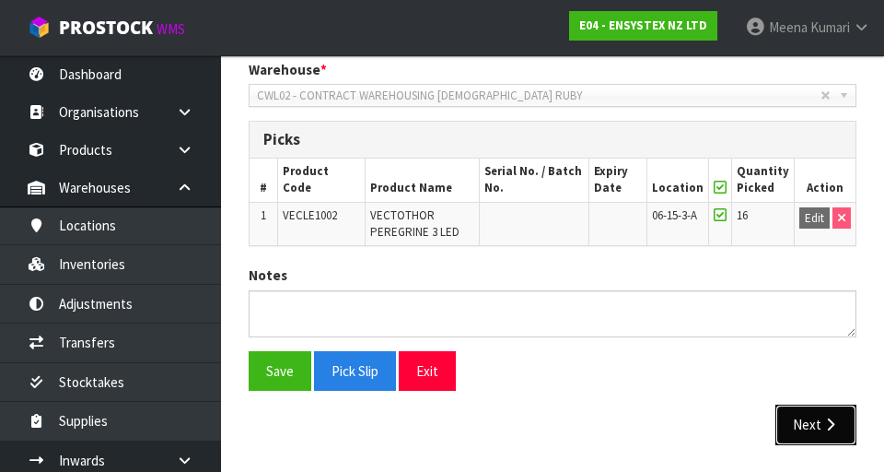
click at [552, 418] on icon "button" at bounding box center [831, 424] width 18 height 14
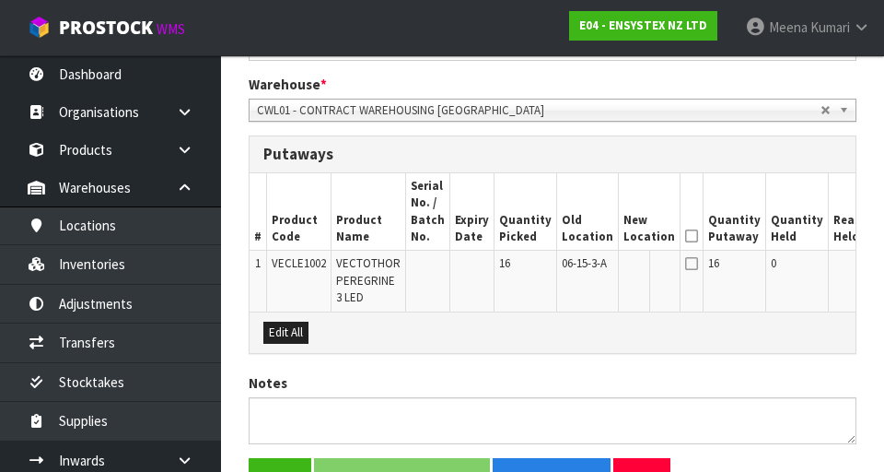
scroll to position [462, 0]
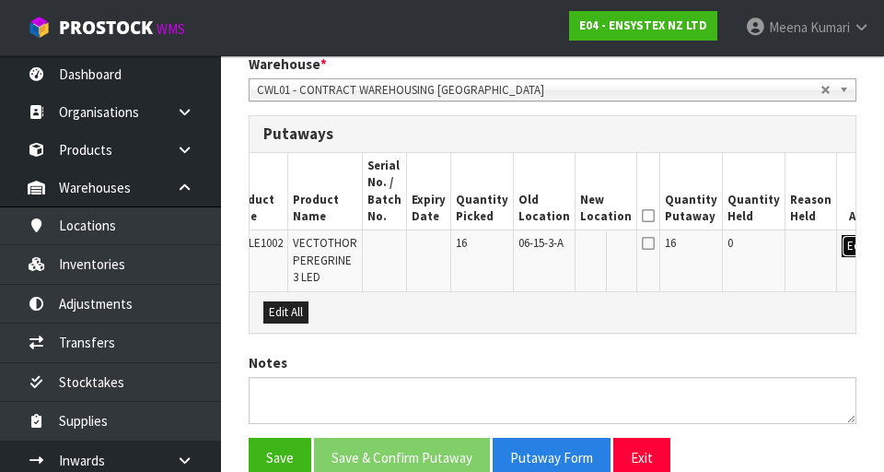
click at [552, 248] on button "Edit" at bounding box center [857, 246] width 30 height 22
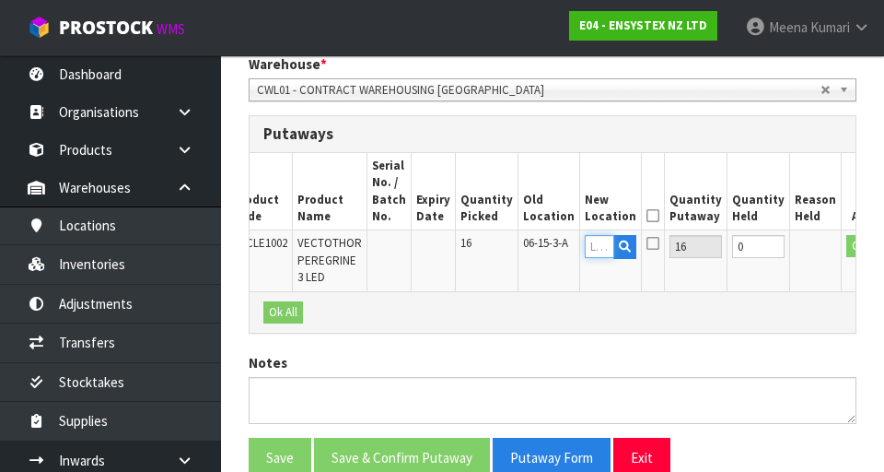
click at [552, 246] on input "text" at bounding box center [599, 246] width 29 height 23
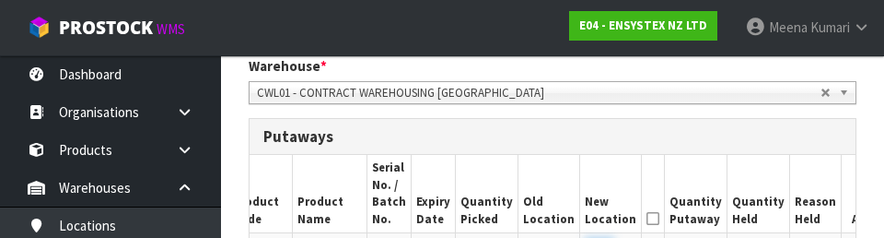
scroll to position [447, 0]
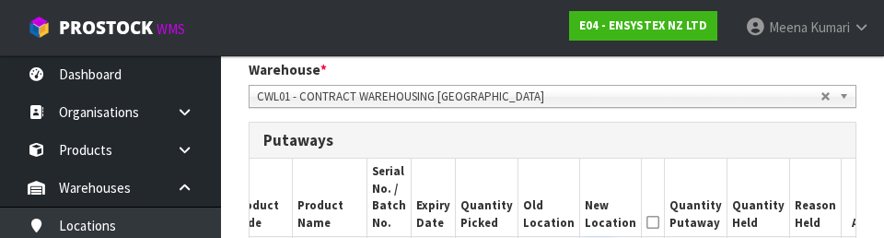
type input "06-17-3-B"
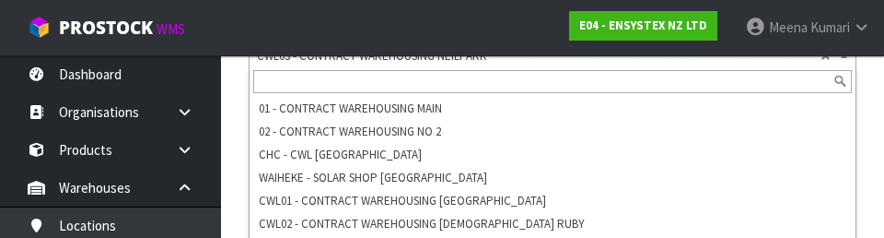
scroll to position [509, 0]
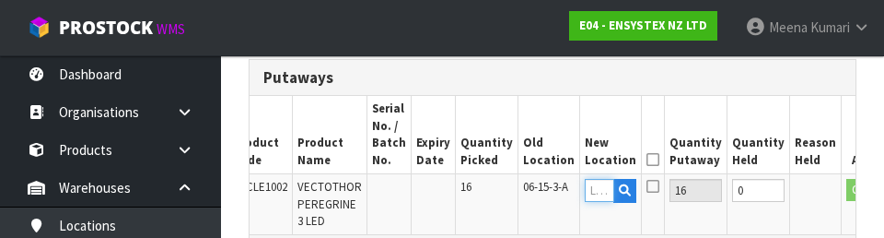
click at [552, 188] on input "text" at bounding box center [599, 190] width 29 height 23
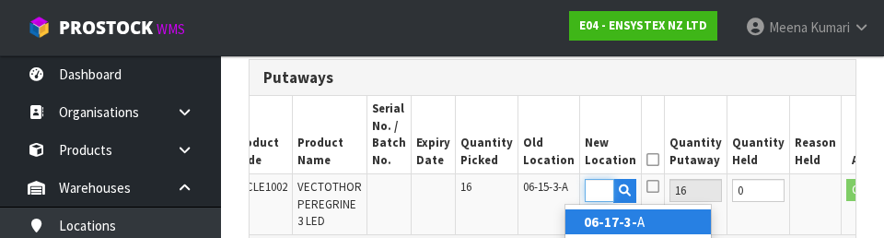
type input "06-17-3-B"
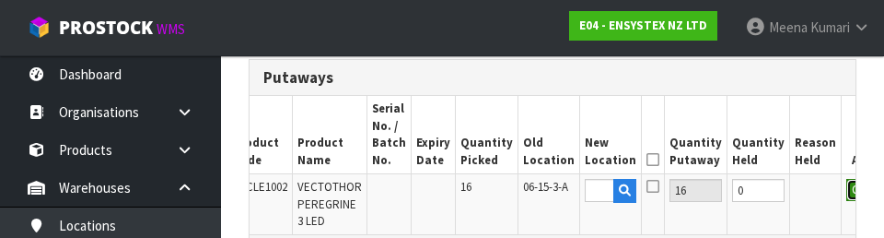
click at [552, 196] on button "OK" at bounding box center [860, 190] width 26 height 22
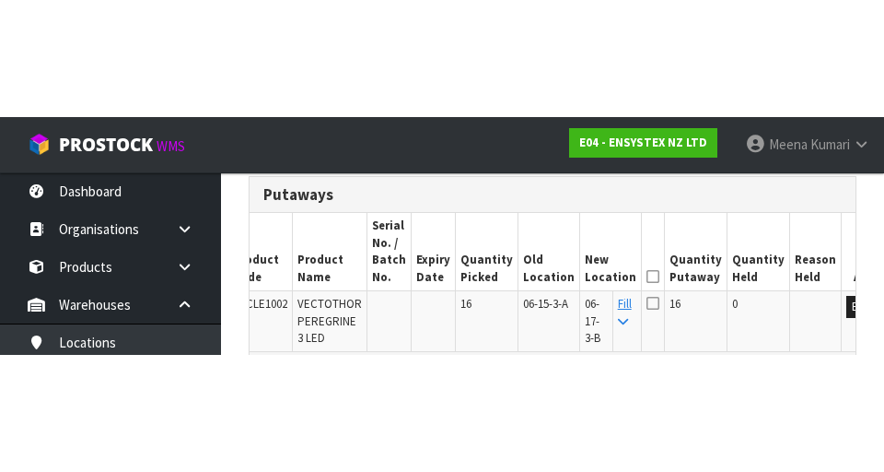
scroll to position [518, 0]
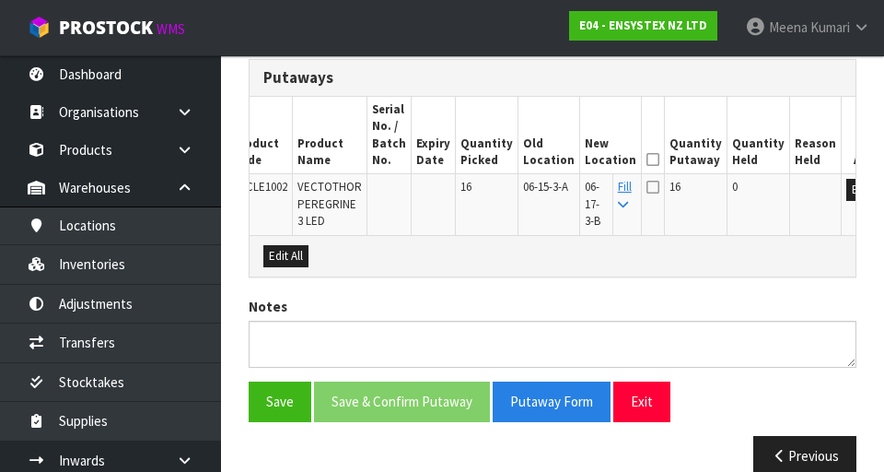
click at [552, 159] on icon at bounding box center [653, 159] width 13 height 1
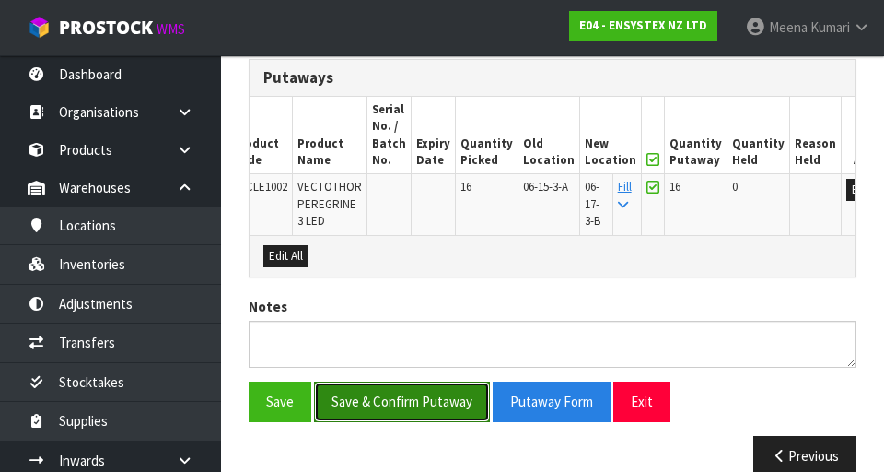
click at [442, 385] on button "Save & Confirm Putaway" at bounding box center [402, 401] width 176 height 40
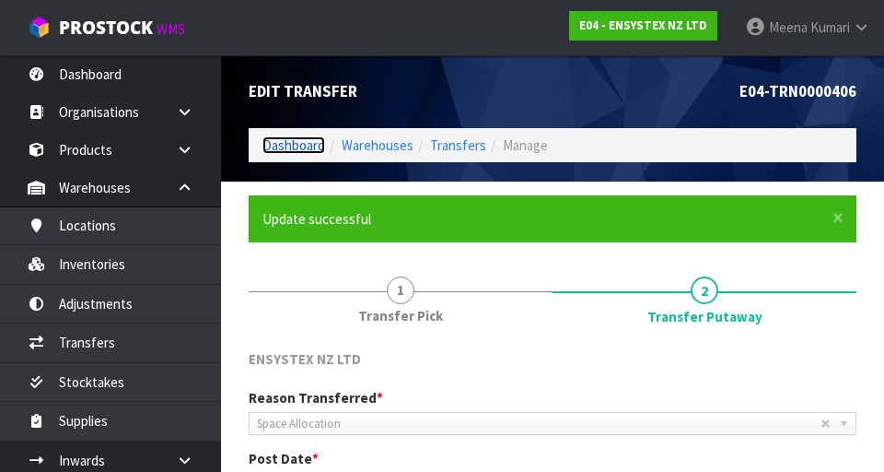
click at [307, 140] on link "Dashboard" at bounding box center [294, 145] width 63 height 18
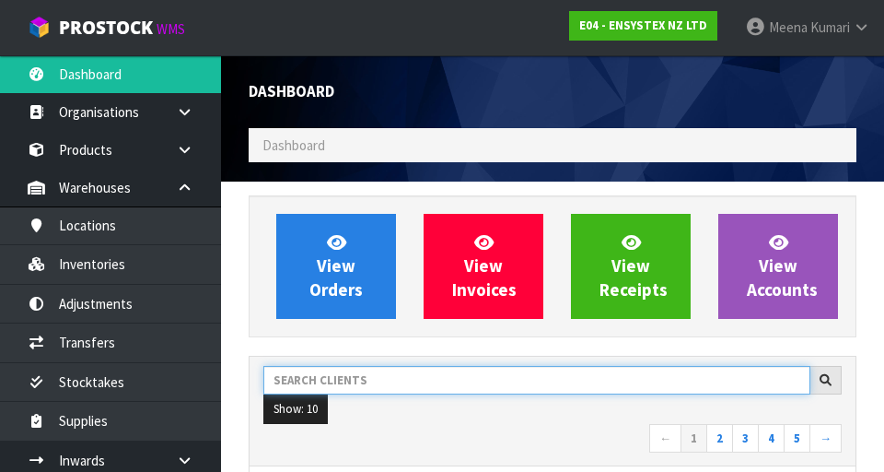
click at [441, 379] on input "text" at bounding box center [536, 380] width 547 height 29
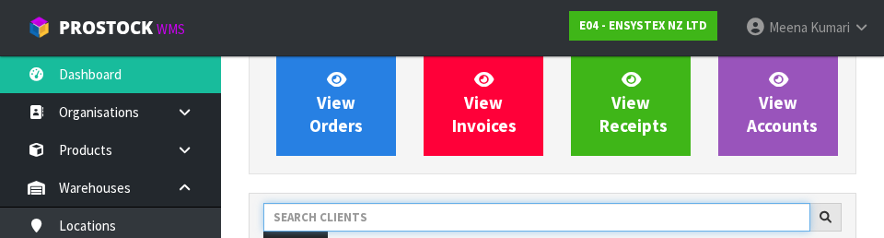
scroll to position [252, 0]
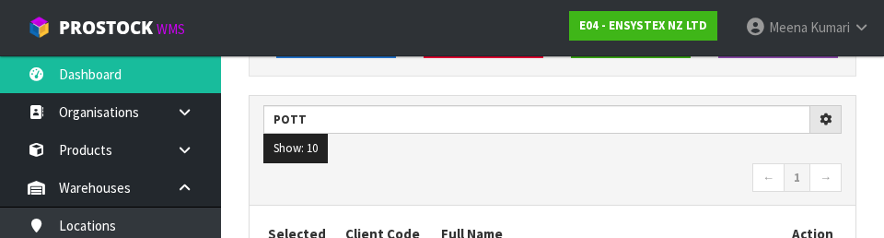
click at [552, 156] on ul "Show: 10 5 10 25 50" at bounding box center [552, 148] width 579 height 29
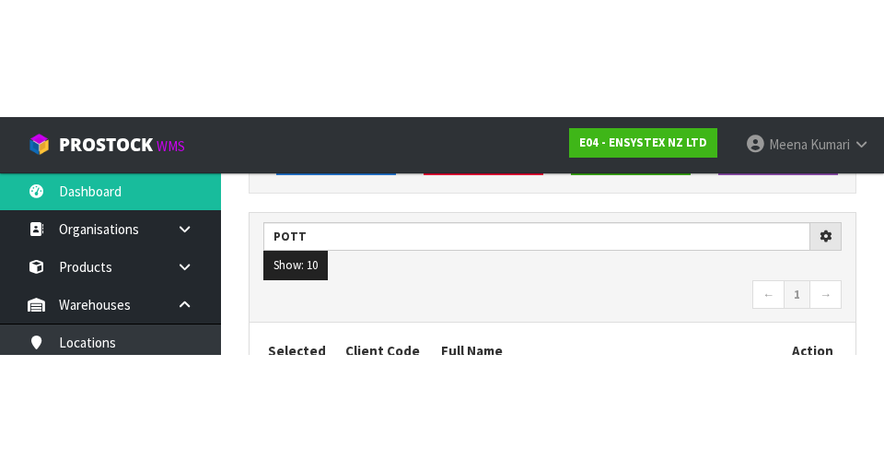
scroll to position [261, 0]
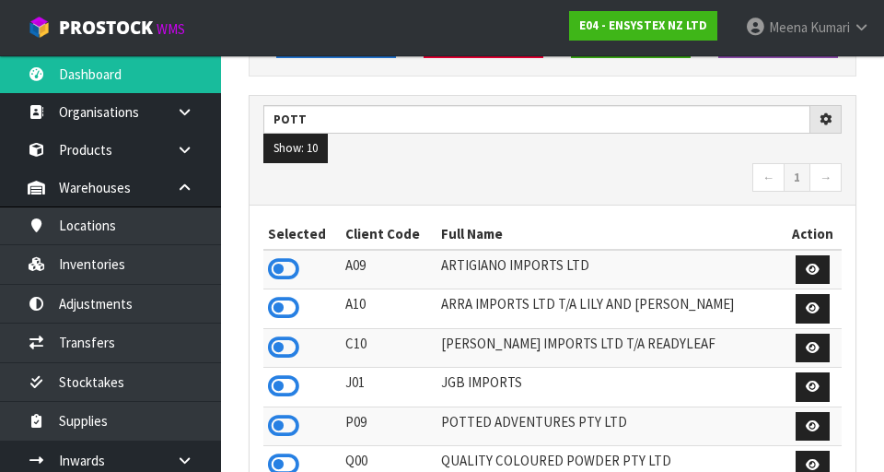
type input "POTT"
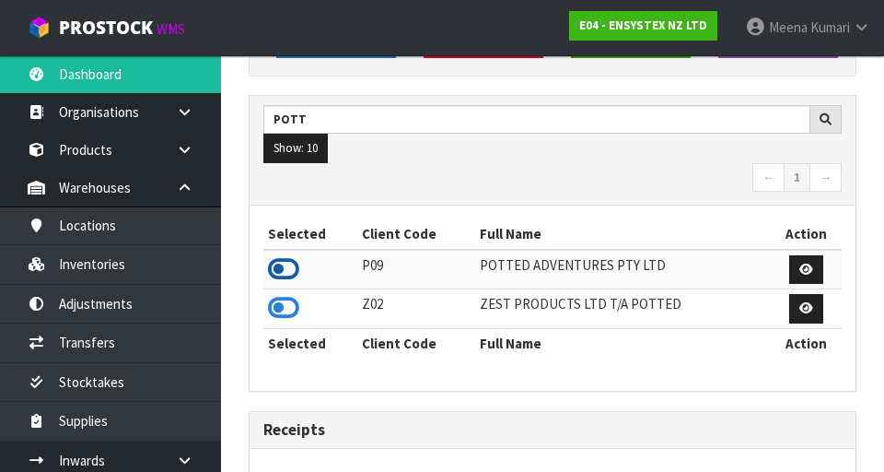
click at [295, 270] on icon at bounding box center [283, 269] width 31 height 28
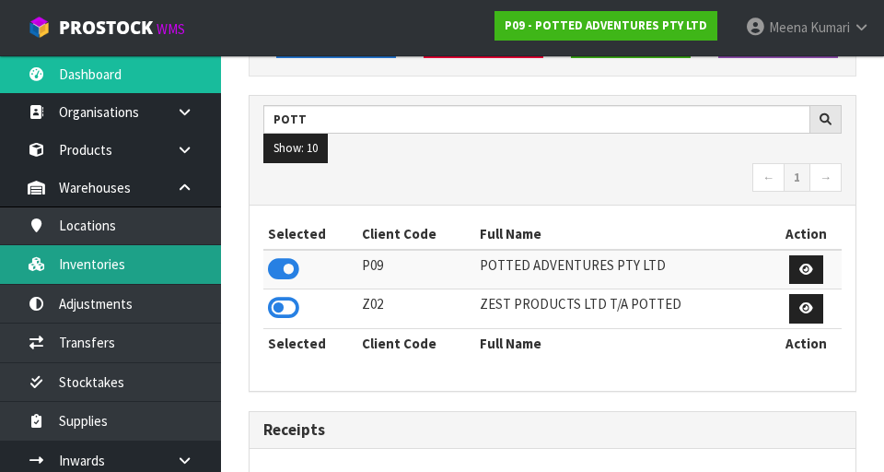
click at [135, 270] on link "Inventories" at bounding box center [110, 264] width 221 height 38
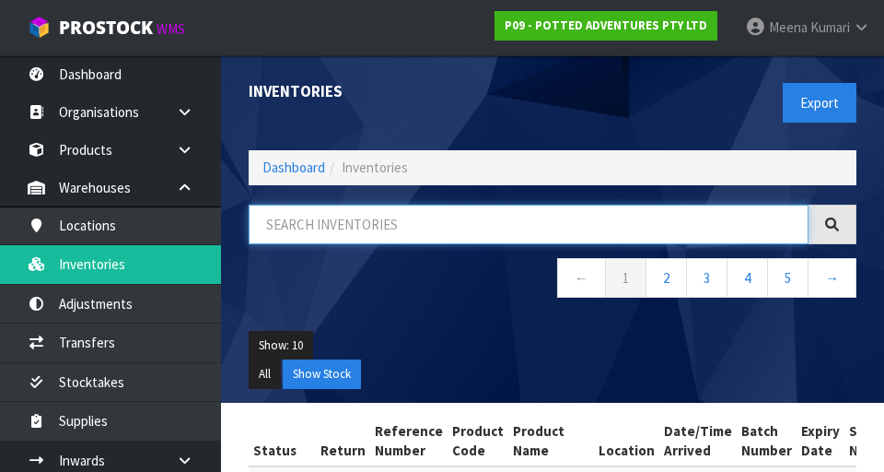
click at [373, 226] on input "text" at bounding box center [529, 225] width 560 height 40
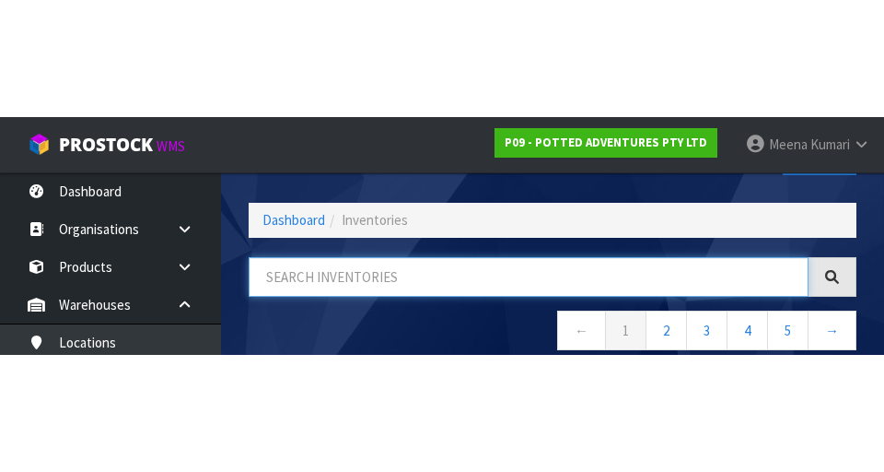
scroll to position [105, 0]
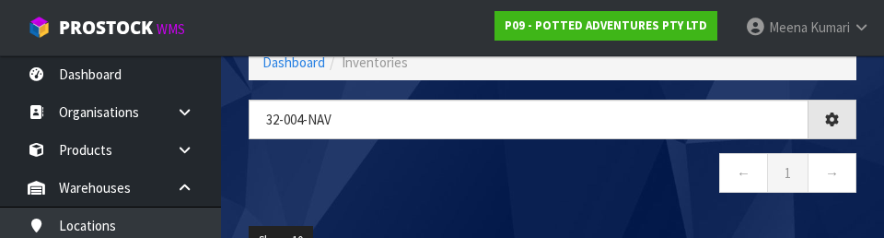
click at [505, 181] on nav "← 1 →" at bounding box center [553, 175] width 608 height 45
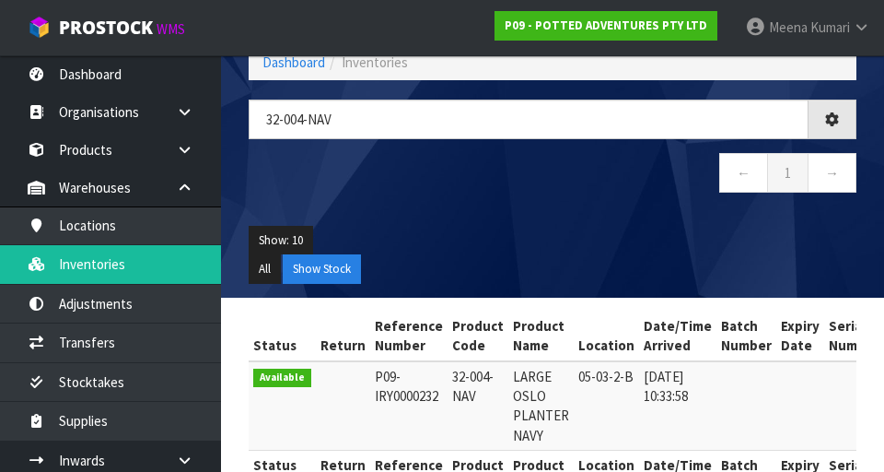
type input "32-004-NAV"
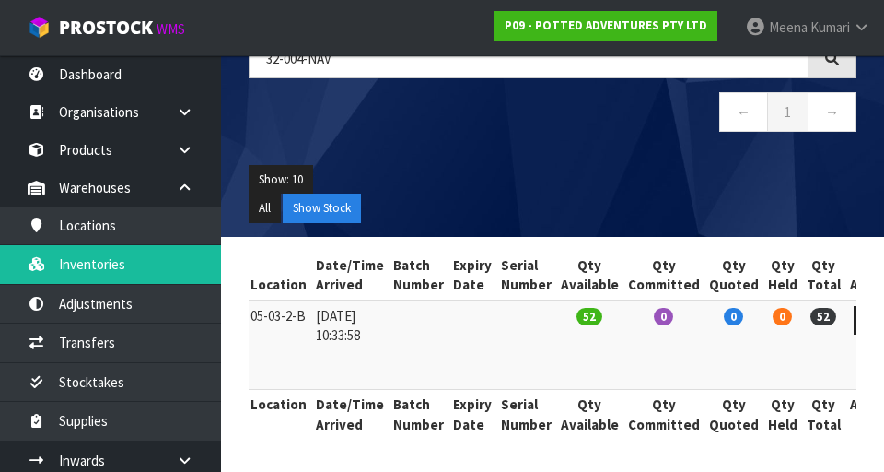
scroll to position [0, 0]
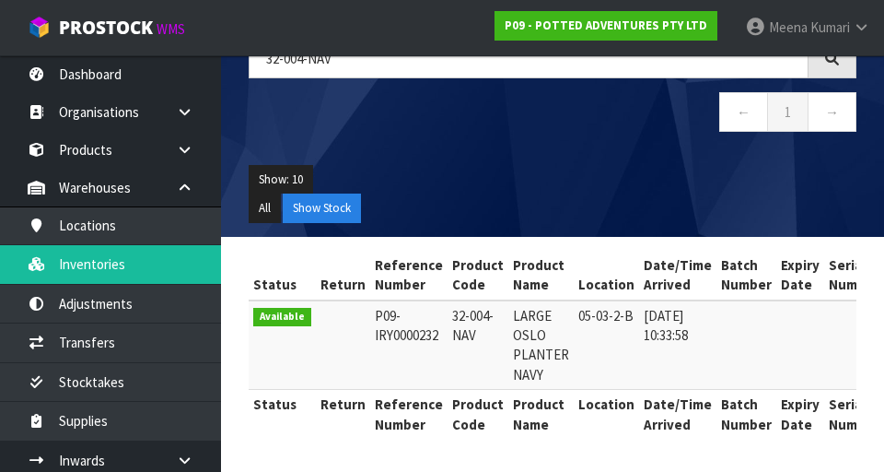
copy td "32-004-NAV"
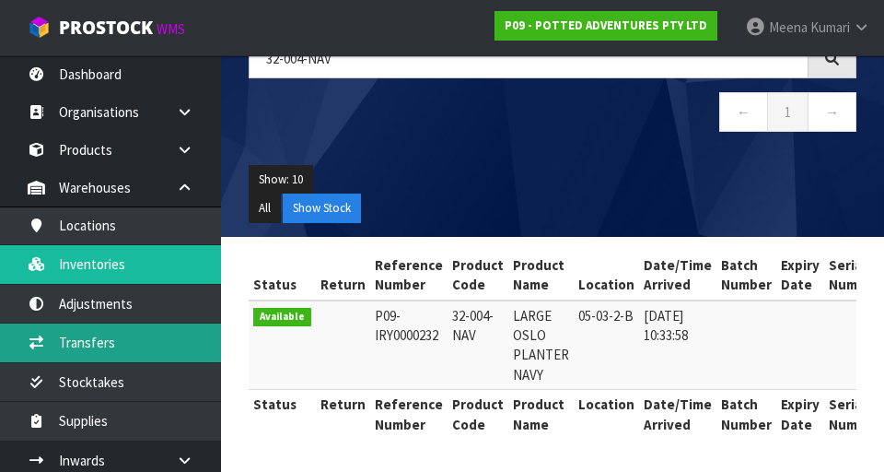
click at [139, 336] on link "Transfers" at bounding box center [110, 342] width 221 height 38
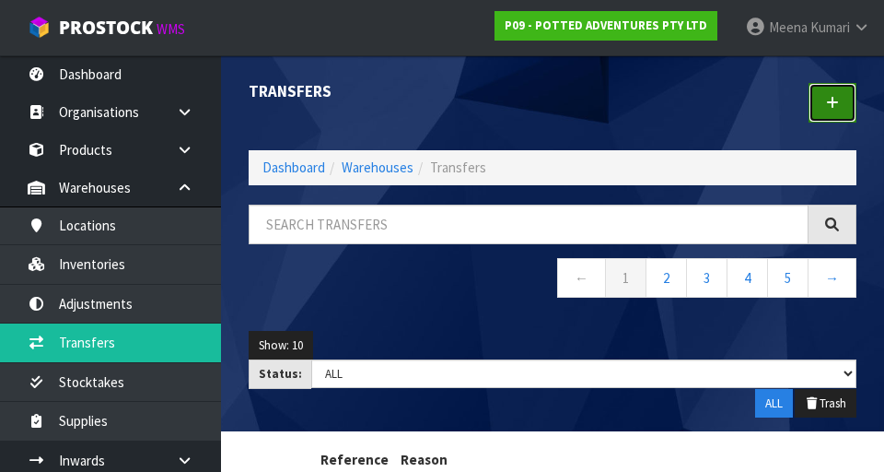
click at [552, 106] on icon at bounding box center [832, 103] width 13 height 14
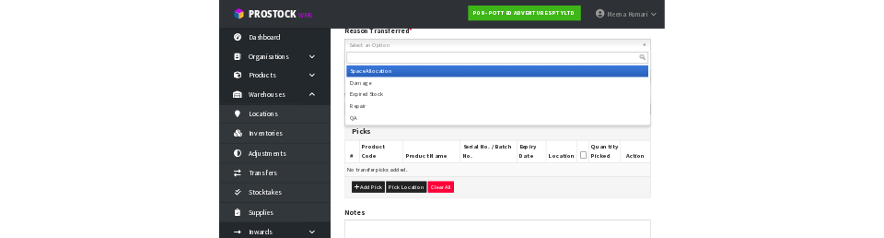
scroll to position [261, 0]
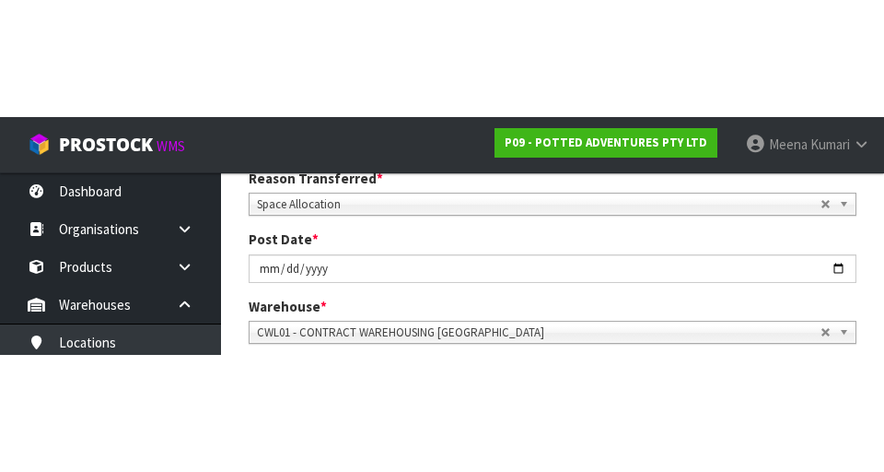
scroll to position [269, 0]
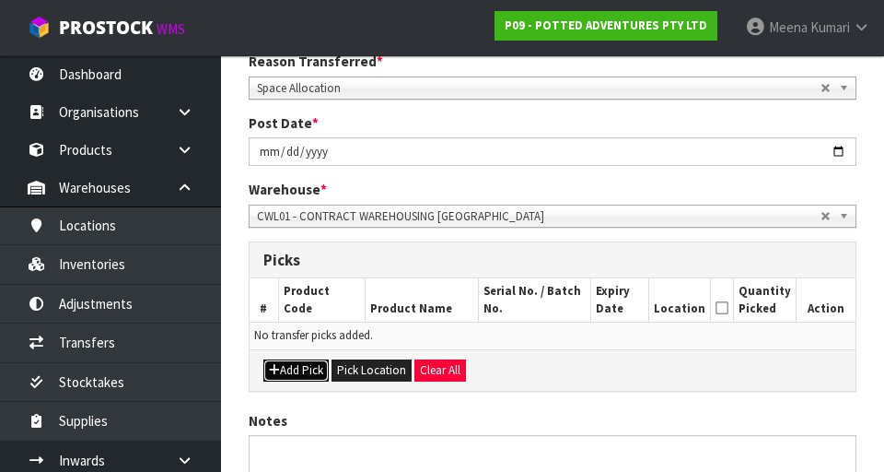
click at [298, 370] on button "Add Pick" at bounding box center [295, 370] width 65 height 22
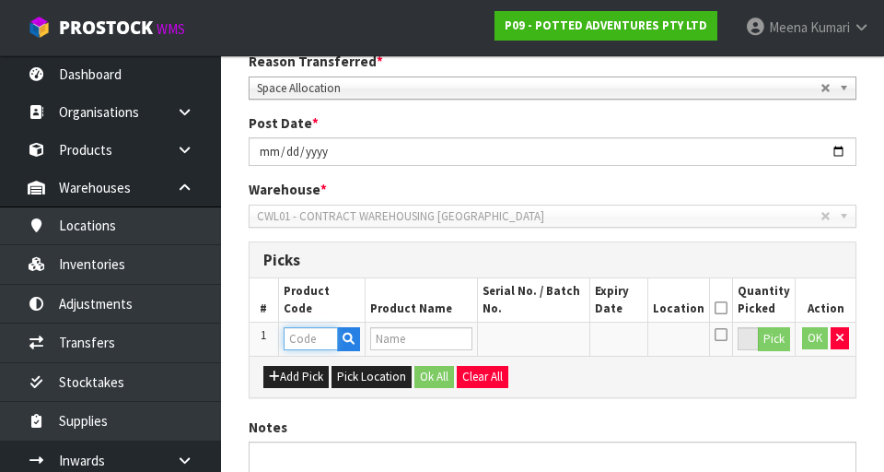
paste input "32-004-NAV"
type input "32-004-NAV"
type input "LARGE OSLO PLANTER NAVY"
type input "32-004-NAV"
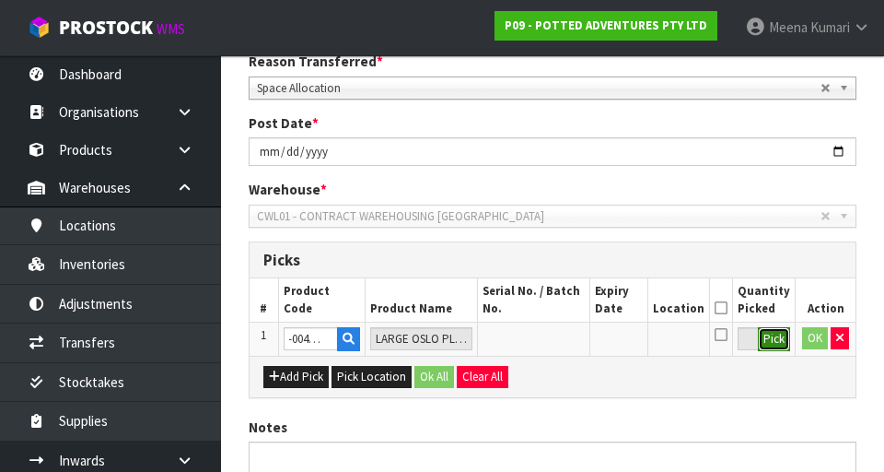
click at [552, 341] on button "Pick" at bounding box center [774, 339] width 32 height 24
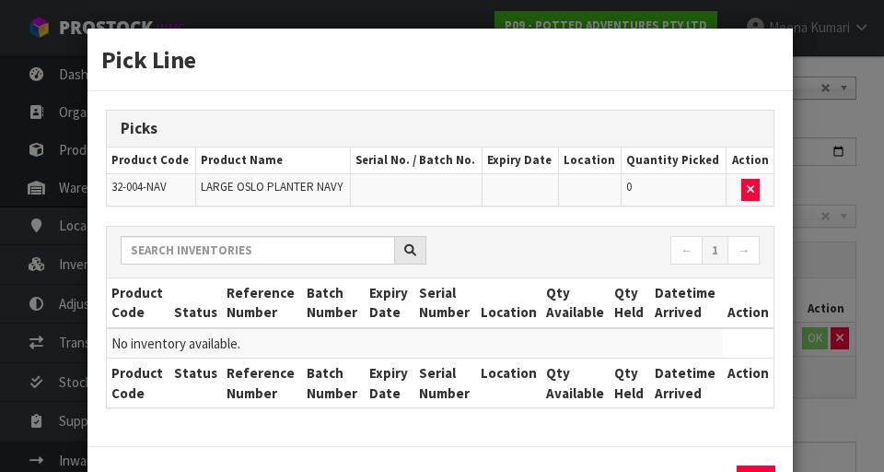
scroll to position [69, 0]
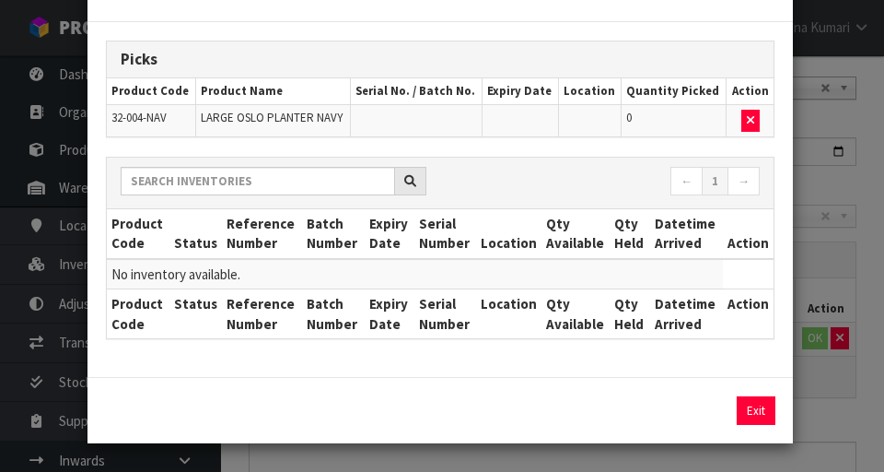
click at [552, 362] on div "Pick Line Picks Product Code Product Name Serial No. / Batch No. Expiry Date Lo…" at bounding box center [442, 236] width 884 height 472
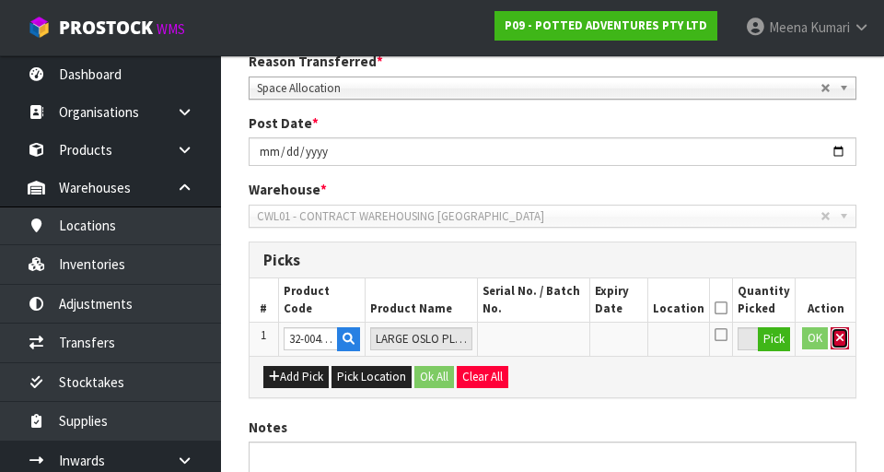
click at [552, 337] on icon "button" at bounding box center [840, 338] width 7 height 12
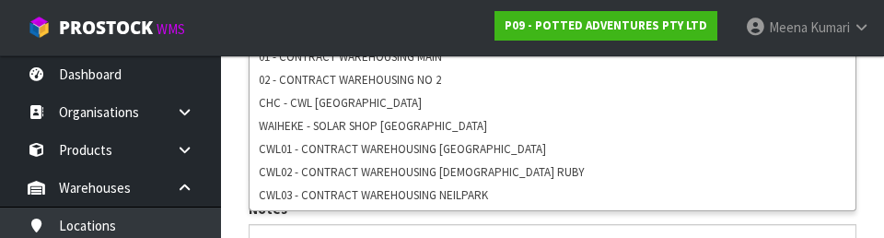
scroll to position [478, 0]
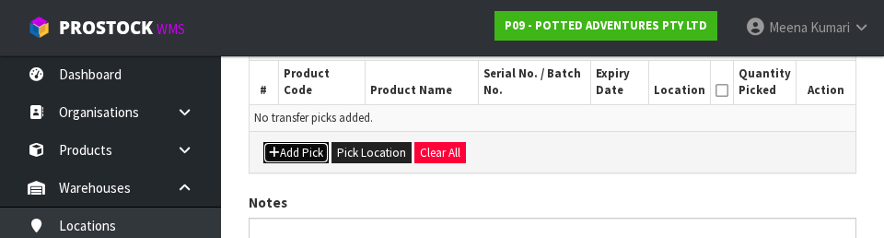
click at [293, 162] on button "Add Pick" at bounding box center [295, 153] width 65 height 22
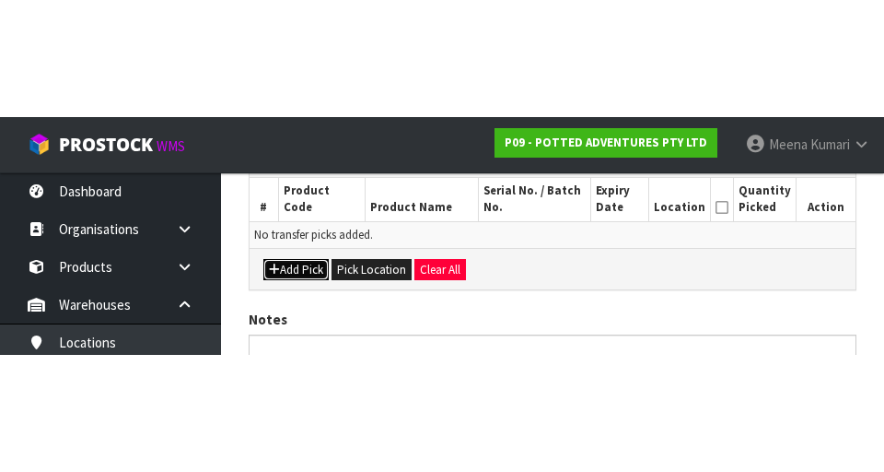
scroll to position [420, 0]
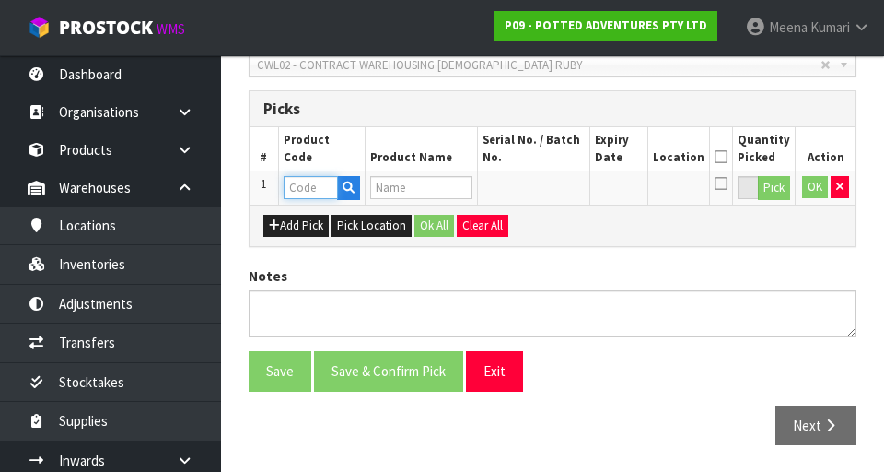
paste input "32-004-NAV"
type input "32-004-NAV"
type input "LARGE OSLO PLANTER NAVY"
type input "32-004-NAV"
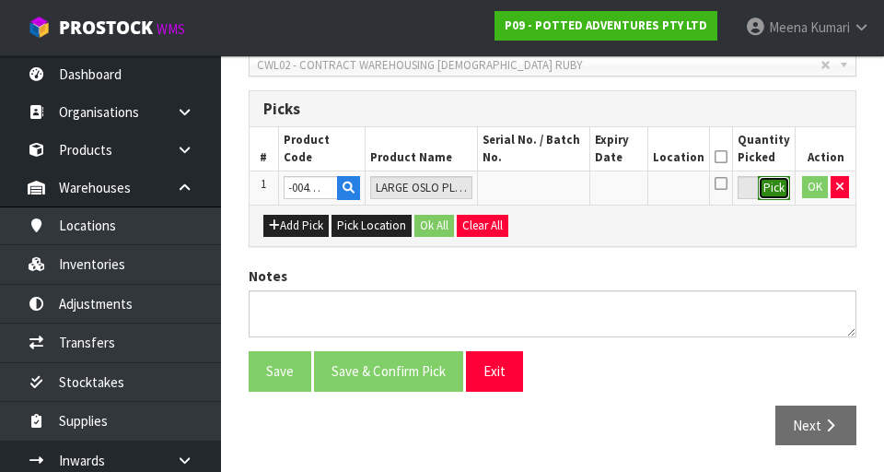
click at [552, 189] on button "Pick" at bounding box center [774, 188] width 32 height 24
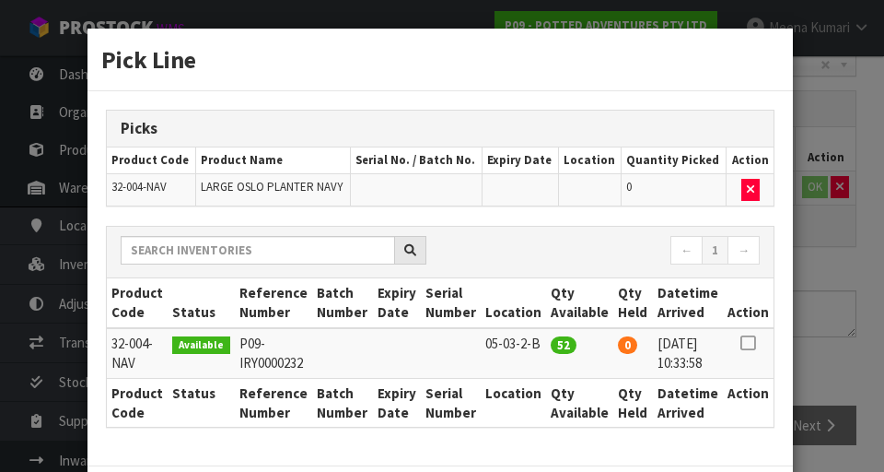
scroll to position [89, 0]
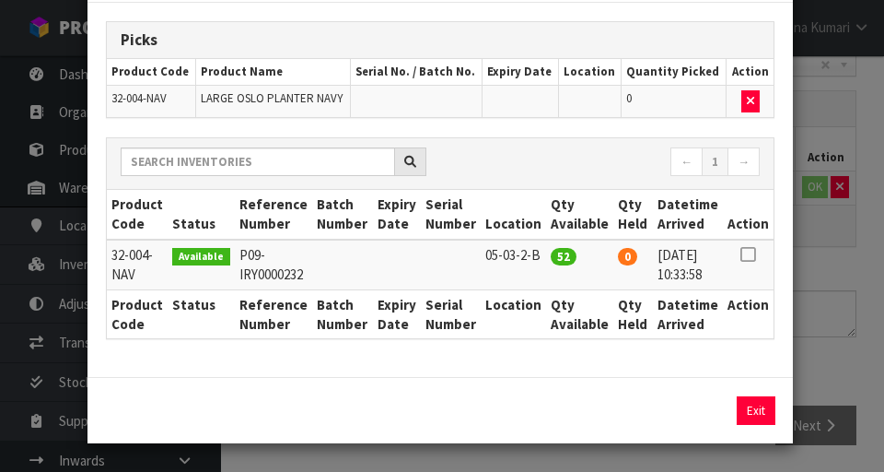
click at [552, 254] on icon at bounding box center [748, 254] width 15 height 1
click at [552, 417] on button "Assign Pick" at bounding box center [694, 410] width 76 height 29
type input "52"
click at [552, 355] on div "Pick Line Picks Product Code Product Name Serial No. / Batch No. Expiry Date Lo…" at bounding box center [442, 236] width 884 height 472
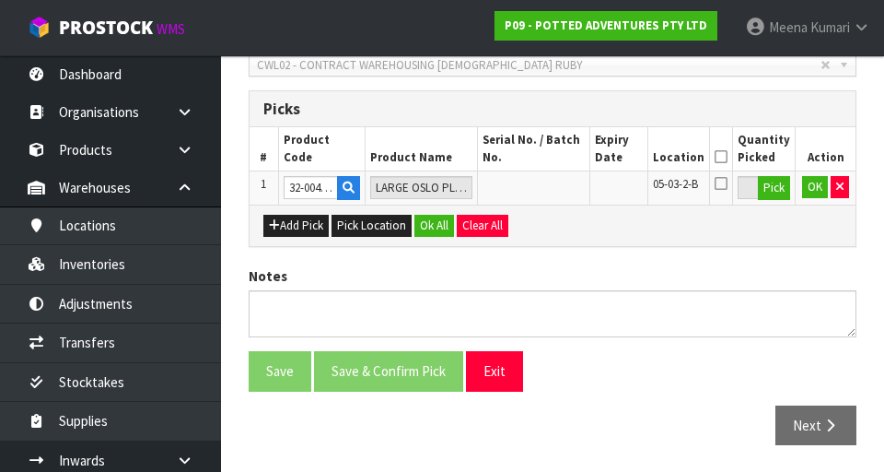
click at [552, 157] on icon at bounding box center [721, 157] width 13 height 1
click at [552, 189] on button "OK" at bounding box center [815, 187] width 26 height 22
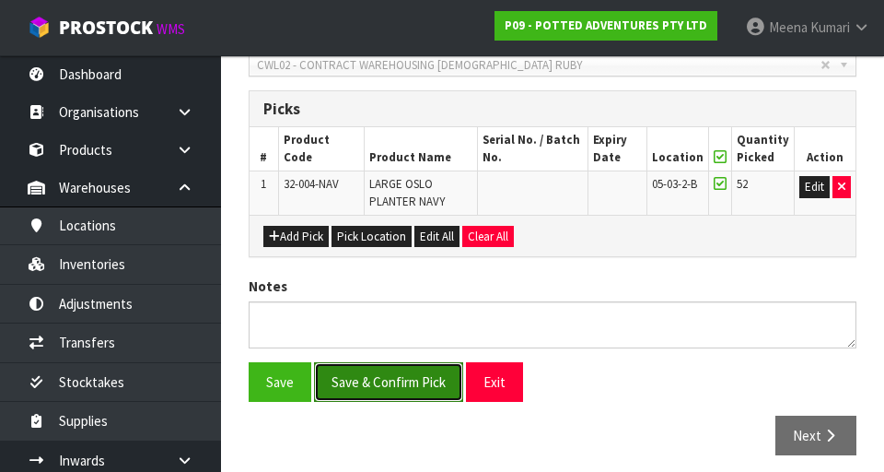
click at [391, 373] on button "Save & Confirm Pick" at bounding box center [388, 382] width 149 height 40
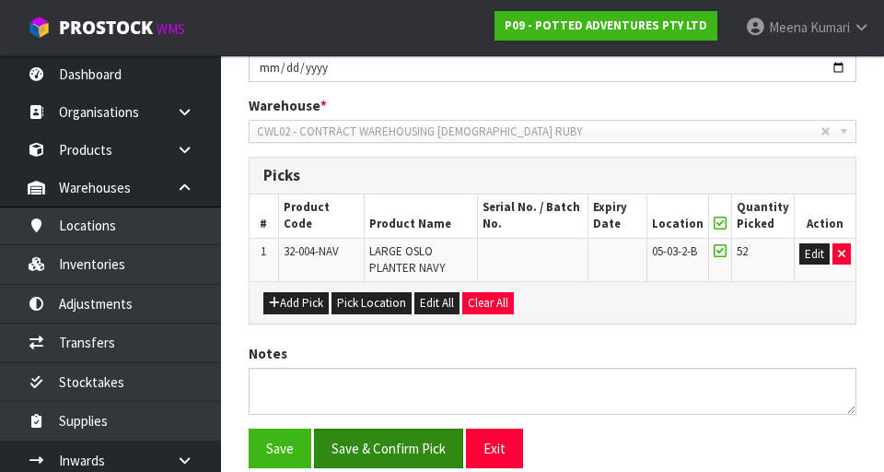
scroll to position [0, 0]
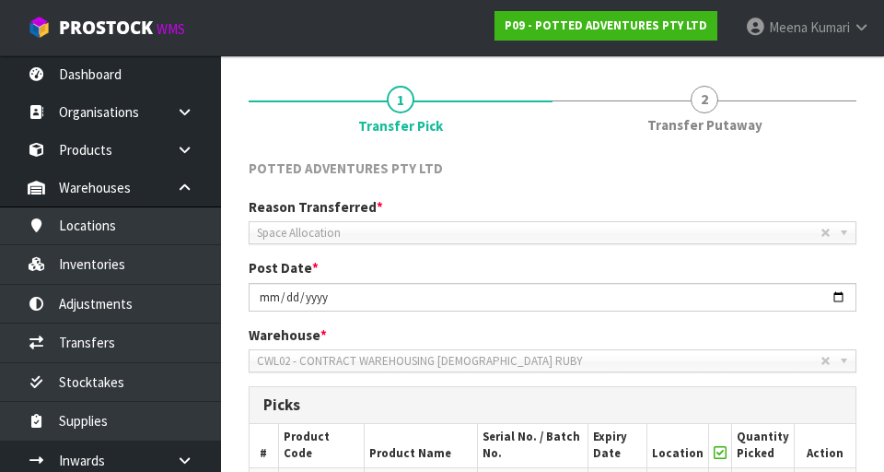
scroll to position [456, 0]
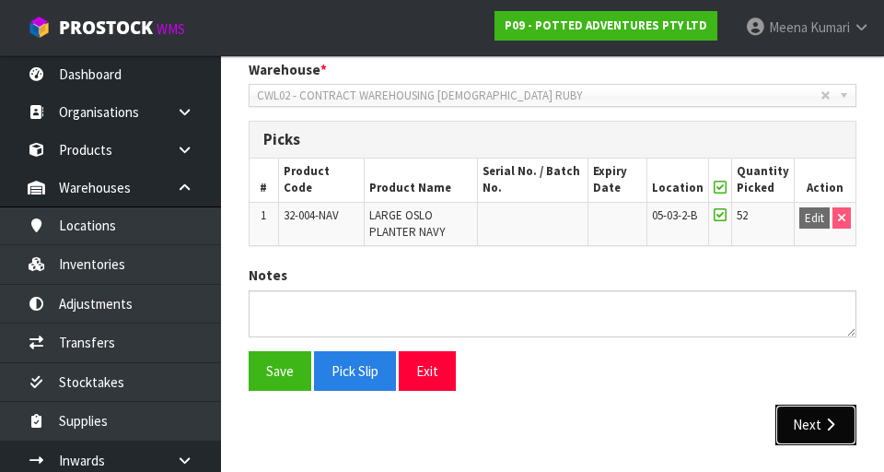
click at [552, 425] on icon "button" at bounding box center [831, 424] width 18 height 14
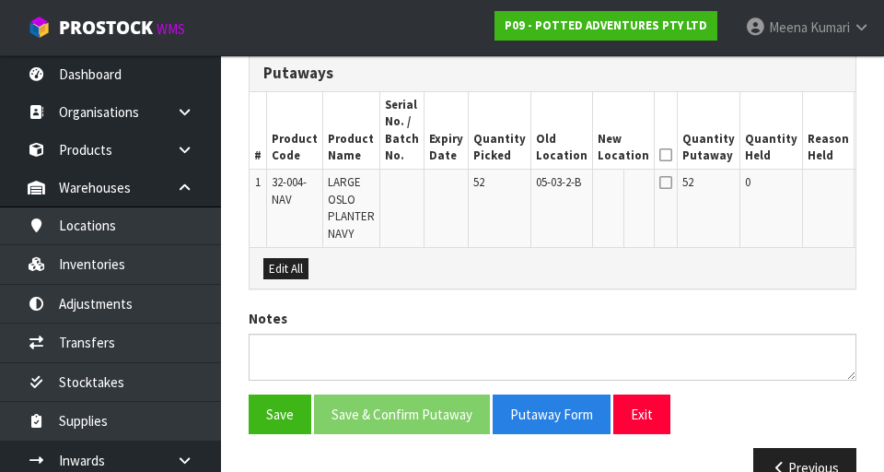
scroll to position [566, 0]
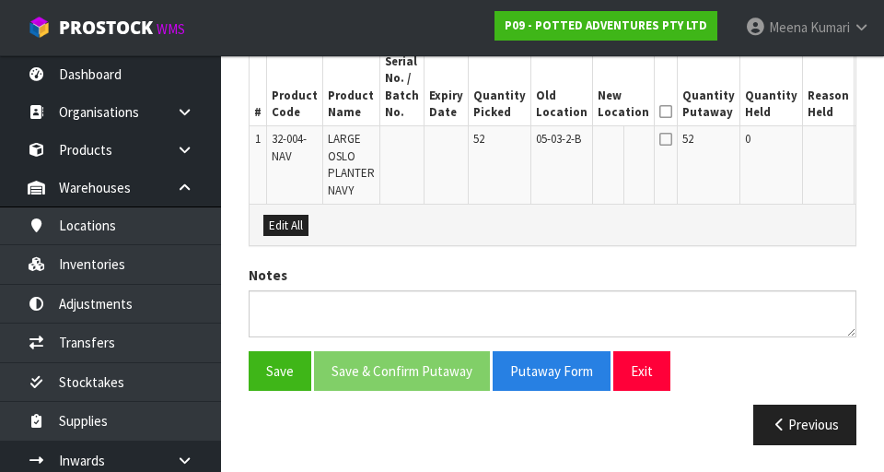
click at [552, 142] on button "Edit" at bounding box center [875, 142] width 30 height 22
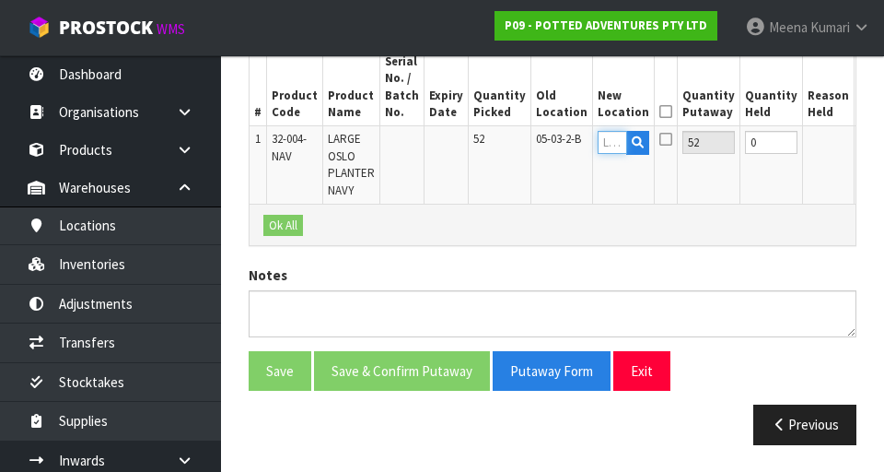
click at [552, 146] on input "text" at bounding box center [612, 142] width 29 height 23
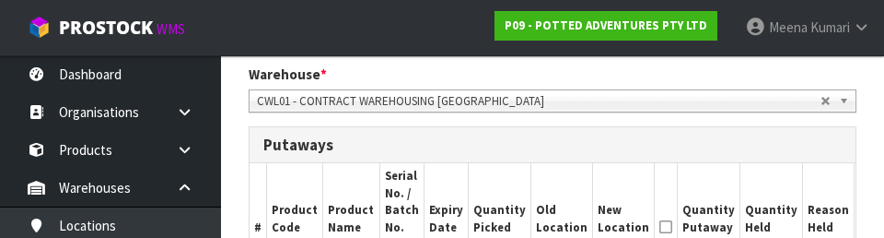
scroll to position [440, 0]
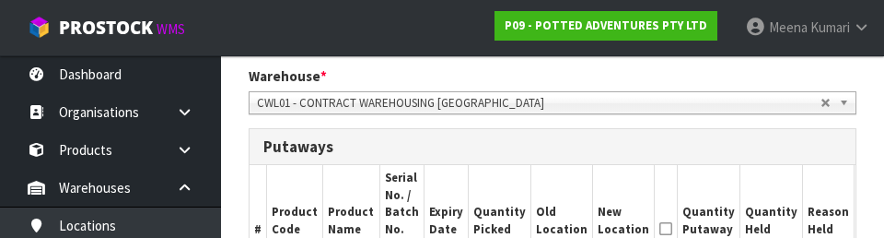
type input "05-13-2-B"
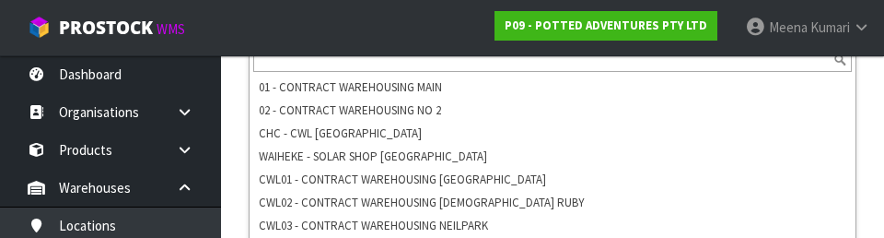
scroll to position [514, 0]
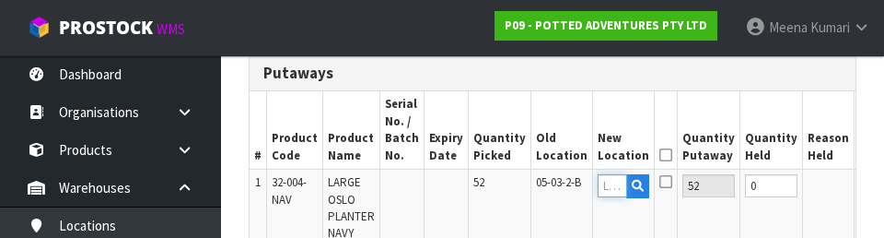
click at [552, 186] on input "text" at bounding box center [612, 185] width 29 height 23
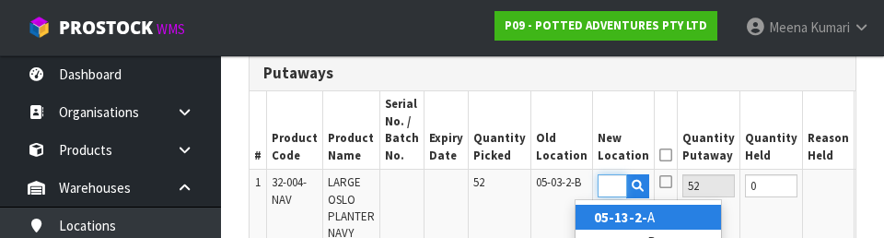
type input "05-13-2-B"
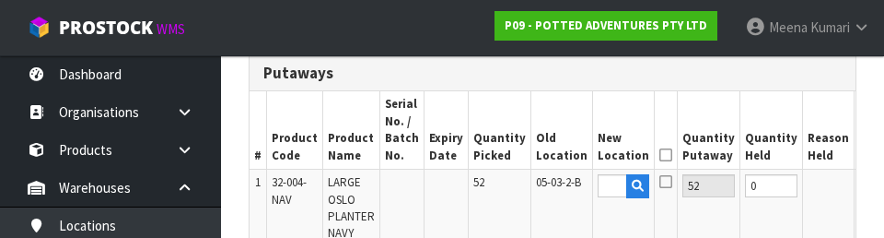
click at [552, 190] on button "OK" at bounding box center [873, 185] width 26 height 22
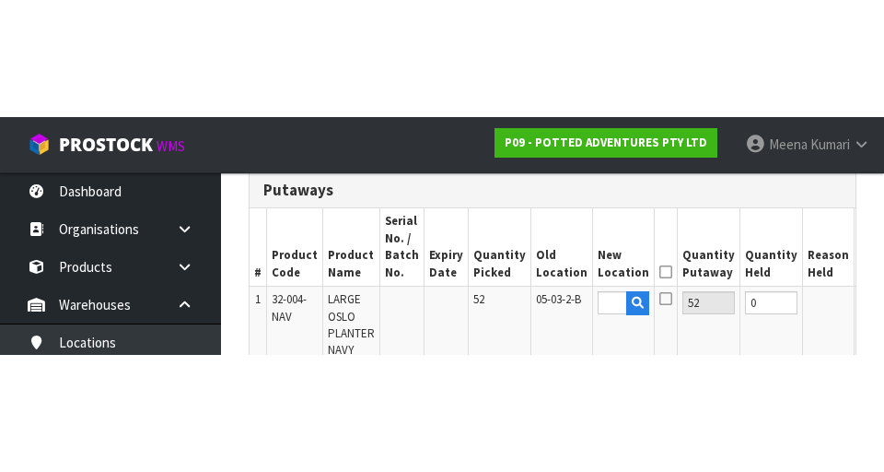
scroll to position [522, 0]
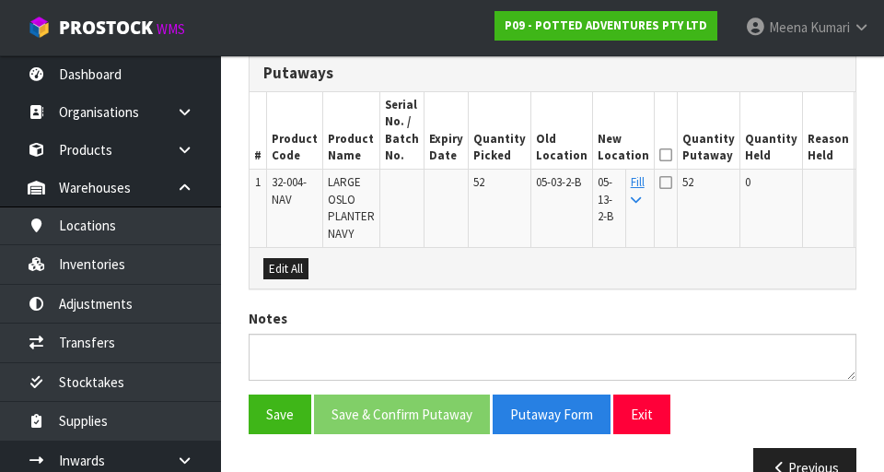
click at [552, 151] on th "Quantity Putaway" at bounding box center [709, 130] width 63 height 77
click at [552, 156] on icon at bounding box center [666, 155] width 13 height 1
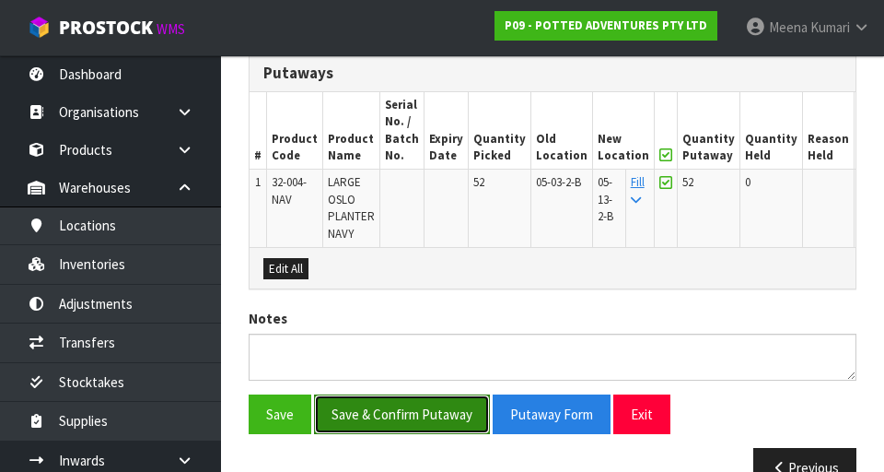
click at [425, 409] on button "Save & Confirm Putaway" at bounding box center [402, 414] width 176 height 40
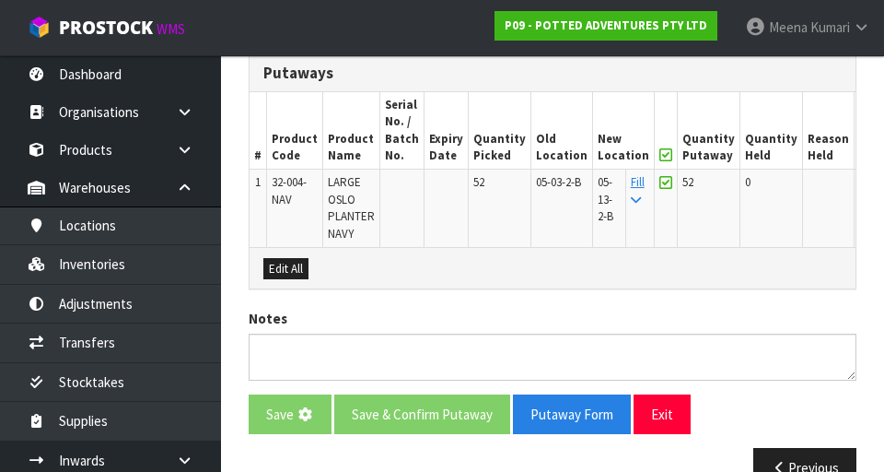
scroll to position [0, 0]
